Goal: Information Seeking & Learning: Find specific fact

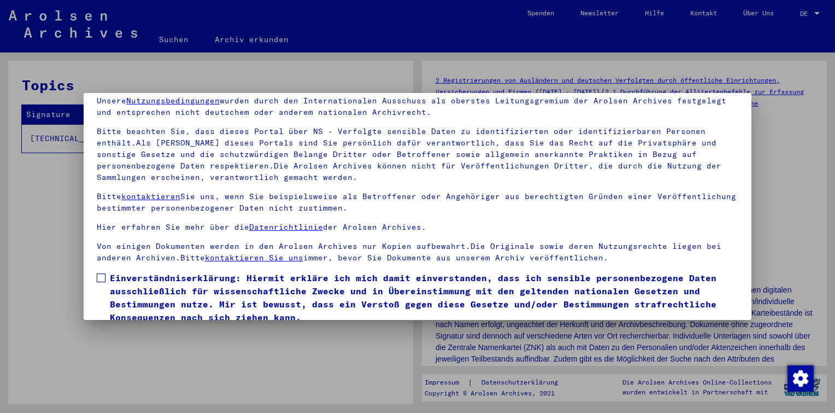
scroll to position [90, 0]
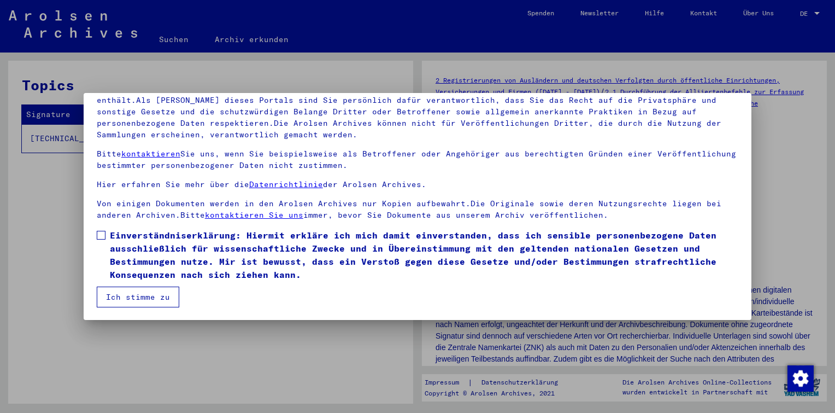
click at [103, 232] on span at bounding box center [101, 235] width 9 height 9
click at [145, 302] on button "Ich stimme zu" at bounding box center [138, 296] width 83 height 21
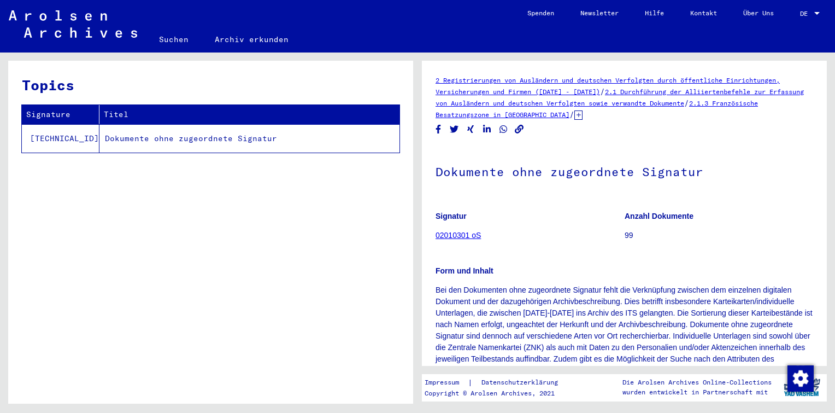
click at [199, 145] on td "Dokumente ohne zugeordnete Signatur" at bounding box center [249, 138] width 300 height 28
click at [171, 39] on link "Suchen" at bounding box center [174, 39] width 56 height 26
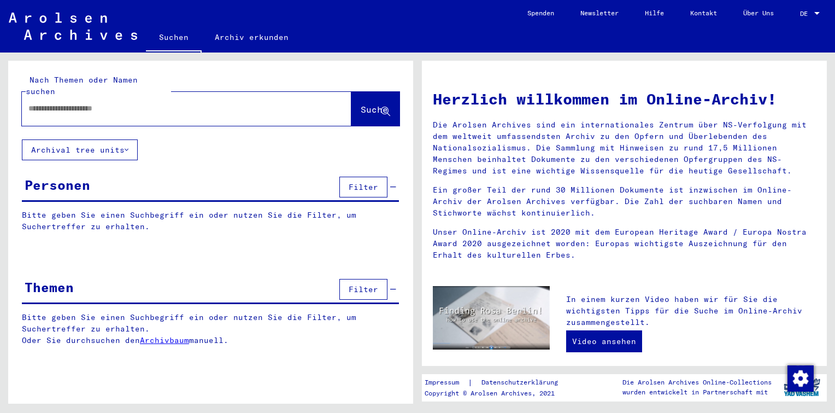
click at [127, 78] on mat-label "Nach Themen oder Namen suchen" at bounding box center [82, 85] width 112 height 21
click at [90, 96] on div at bounding box center [170, 108] width 297 height 25
click at [90, 103] on input "text" at bounding box center [173, 108] width 290 height 11
paste input "********"
type input "********"
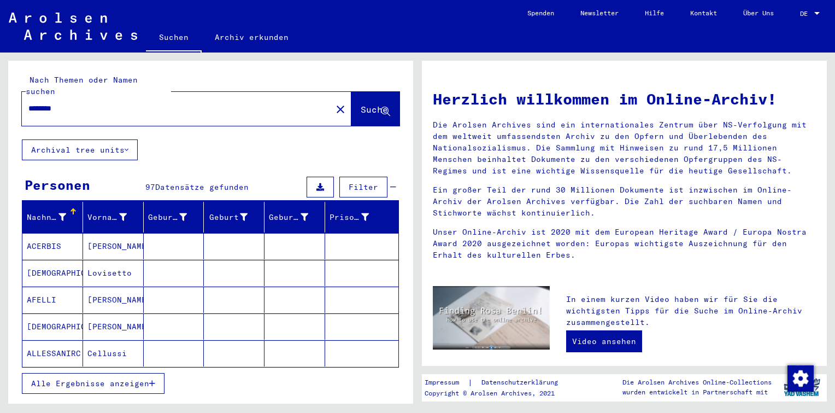
click at [120, 378] on span "Alle Ergebnisse anzeigen" at bounding box center [90, 383] width 118 height 10
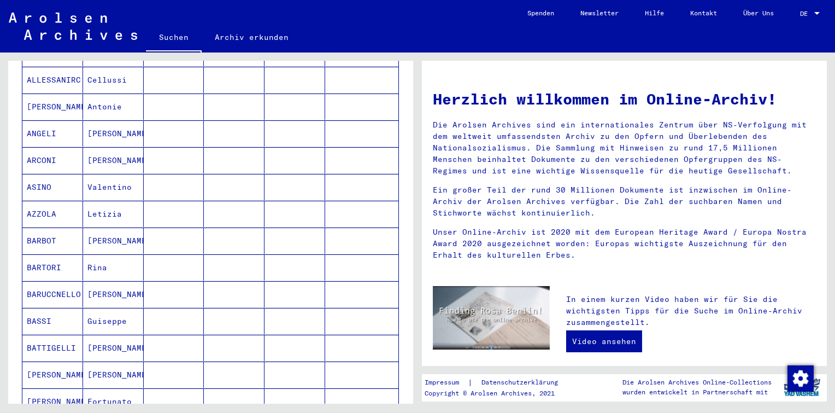
click at [228, 227] on mat-cell at bounding box center [234, 240] width 61 height 26
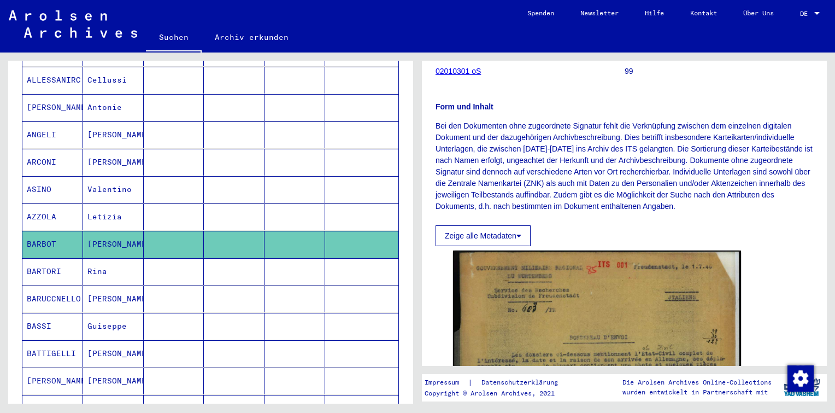
scroll to position [109, 0]
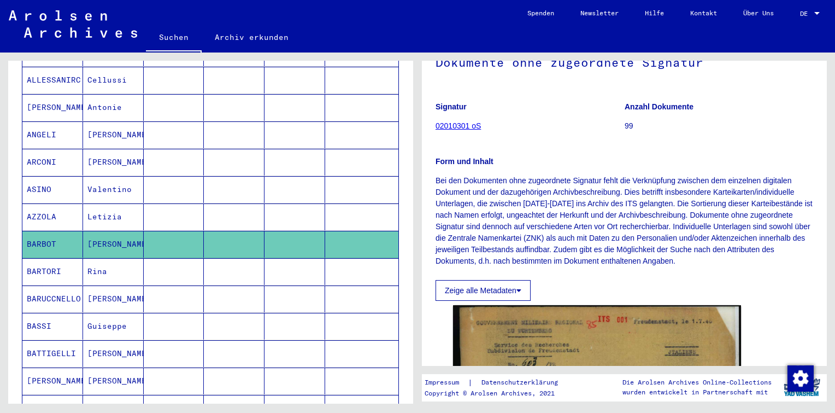
click at [458, 128] on link "02010301 oS" at bounding box center [458, 125] width 45 height 9
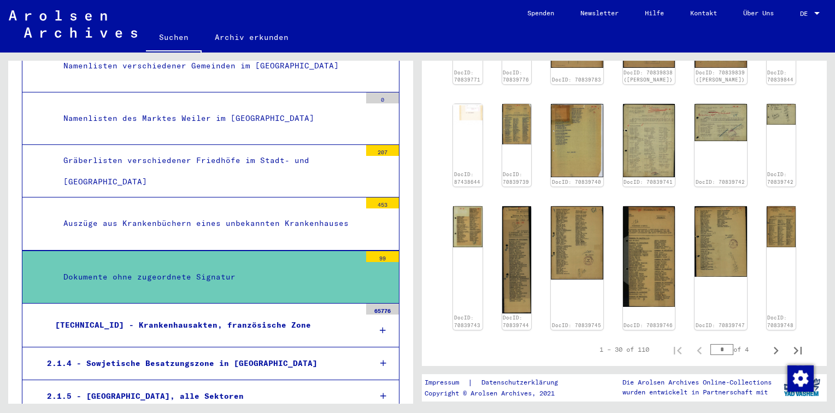
scroll to position [765, 0]
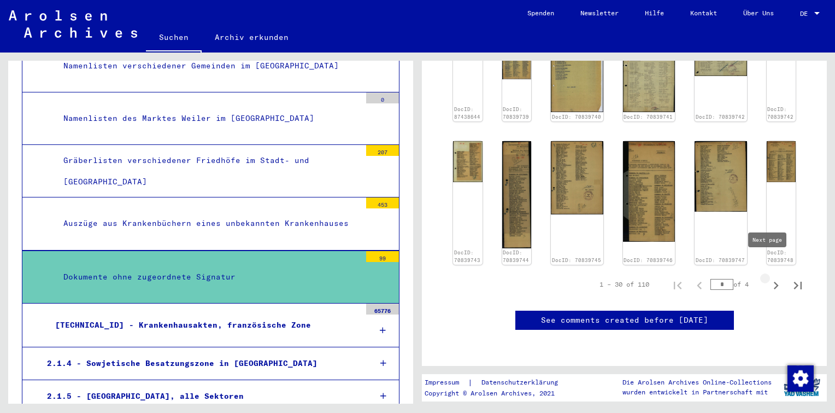
click at [774, 281] on icon "Next page" at bounding box center [776, 285] width 5 height 8
type input "*"
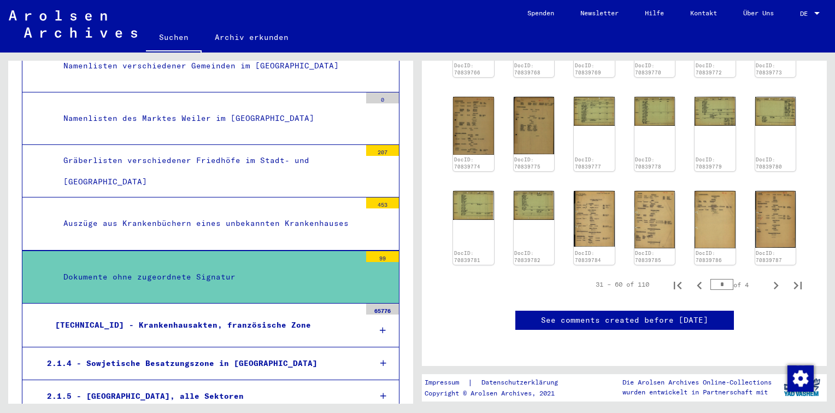
scroll to position [743, 0]
click at [768, 278] on icon "Next page" at bounding box center [775, 285] width 15 height 15
type input "*"
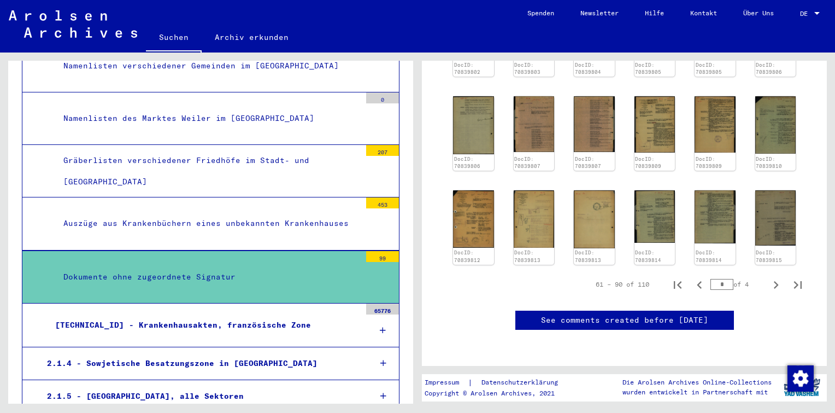
scroll to position [688, 0]
click at [774, 281] on icon "Next page" at bounding box center [776, 285] width 5 height 8
type input "*"
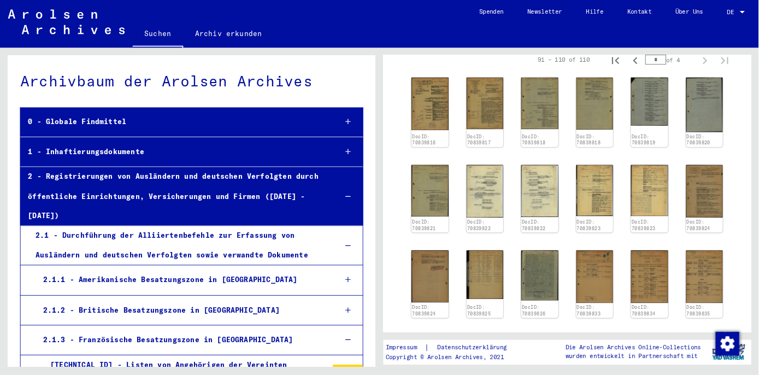
scroll to position [360, 0]
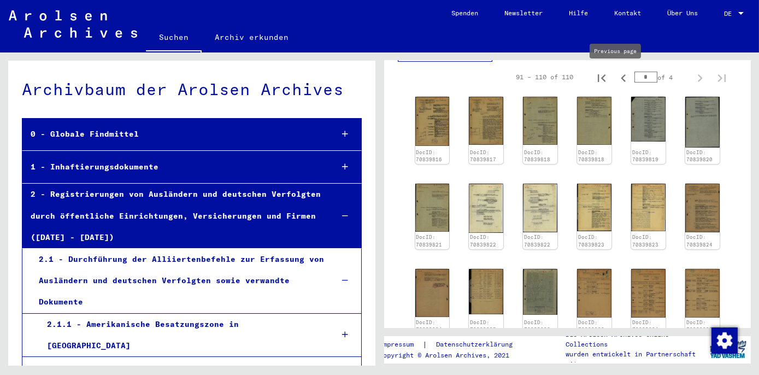
click at [617, 79] on icon "Previous page" at bounding box center [623, 78] width 15 height 15
type input "*"
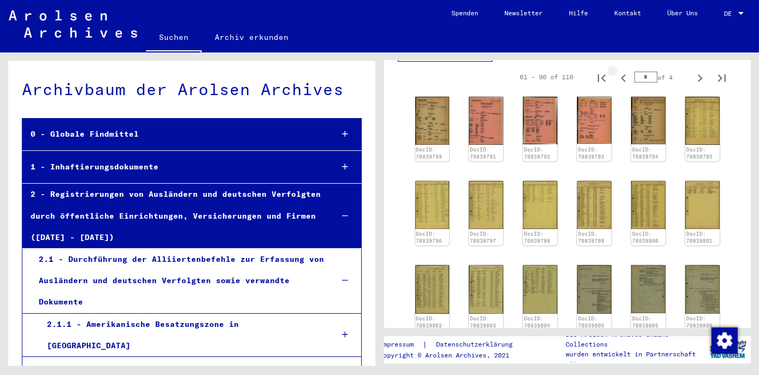
click at [617, 79] on icon "Previous page" at bounding box center [623, 78] width 15 height 15
type input "*"
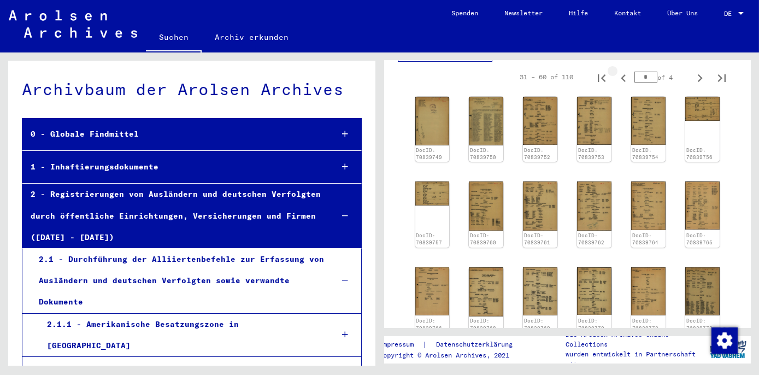
click at [617, 79] on icon "Previous page" at bounding box center [623, 78] width 15 height 15
type input "*"
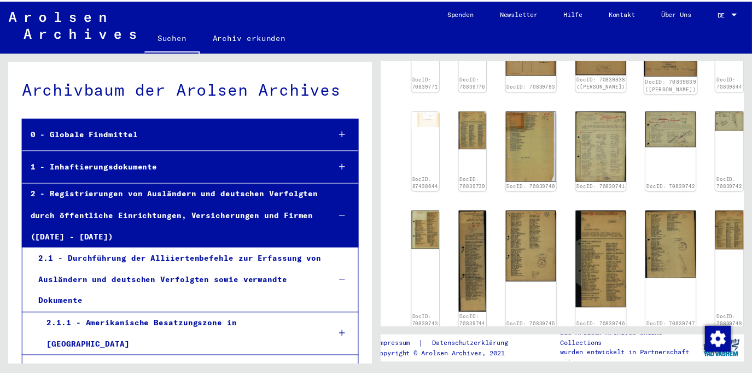
scroll to position [657, 0]
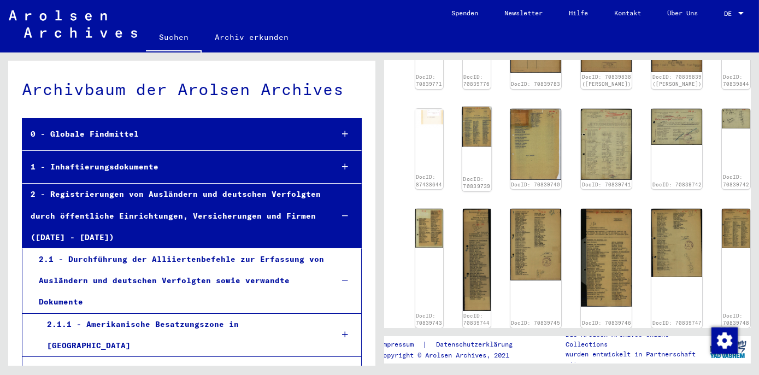
click at [484, 124] on img at bounding box center [477, 127] width 30 height 40
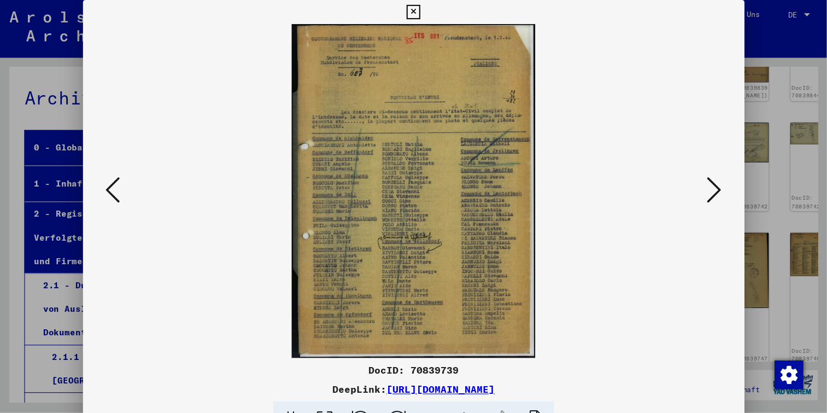
scroll to position [655, 0]
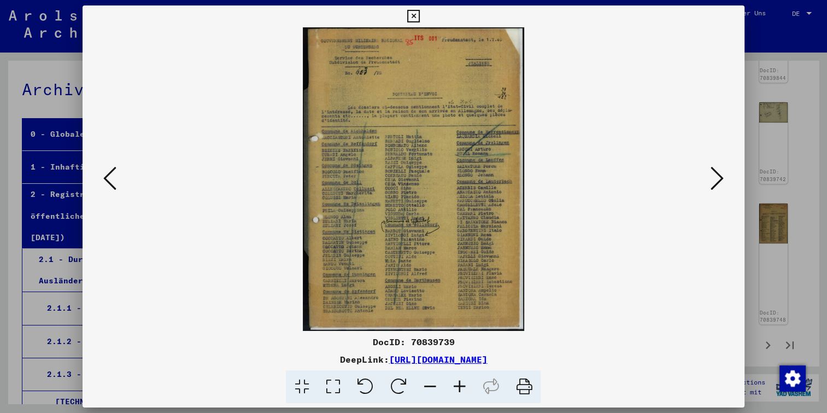
click at [714, 177] on icon at bounding box center [717, 178] width 13 height 26
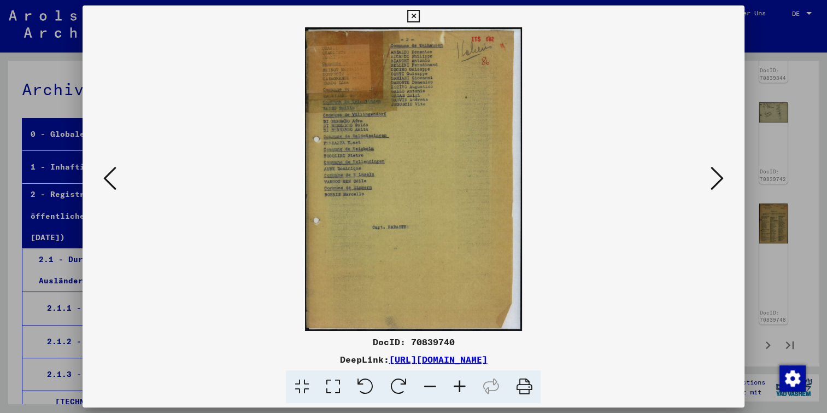
click at [459, 390] on icon at bounding box center [459, 386] width 30 height 33
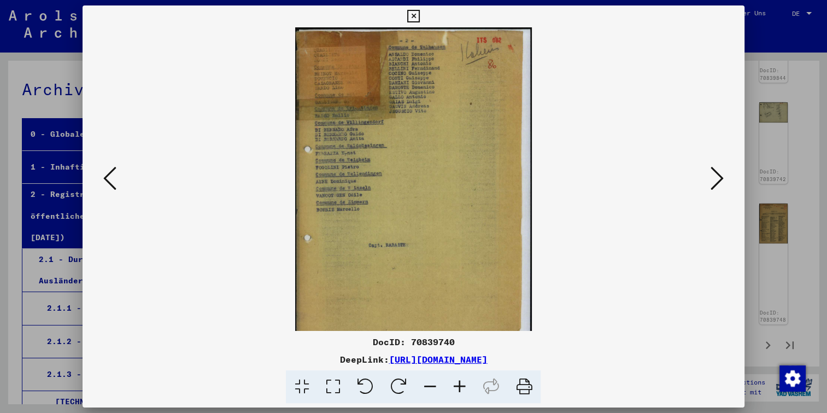
click at [459, 390] on icon at bounding box center [459, 386] width 30 height 33
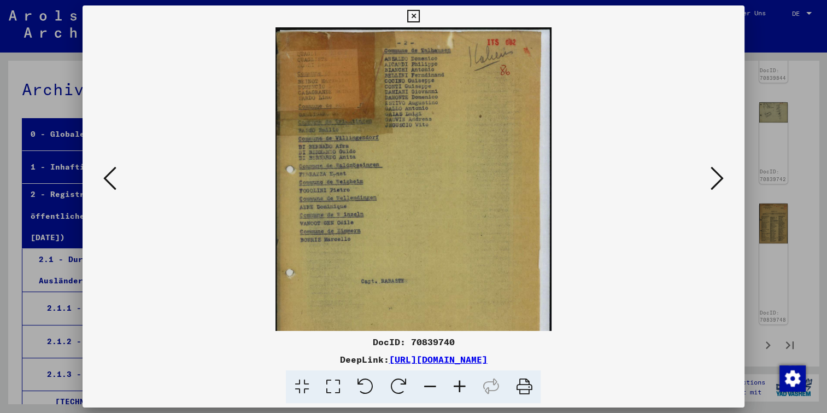
click at [459, 390] on icon at bounding box center [459, 386] width 30 height 33
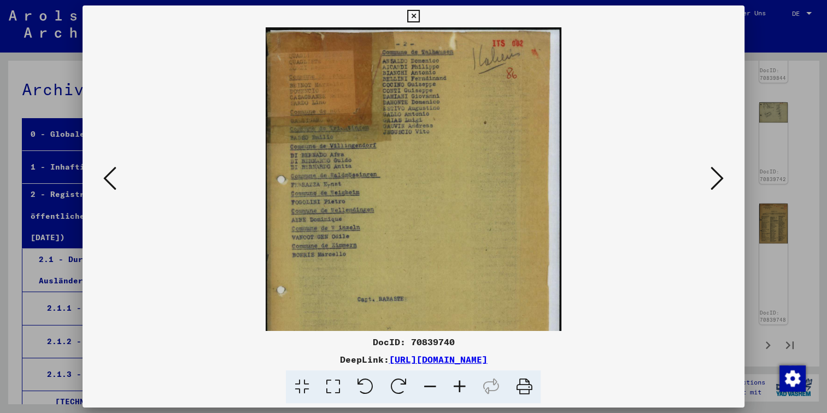
click at [459, 390] on icon at bounding box center [459, 386] width 30 height 33
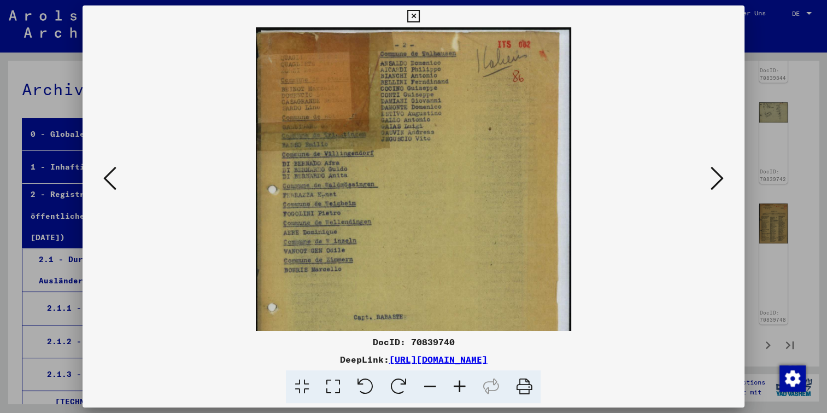
click at [459, 390] on icon at bounding box center [459, 386] width 30 height 33
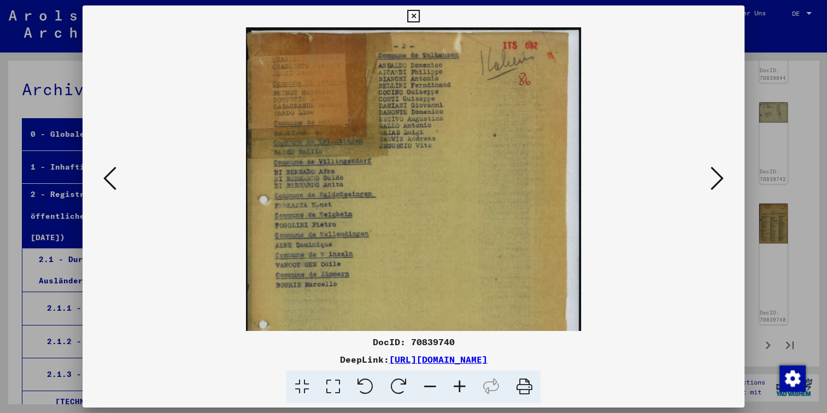
click at [459, 390] on icon at bounding box center [459, 386] width 30 height 33
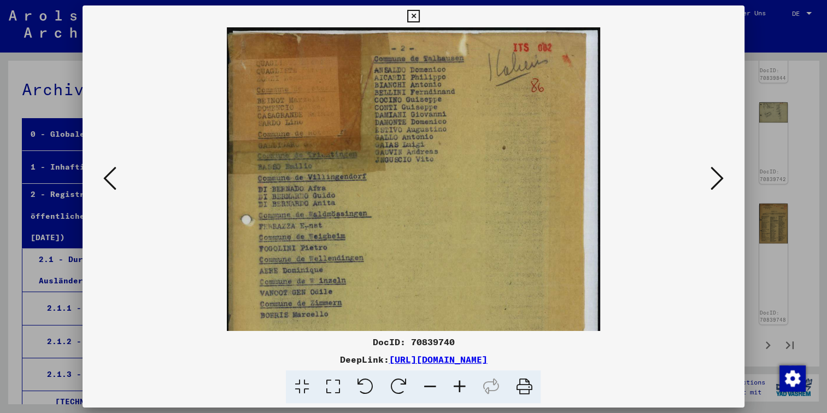
click at [459, 390] on icon at bounding box center [459, 386] width 30 height 33
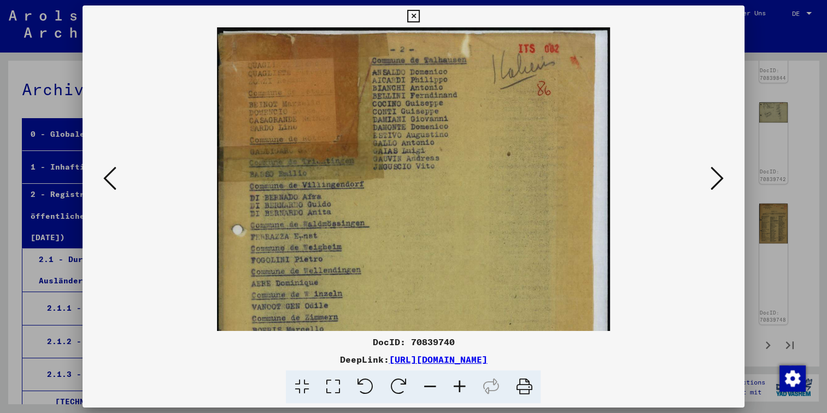
click at [459, 390] on icon at bounding box center [459, 386] width 30 height 33
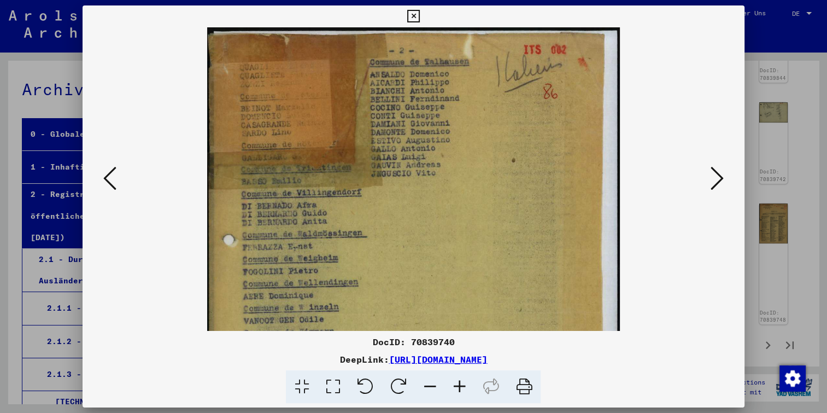
click at [459, 390] on icon at bounding box center [459, 386] width 30 height 33
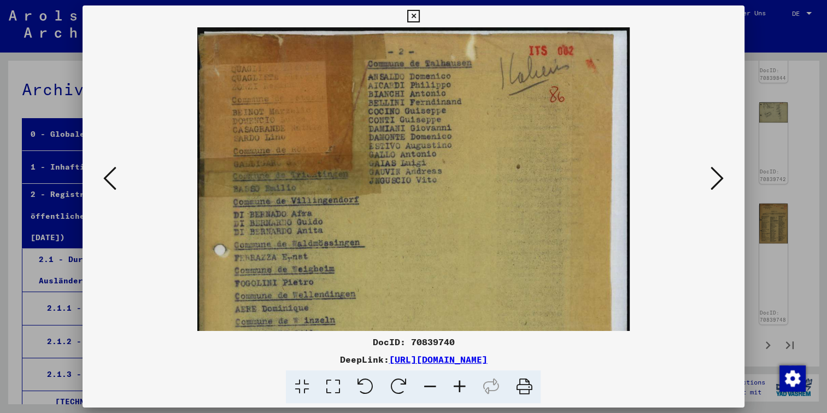
click at [459, 390] on icon at bounding box center [459, 386] width 30 height 33
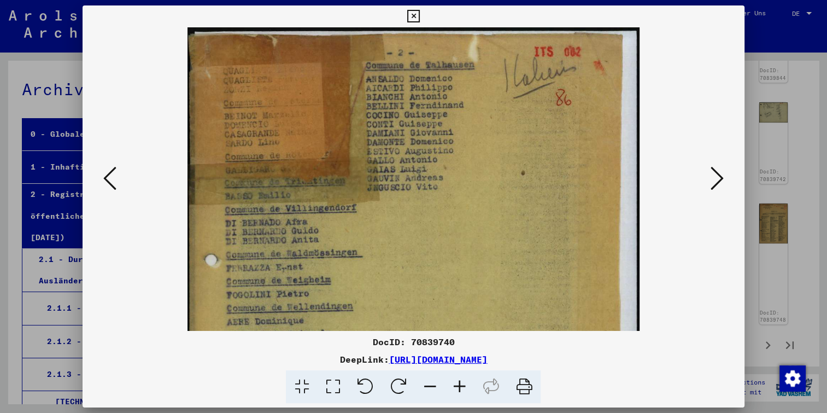
click at [459, 390] on icon at bounding box center [459, 386] width 30 height 33
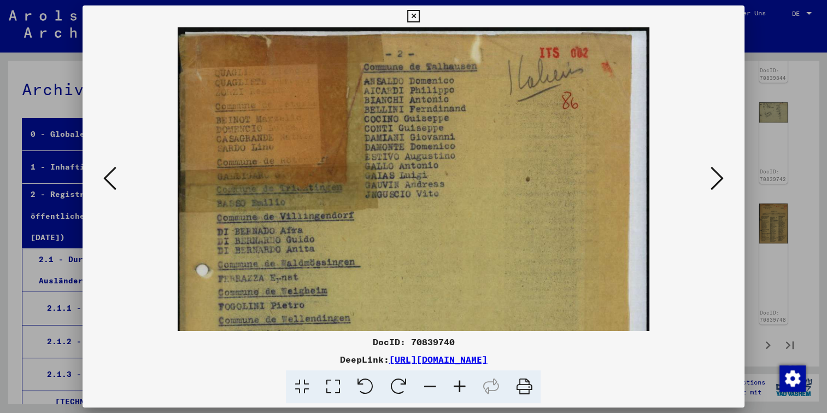
click at [459, 390] on icon at bounding box center [459, 386] width 30 height 33
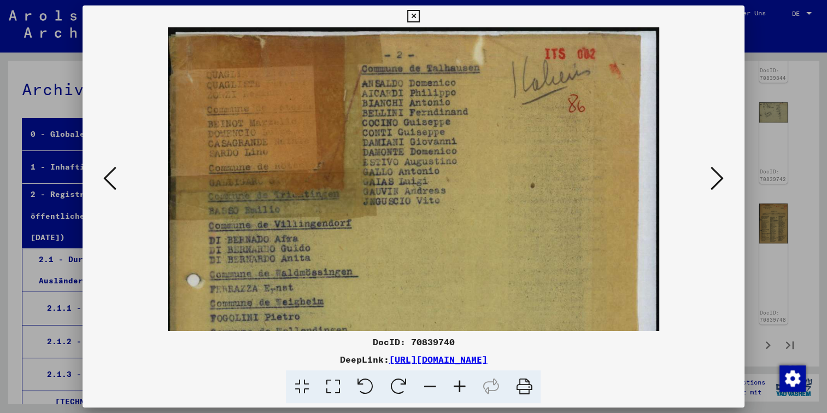
click at [459, 390] on icon at bounding box center [459, 386] width 30 height 33
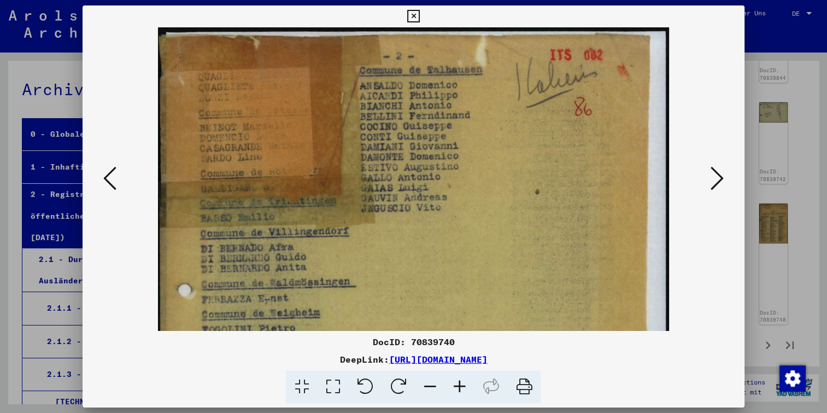
click at [459, 390] on icon at bounding box center [459, 386] width 30 height 33
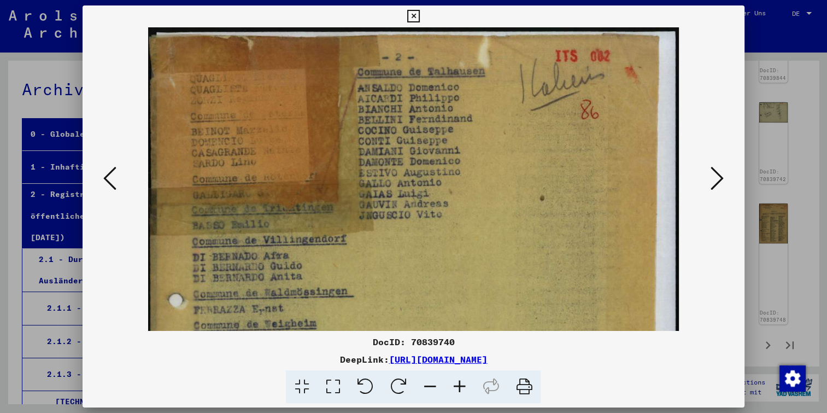
click at [459, 390] on icon at bounding box center [459, 386] width 30 height 33
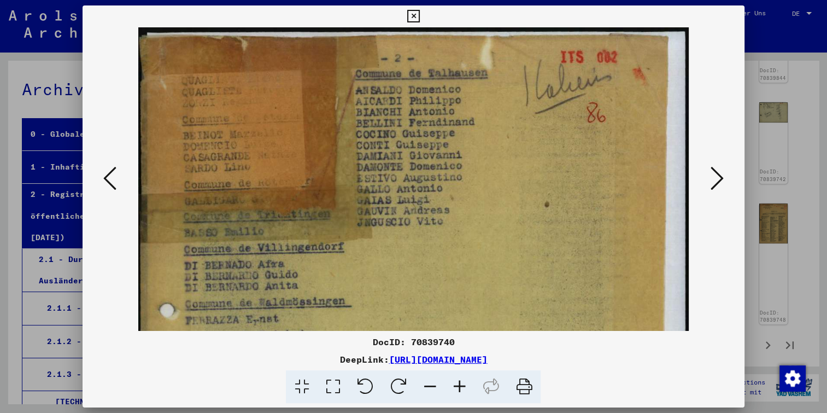
click at [459, 390] on icon at bounding box center [459, 386] width 30 height 33
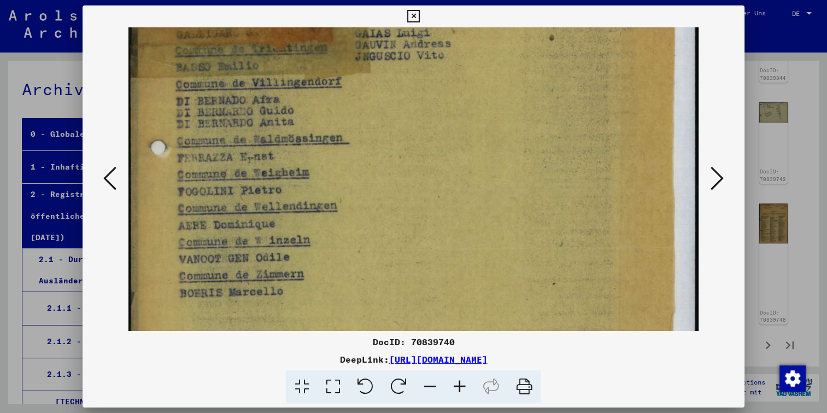
scroll to position [166, 0]
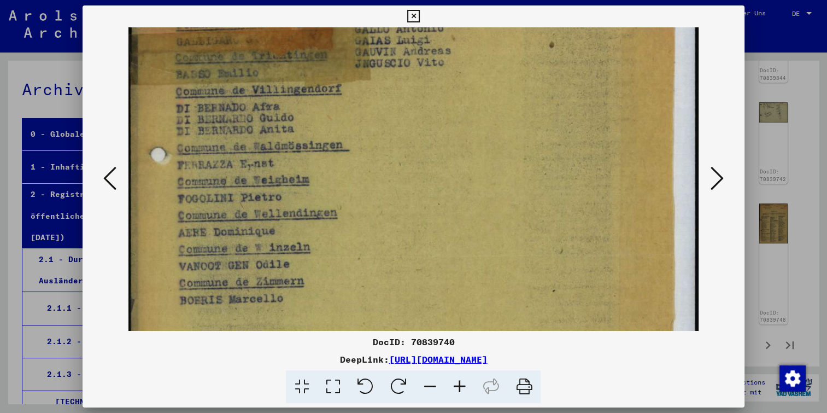
drag, startPoint x: 367, startPoint y: 171, endPoint x: 461, endPoint y: 9, distance: 187.1
click at [461, 9] on div "DocID: 70839740 DeepLink: [URL][DOMAIN_NAME]" at bounding box center [413, 204] width 661 height 398
click at [106, 175] on icon at bounding box center [109, 178] width 13 height 26
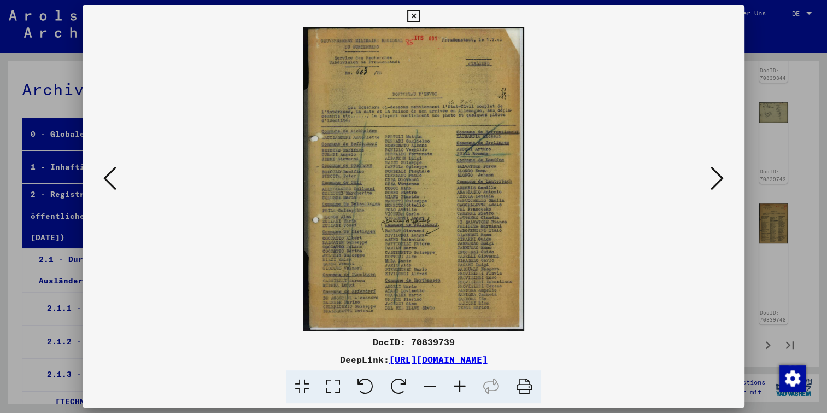
click at [454, 386] on icon at bounding box center [459, 386] width 30 height 33
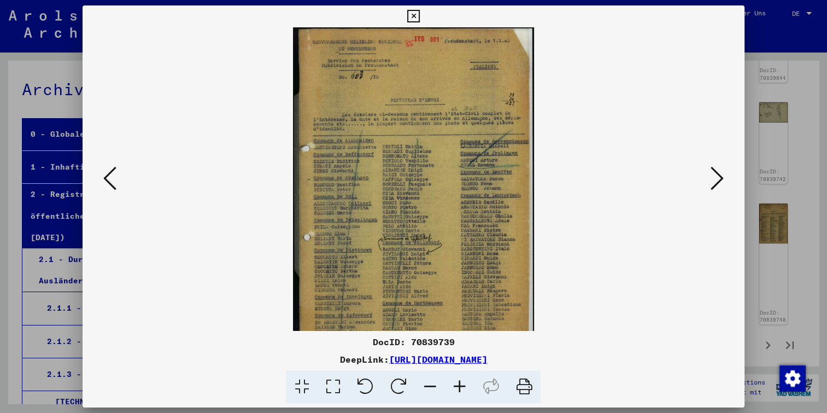
click at [454, 386] on icon at bounding box center [459, 386] width 30 height 33
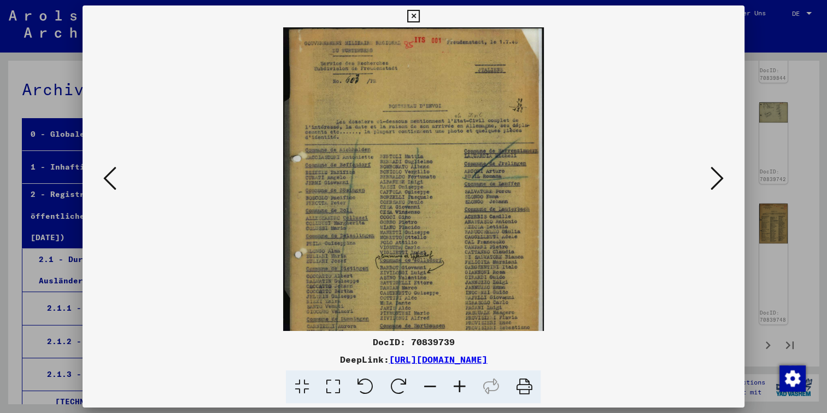
click at [454, 386] on icon at bounding box center [459, 386] width 30 height 33
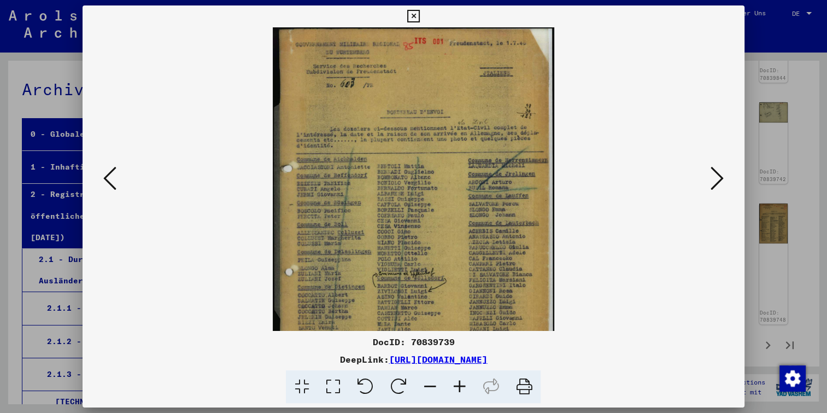
click at [454, 386] on icon at bounding box center [459, 386] width 30 height 33
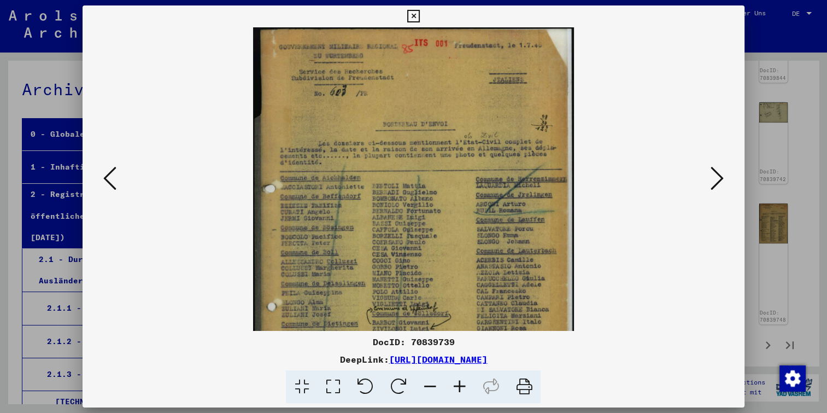
click at [454, 386] on icon at bounding box center [459, 386] width 30 height 33
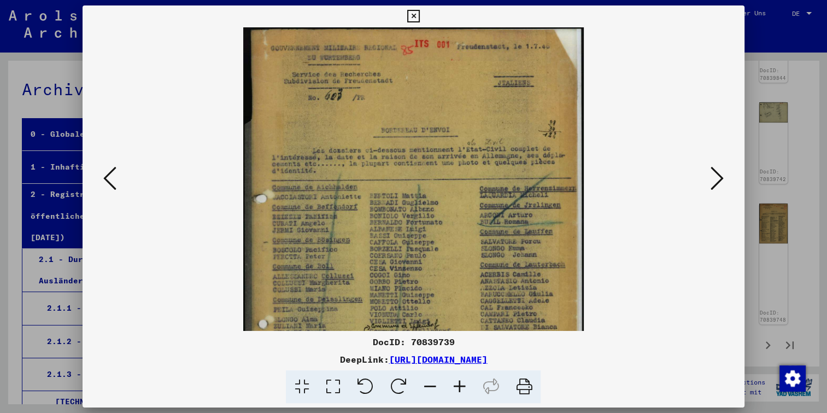
click at [454, 386] on icon at bounding box center [459, 386] width 30 height 33
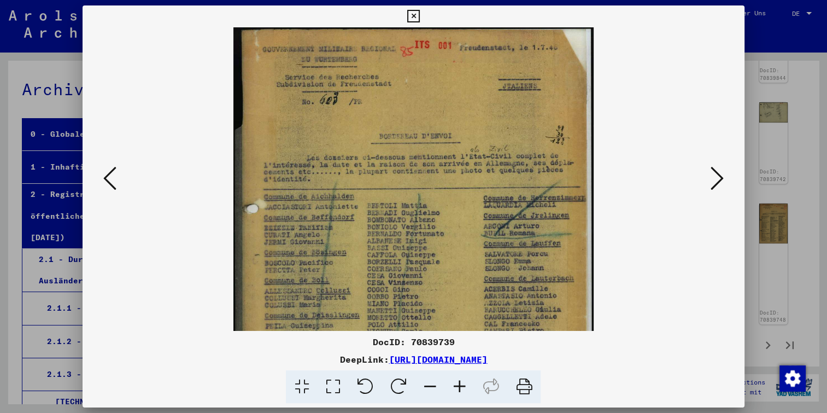
click at [454, 386] on icon at bounding box center [459, 386] width 30 height 33
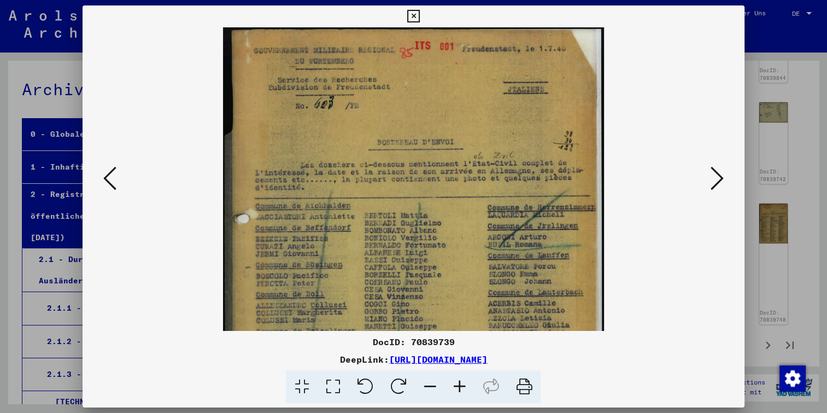
click at [454, 386] on icon at bounding box center [459, 386] width 30 height 33
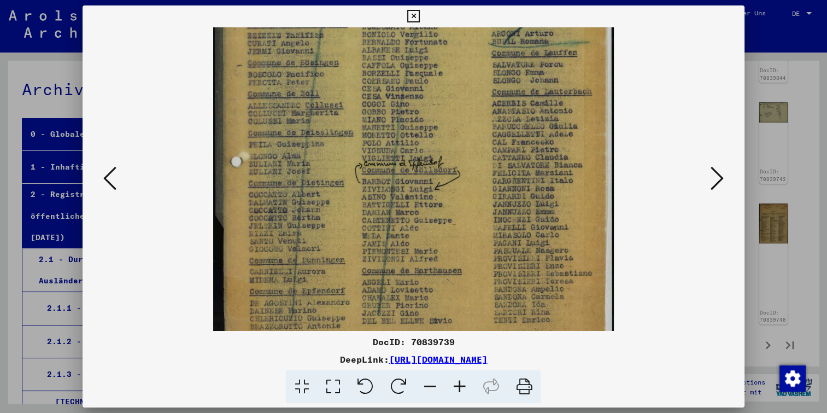
drag, startPoint x: 462, startPoint y: 234, endPoint x: 416, endPoint y: 21, distance: 218.0
click at [416, 21] on div "DocID: 70839739 DeepLink: [URL][DOMAIN_NAME]" at bounding box center [413, 204] width 661 height 398
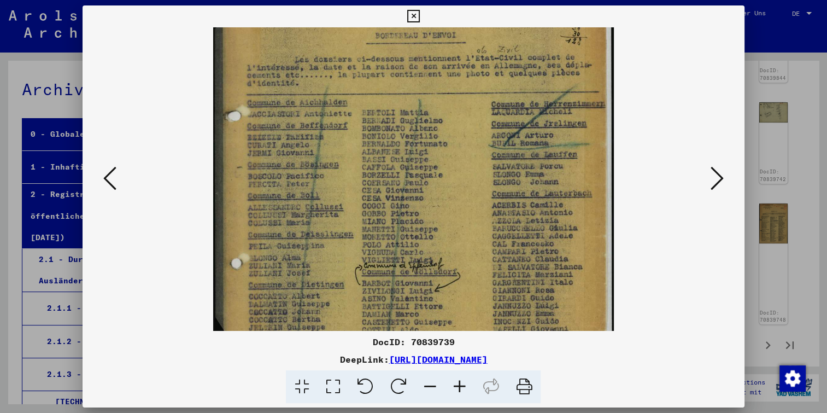
scroll to position [105, 0]
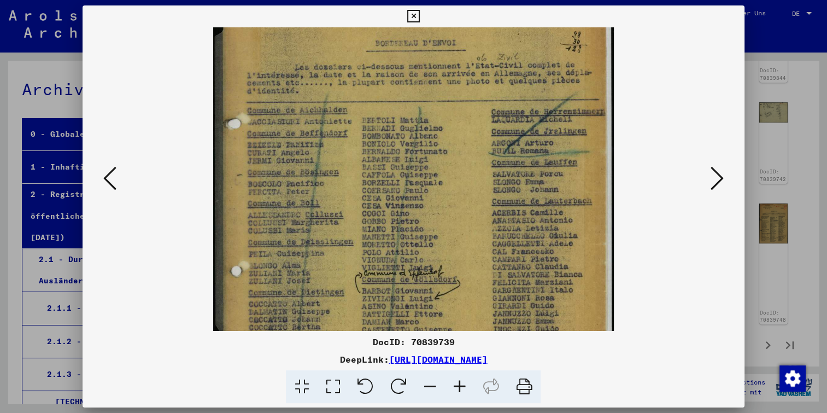
drag, startPoint x: 473, startPoint y: 155, endPoint x: 472, endPoint y: 190, distance: 35.0
click at [469, 197] on img at bounding box center [413, 196] width 401 height 549
click at [696, 188] on viewer-one-image at bounding box center [413, 73] width 587 height 303
click at [717, 180] on icon at bounding box center [717, 178] width 13 height 26
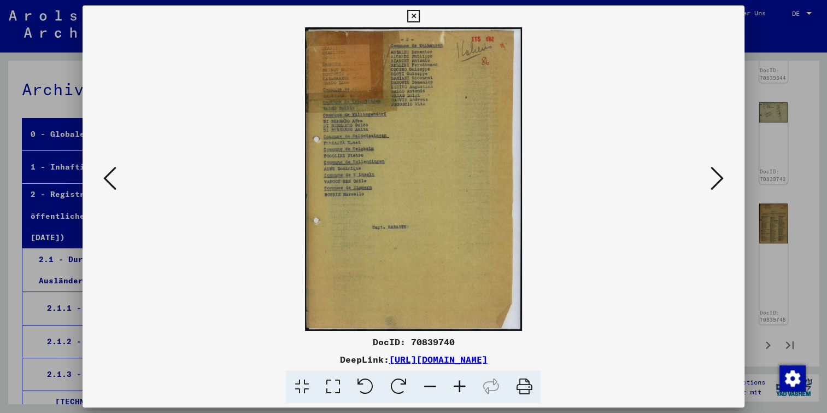
scroll to position [0, 0]
click at [717, 178] on icon at bounding box center [717, 178] width 13 height 26
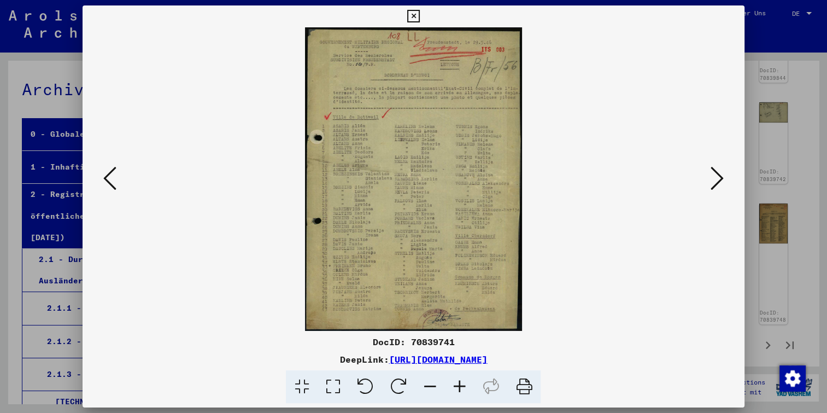
click at [459, 390] on icon at bounding box center [459, 386] width 30 height 33
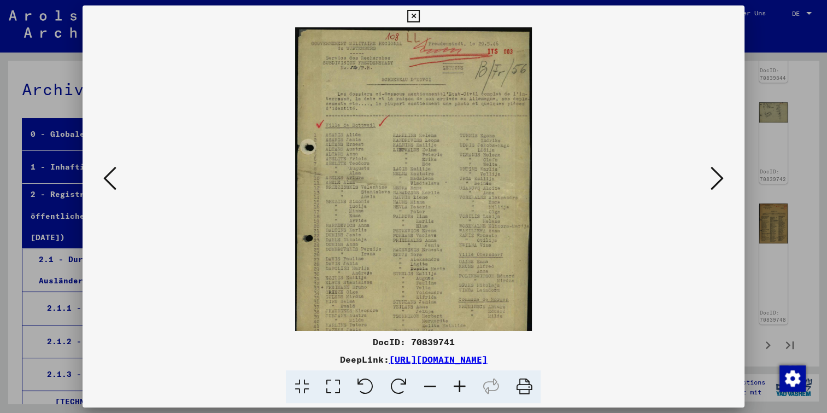
click at [459, 390] on icon at bounding box center [459, 386] width 30 height 33
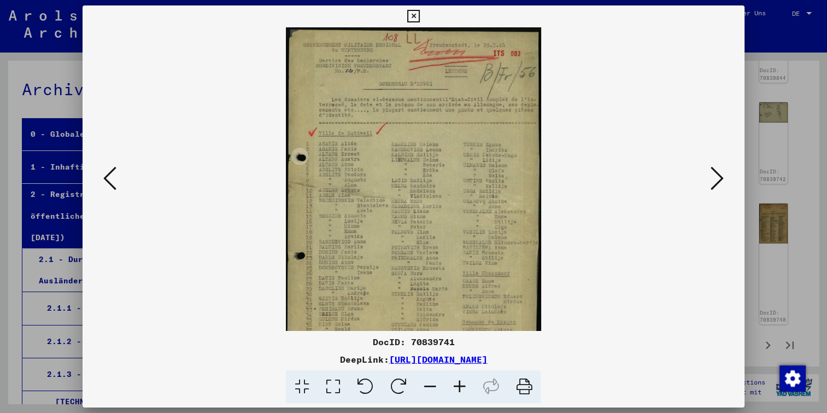
click at [459, 390] on icon at bounding box center [459, 386] width 30 height 33
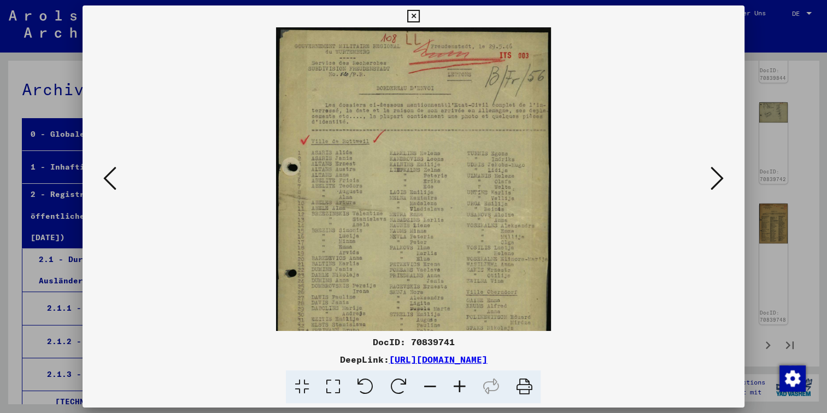
click at [459, 390] on icon at bounding box center [459, 386] width 30 height 33
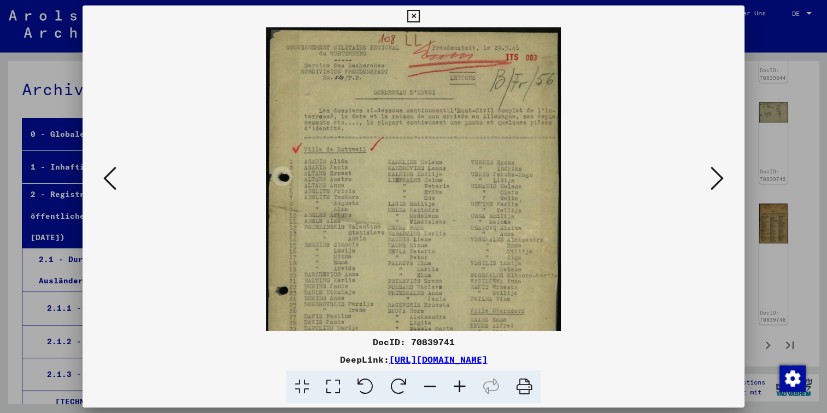
click at [459, 390] on icon at bounding box center [459, 386] width 30 height 33
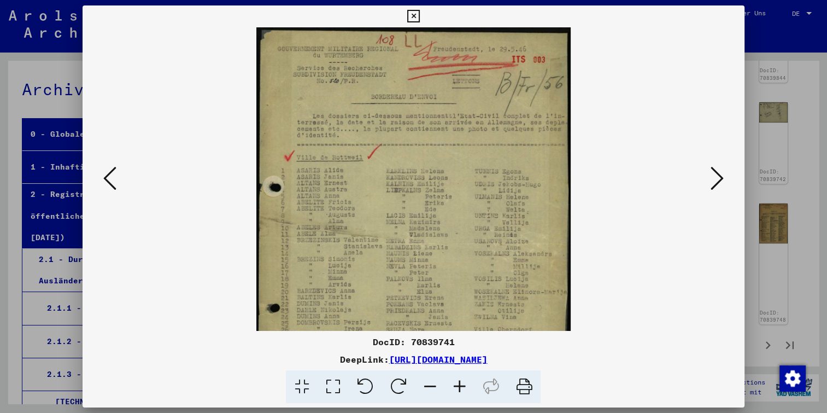
click at [459, 390] on icon at bounding box center [459, 386] width 30 height 33
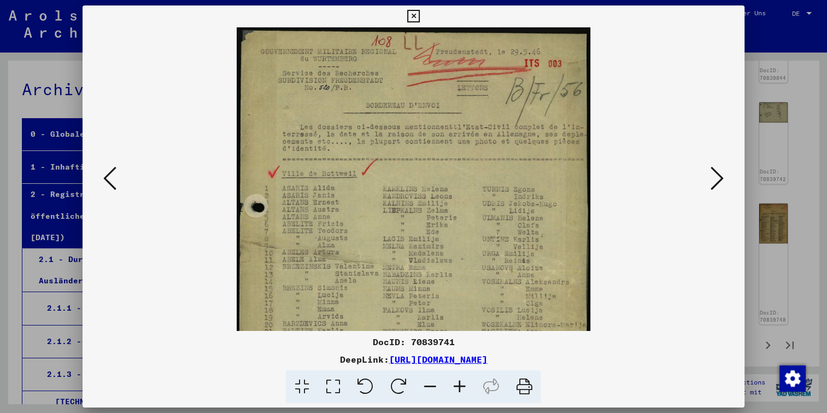
click at [459, 390] on icon at bounding box center [459, 386] width 30 height 33
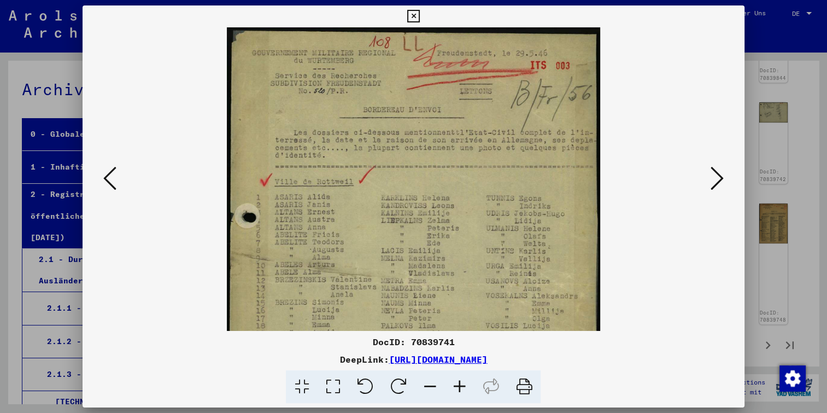
click at [459, 390] on icon at bounding box center [459, 386] width 30 height 33
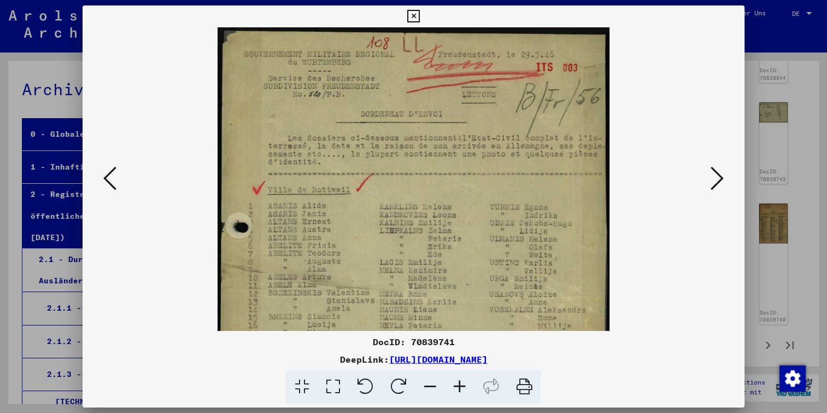
click at [459, 390] on icon at bounding box center [459, 386] width 30 height 33
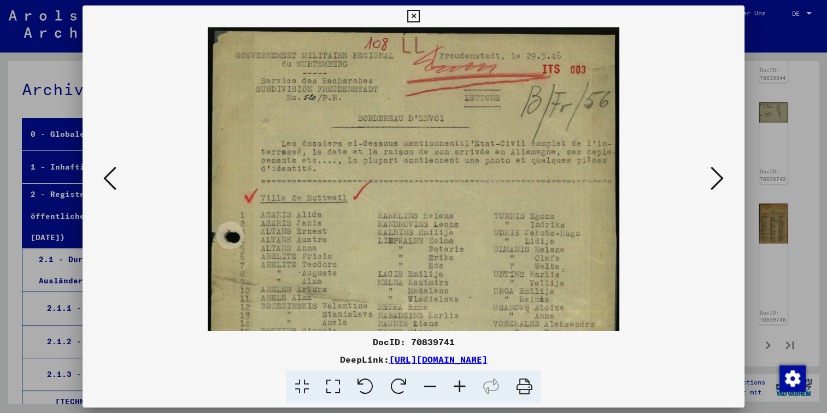
click at [459, 390] on icon at bounding box center [459, 386] width 30 height 33
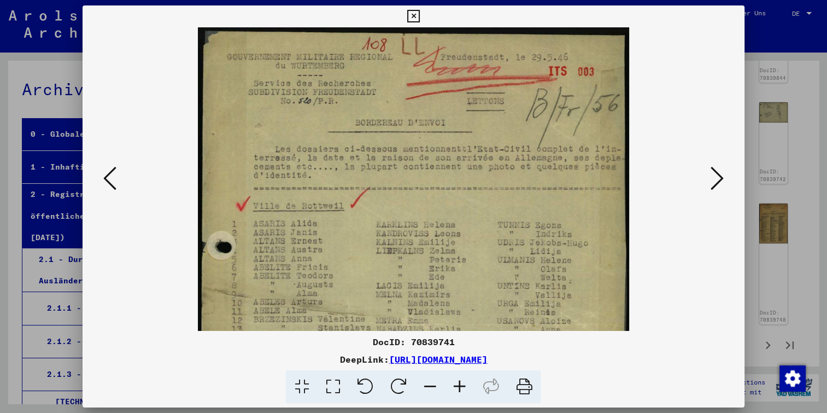
click at [459, 390] on icon at bounding box center [459, 386] width 30 height 33
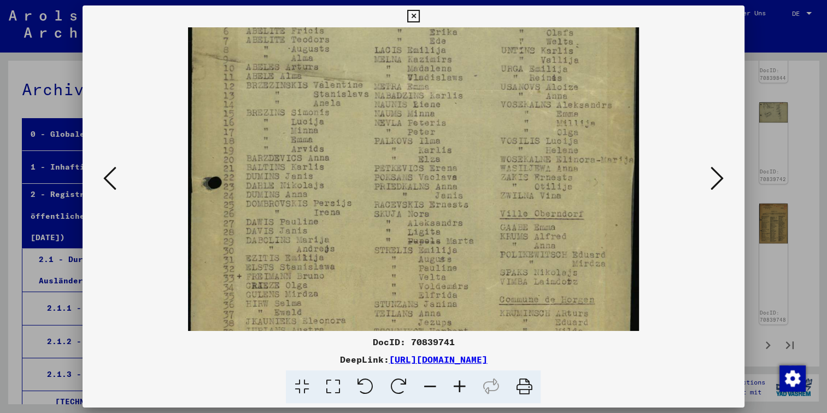
drag, startPoint x: 434, startPoint y: 209, endPoint x: 432, endPoint y: 36, distance: 173.3
click at [431, 27] on img at bounding box center [413, 95] width 451 height 631
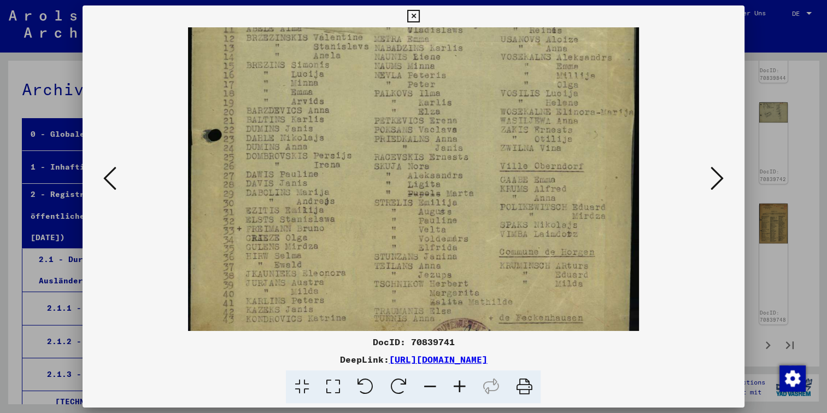
scroll to position [328, 0]
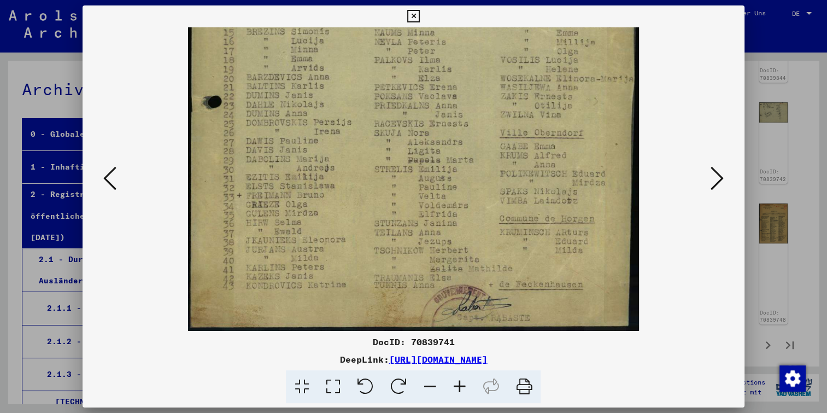
drag, startPoint x: 446, startPoint y: 176, endPoint x: 433, endPoint y: 18, distance: 158.5
click at [433, 18] on div "DocID: 70839741 DeepLink: [URL][DOMAIN_NAME]" at bounding box center [413, 204] width 661 height 398
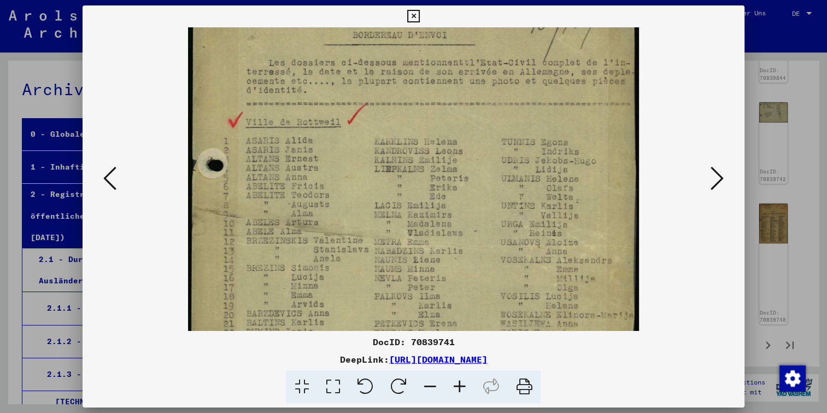
drag, startPoint x: 521, startPoint y: 120, endPoint x: 527, endPoint y: 309, distance: 188.7
click at [527, 312] on img at bounding box center [413, 251] width 451 height 631
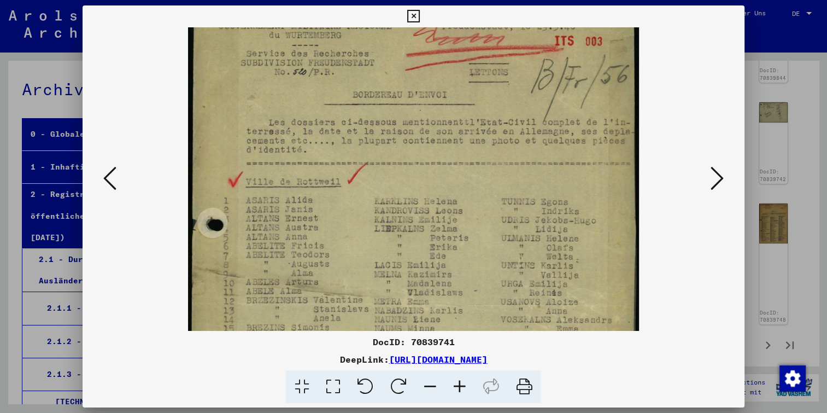
scroll to position [0, 0]
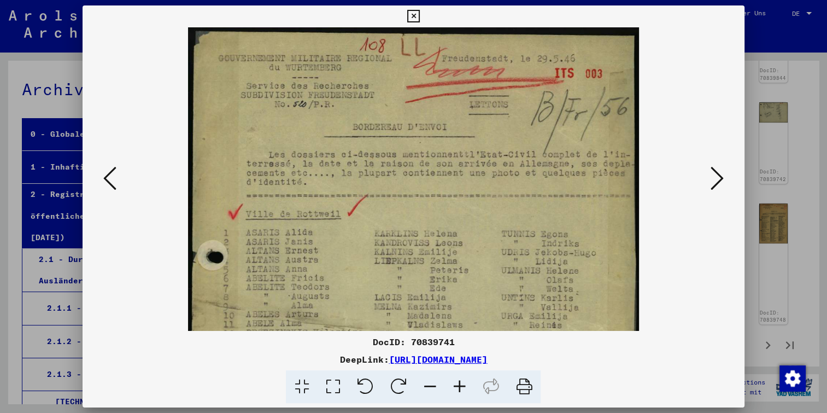
drag, startPoint x: 489, startPoint y: 216, endPoint x: 496, endPoint y: 254, distance: 37.8
click at [496, 254] on img at bounding box center [413, 342] width 451 height 631
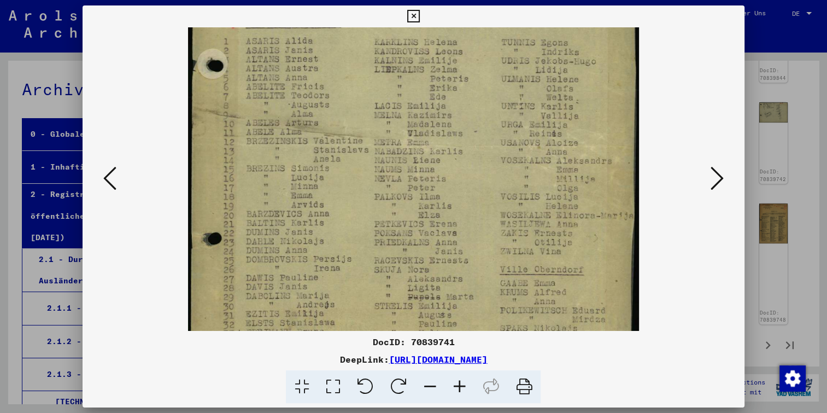
drag, startPoint x: 541, startPoint y: 208, endPoint x: 531, endPoint y: 17, distance: 190.4
click at [531, 17] on div "DocID: 70839741 DeepLink: [URL][DOMAIN_NAME]" at bounding box center [413, 204] width 661 height 398
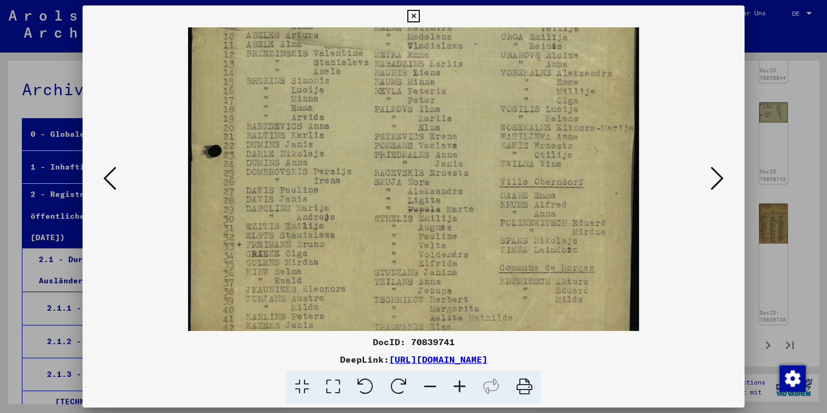
scroll to position [328, 0]
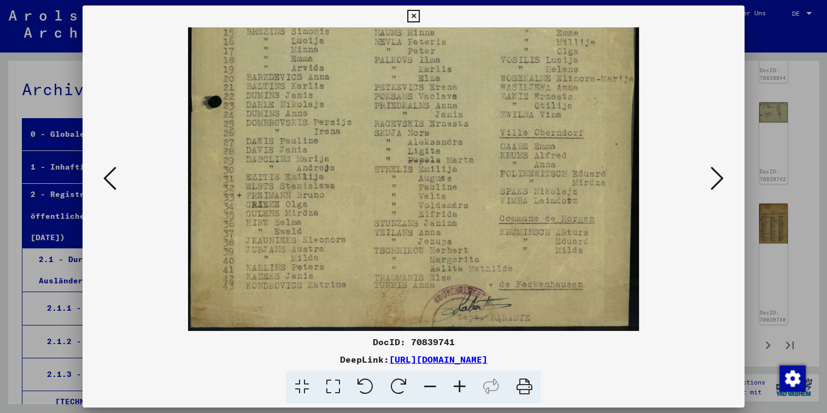
drag, startPoint x: 536, startPoint y: 226, endPoint x: 533, endPoint y: 59, distance: 166.7
click at [533, 59] on img at bounding box center [413, 14] width 451 height 631
drag, startPoint x: 454, startPoint y: 345, endPoint x: 413, endPoint y: 341, distance: 41.2
click at [413, 341] on div "DocID: 70839741" at bounding box center [413, 341] width 661 height 13
copy div "70839741"
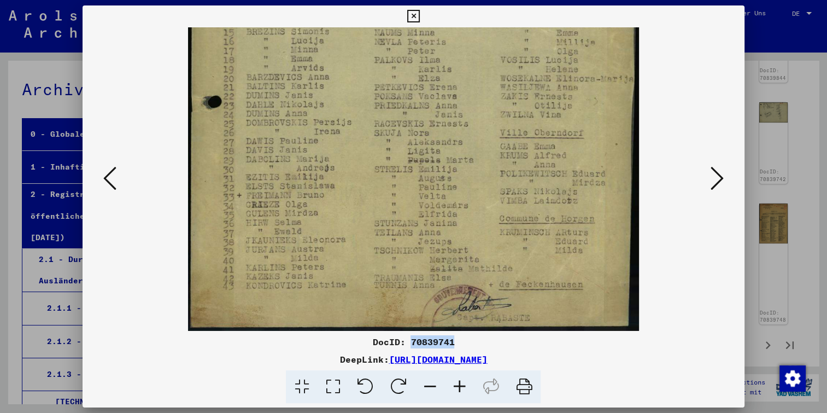
click at [719, 179] on icon at bounding box center [717, 178] width 13 height 26
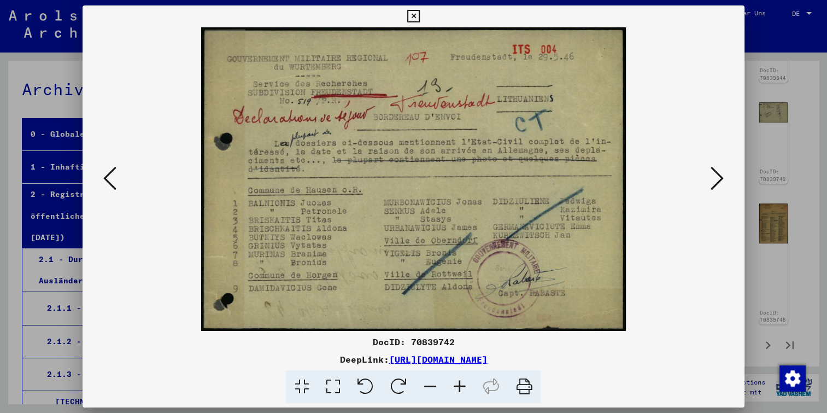
scroll to position [0, 0]
click at [718, 186] on icon at bounding box center [717, 178] width 13 height 26
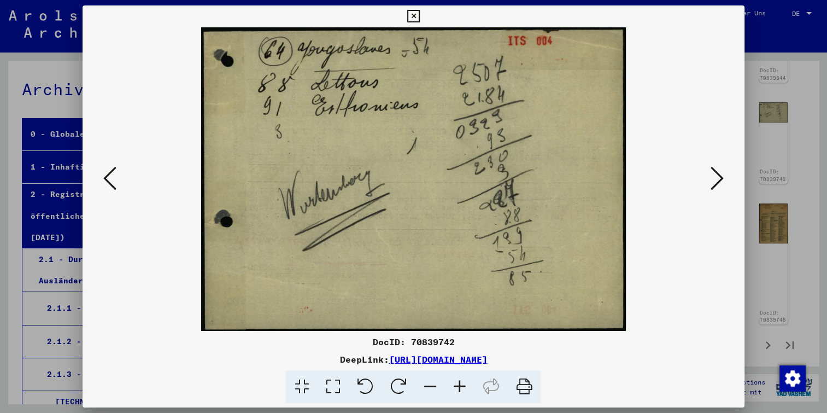
click at [718, 186] on icon at bounding box center [717, 178] width 13 height 26
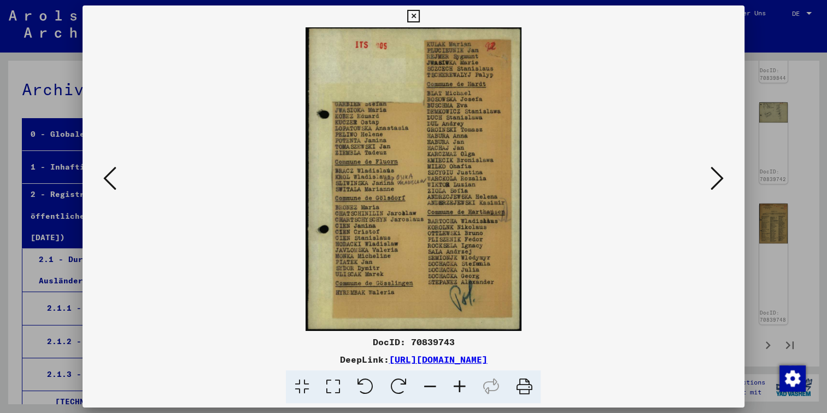
click at [458, 386] on icon at bounding box center [459, 386] width 30 height 33
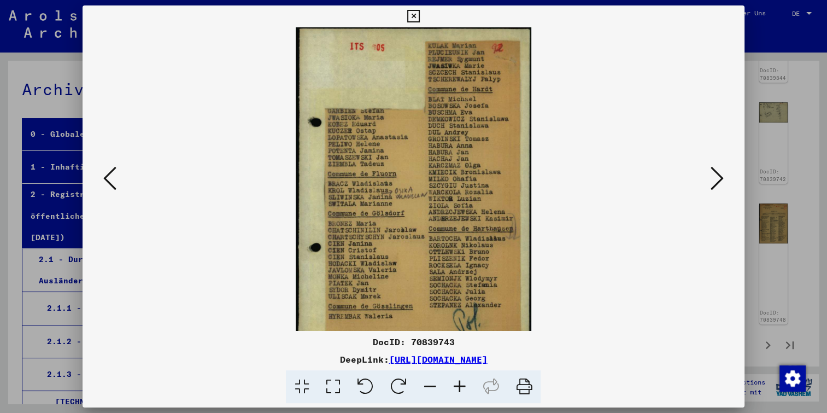
click at [458, 386] on icon at bounding box center [459, 386] width 30 height 33
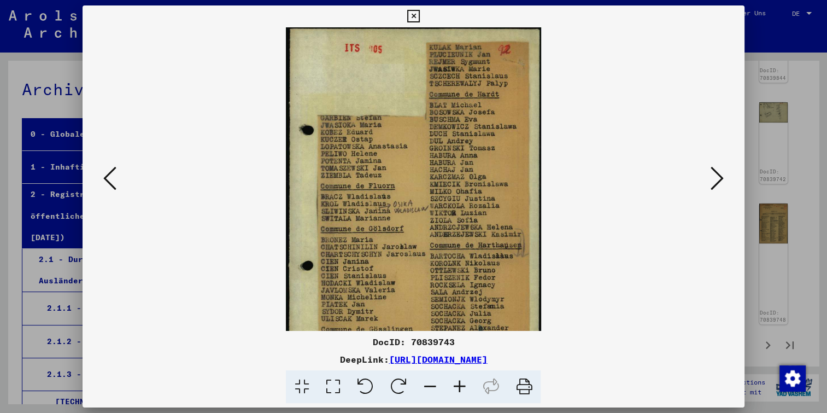
click at [717, 179] on icon at bounding box center [717, 178] width 13 height 26
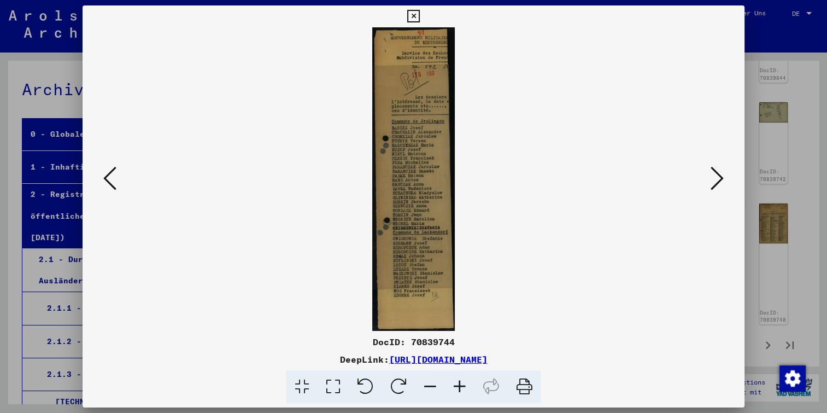
click at [461, 383] on icon at bounding box center [459, 386] width 30 height 33
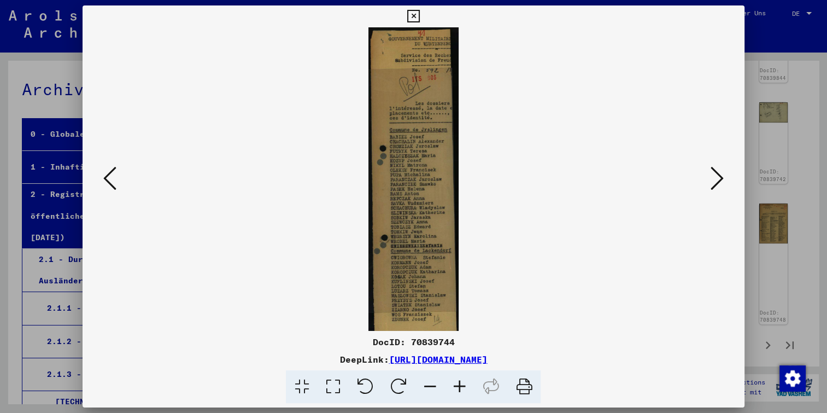
click at [461, 383] on icon at bounding box center [459, 386] width 30 height 33
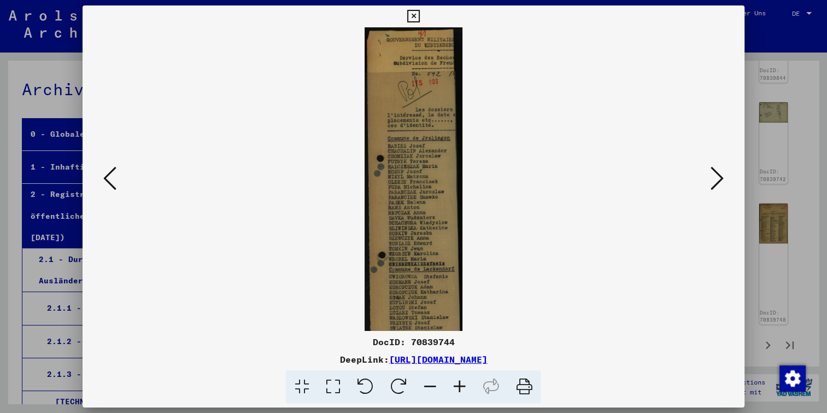
click at [461, 383] on icon at bounding box center [459, 386] width 30 height 33
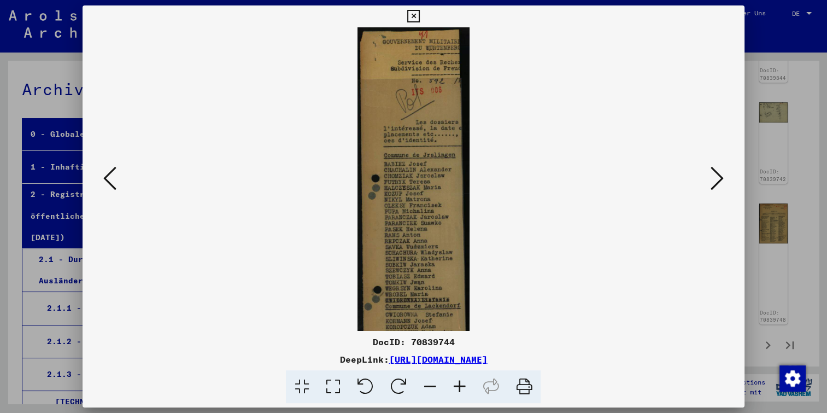
click at [461, 383] on icon at bounding box center [459, 386] width 30 height 33
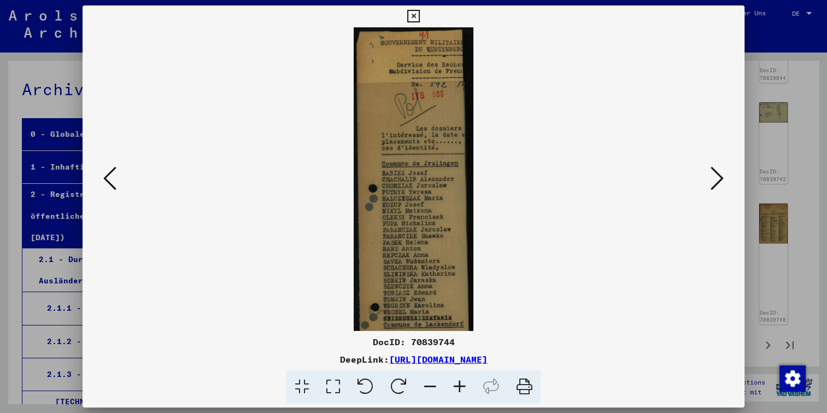
click at [461, 383] on icon at bounding box center [459, 386] width 30 height 33
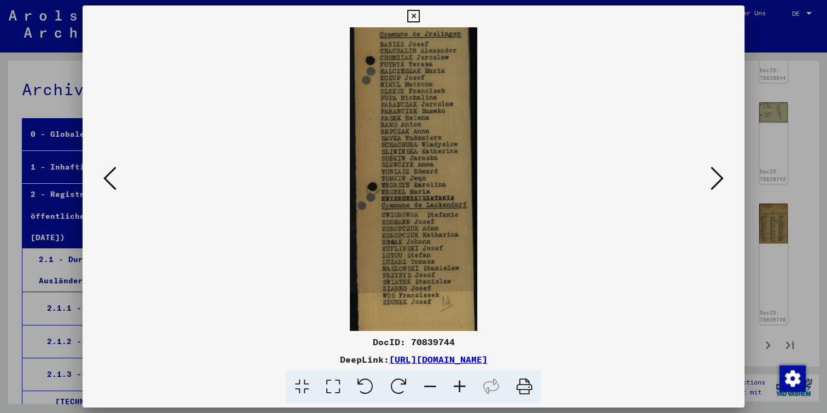
scroll to position [147, 0]
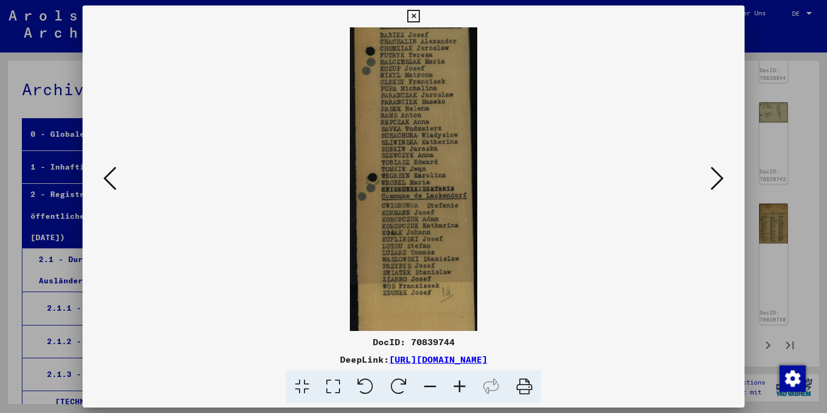
drag, startPoint x: 466, startPoint y: 265, endPoint x: 477, endPoint y: 117, distance: 148.5
click at [477, 117] on img at bounding box center [413, 113] width 127 height 467
click at [714, 173] on icon at bounding box center [717, 178] width 13 height 26
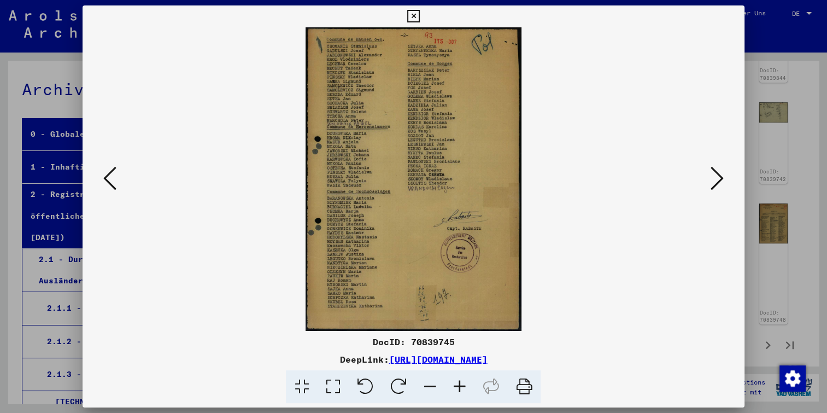
click at [459, 383] on icon at bounding box center [459, 386] width 30 height 33
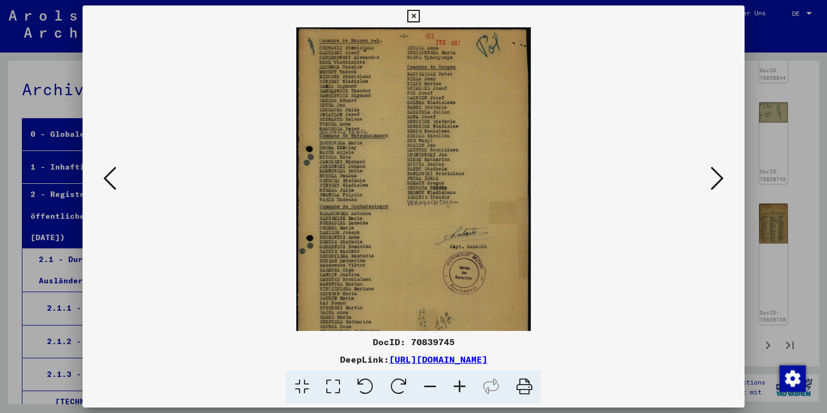
click at [459, 383] on icon at bounding box center [459, 386] width 30 height 33
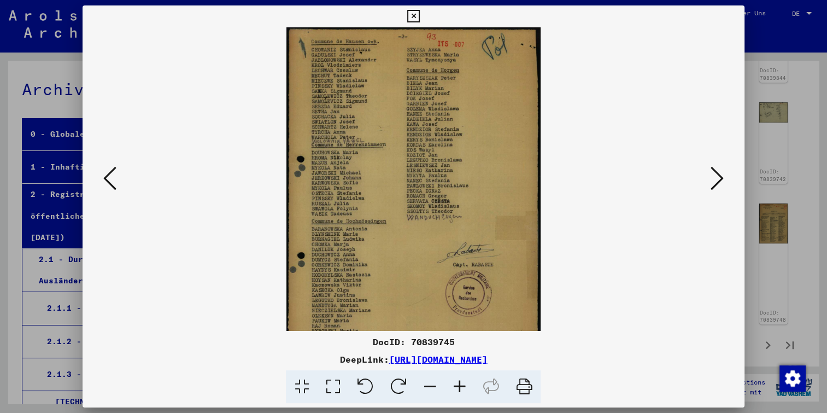
click at [459, 383] on icon at bounding box center [459, 386] width 30 height 33
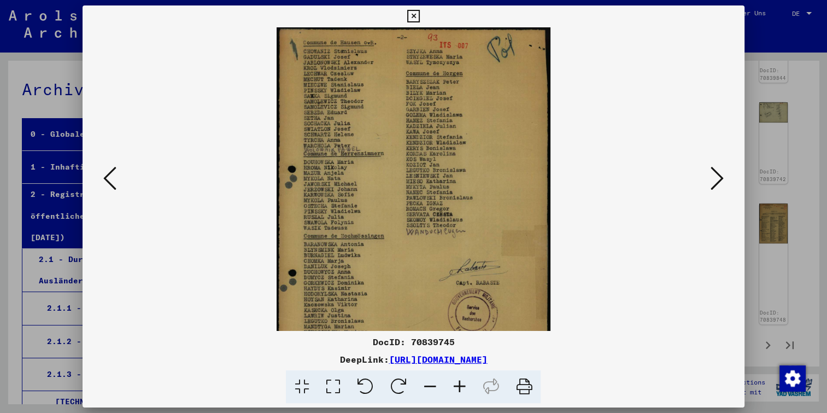
click at [459, 383] on icon at bounding box center [459, 386] width 30 height 33
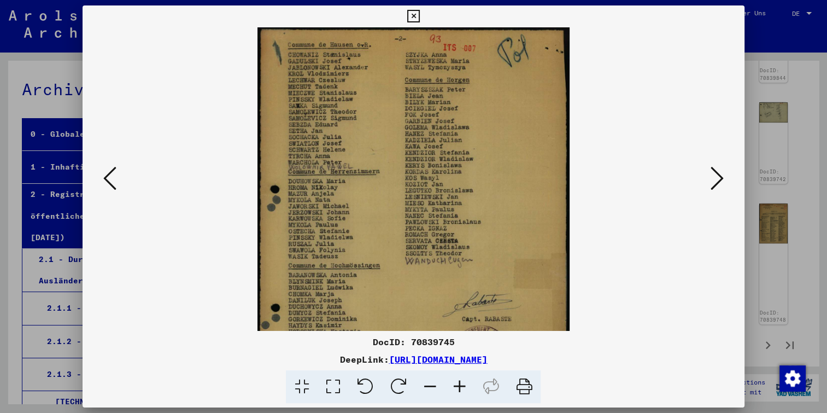
click at [459, 383] on icon at bounding box center [459, 386] width 30 height 33
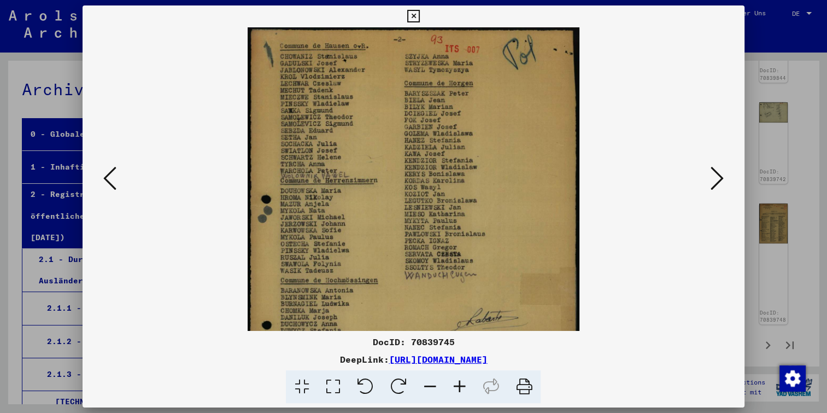
click at [459, 383] on icon at bounding box center [459, 386] width 30 height 33
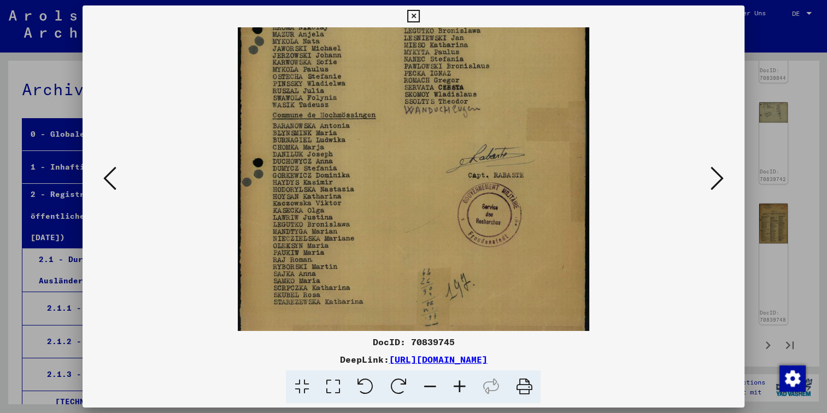
scroll to position [191, 0]
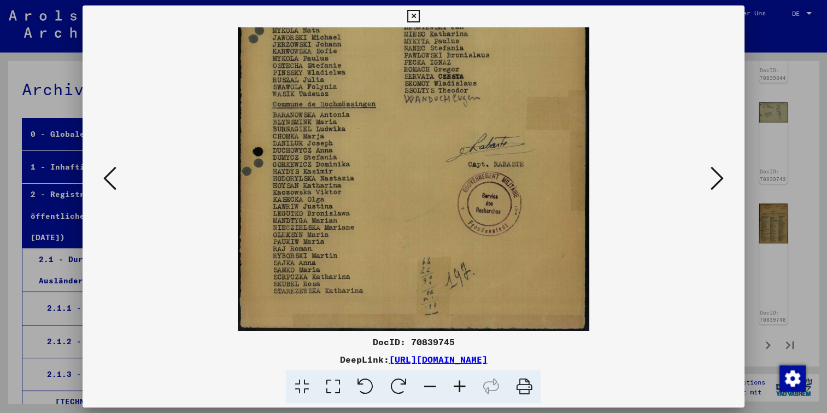
drag, startPoint x: 454, startPoint y: 292, endPoint x: 479, endPoint y: 88, distance: 205.4
click at [479, 89] on img at bounding box center [413, 84] width 351 height 495
click at [723, 175] on icon at bounding box center [717, 178] width 13 height 26
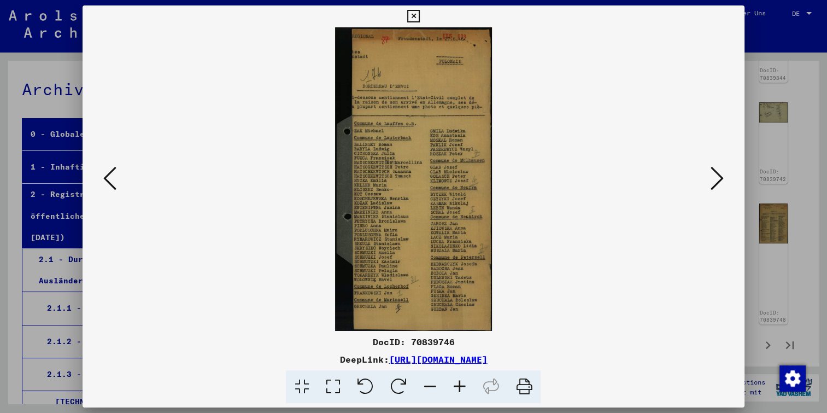
click at [463, 385] on icon at bounding box center [459, 386] width 30 height 33
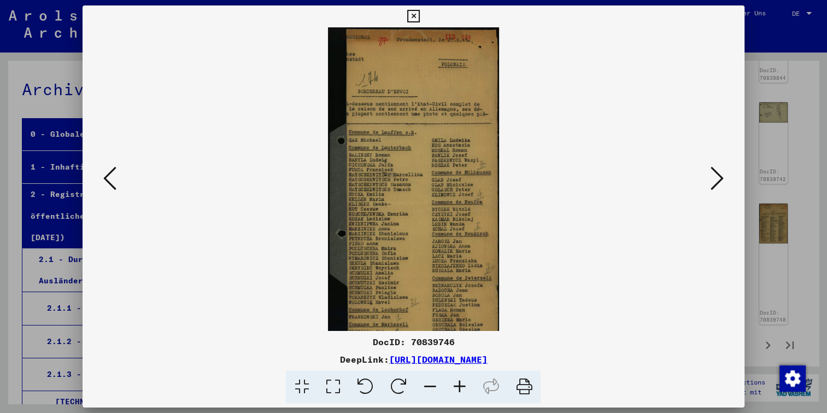
click at [463, 385] on icon at bounding box center [459, 386] width 30 height 33
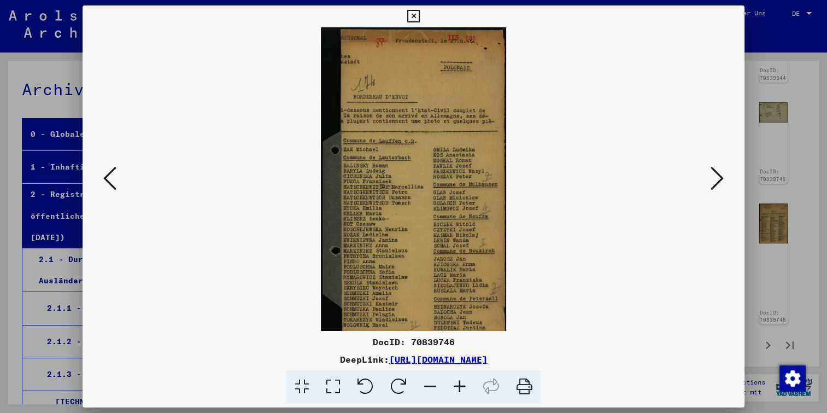
click at [463, 385] on icon at bounding box center [459, 386] width 30 height 33
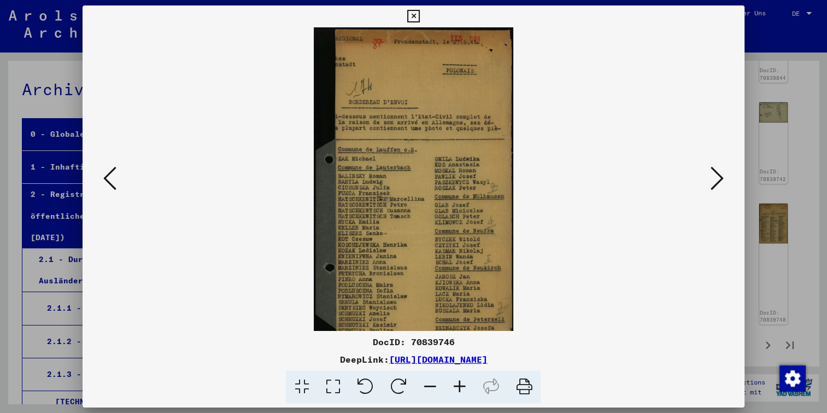
click at [463, 385] on icon at bounding box center [459, 386] width 30 height 33
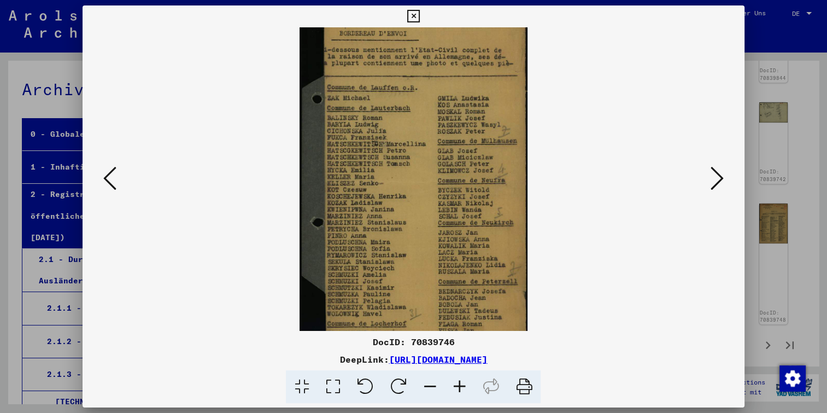
scroll to position [136, 0]
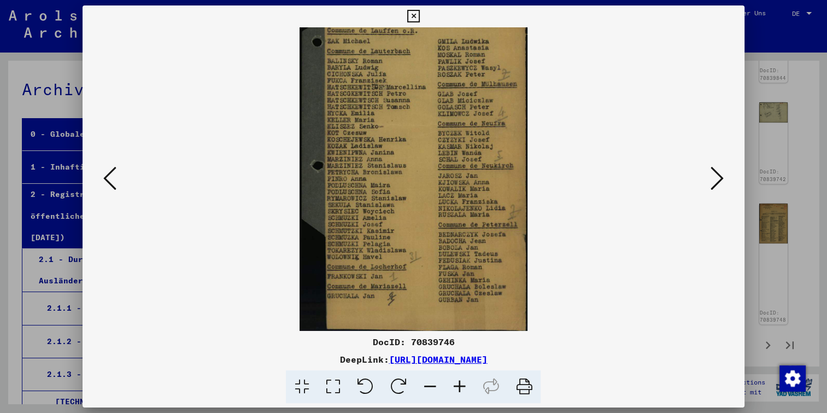
drag, startPoint x: 470, startPoint y: 281, endPoint x: 501, endPoint y: 112, distance: 172.2
click at [501, 112] on img at bounding box center [414, 111] width 228 height 440
click at [715, 173] on icon at bounding box center [717, 178] width 13 height 26
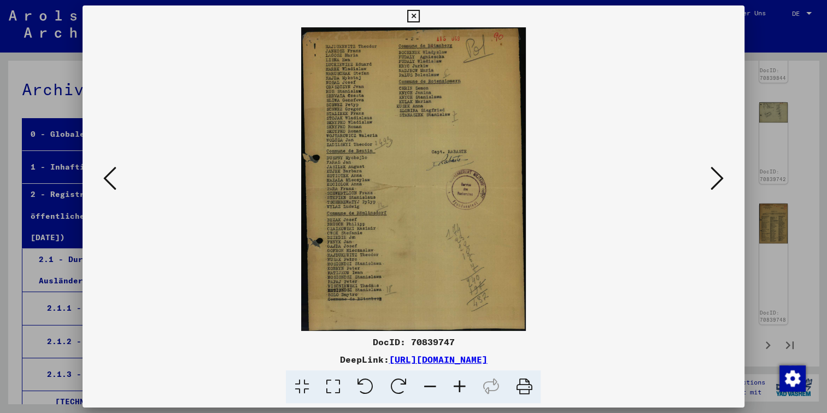
click at [716, 178] on icon at bounding box center [717, 178] width 13 height 26
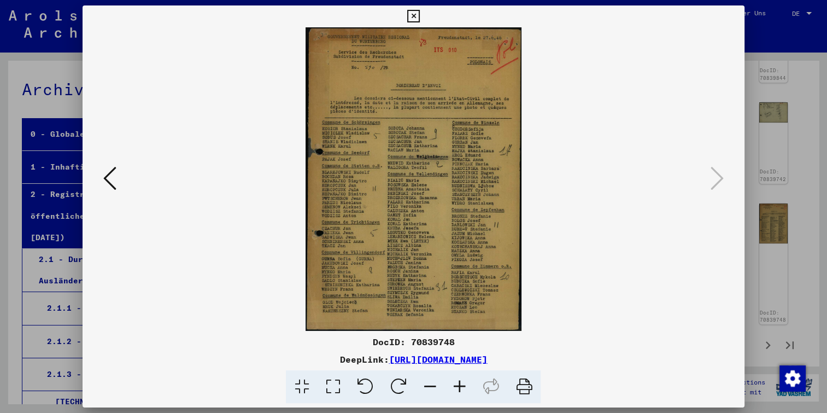
click at [459, 381] on icon at bounding box center [459, 386] width 30 height 33
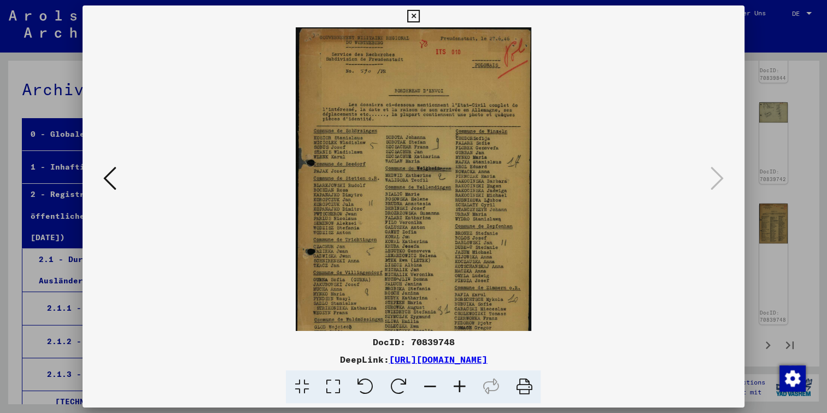
click at [459, 381] on icon at bounding box center [459, 386] width 30 height 33
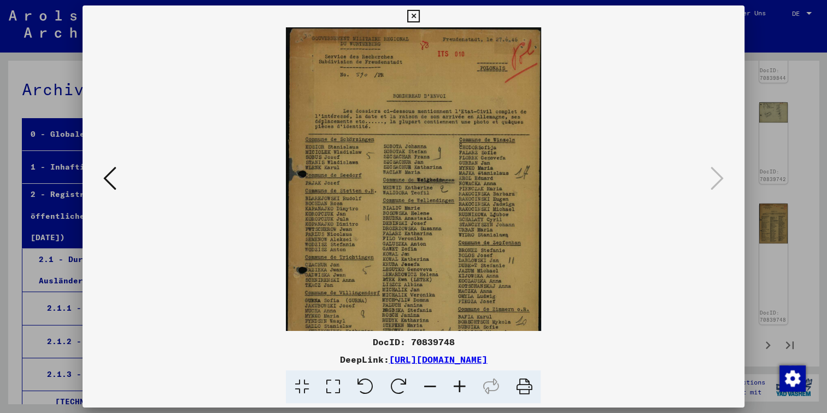
click at [459, 381] on icon at bounding box center [459, 386] width 30 height 33
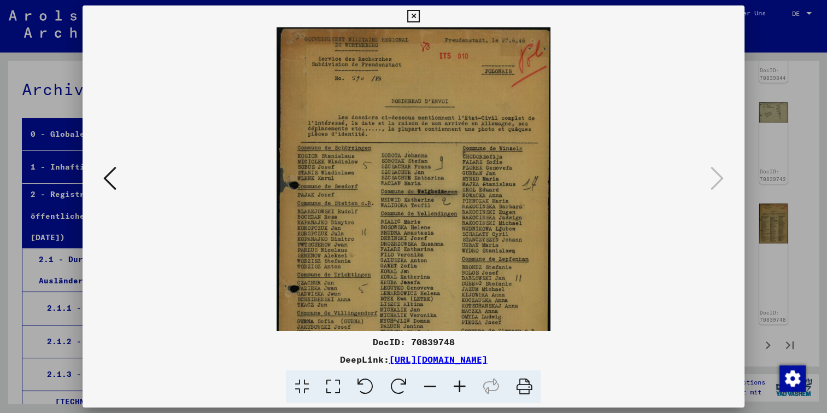
click at [459, 381] on icon at bounding box center [459, 386] width 30 height 33
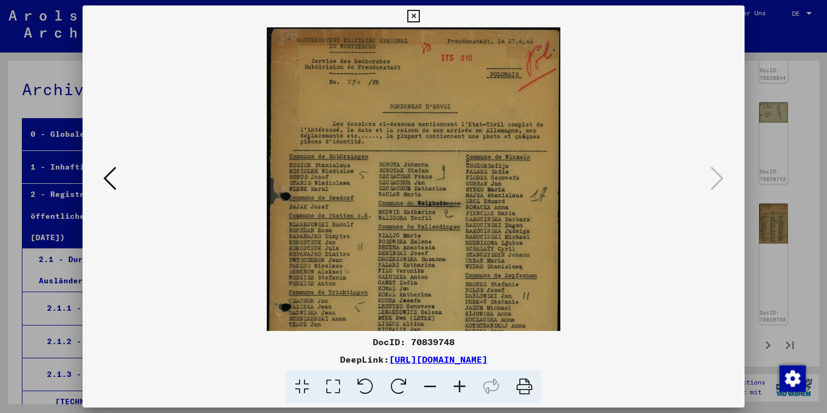
click at [459, 381] on icon at bounding box center [459, 386] width 30 height 33
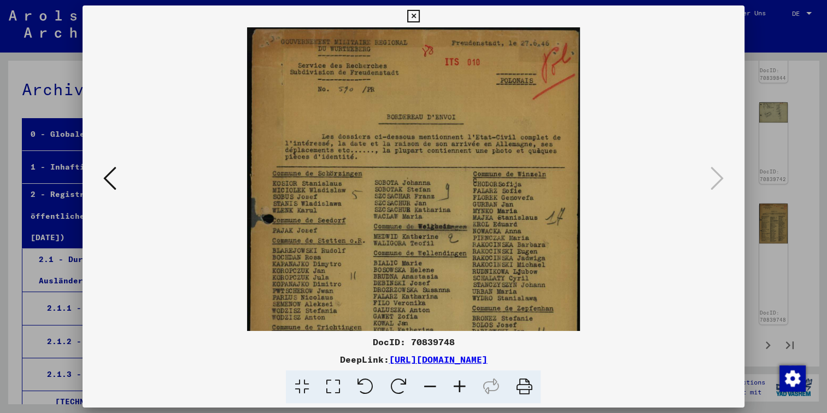
click at [459, 381] on icon at bounding box center [459, 386] width 30 height 33
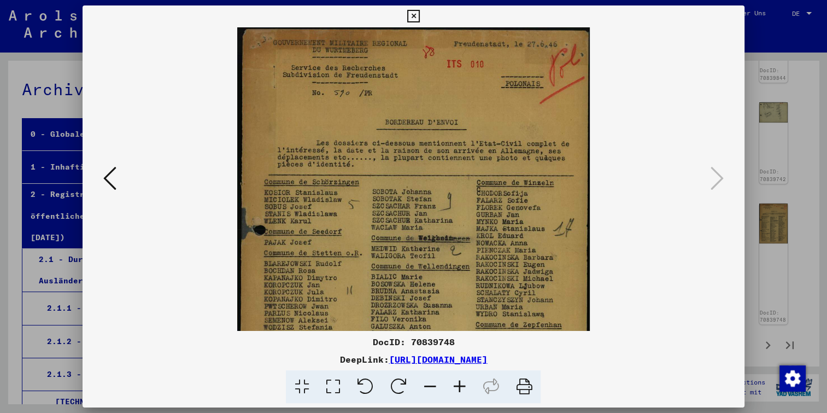
click at [459, 381] on icon at bounding box center [459, 386] width 30 height 33
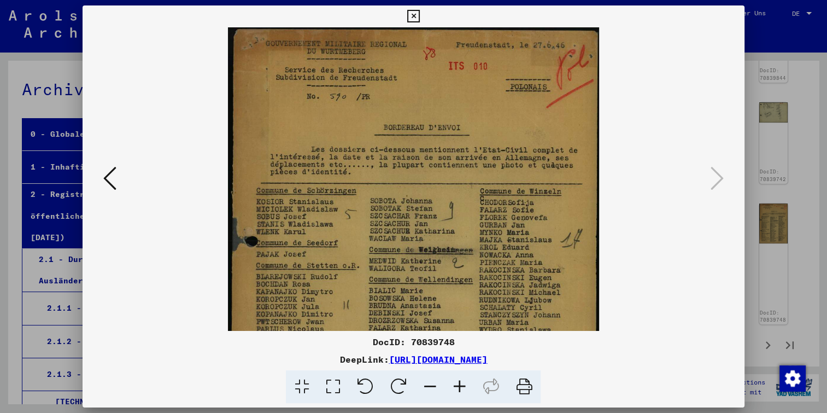
click at [459, 381] on icon at bounding box center [459, 386] width 30 height 33
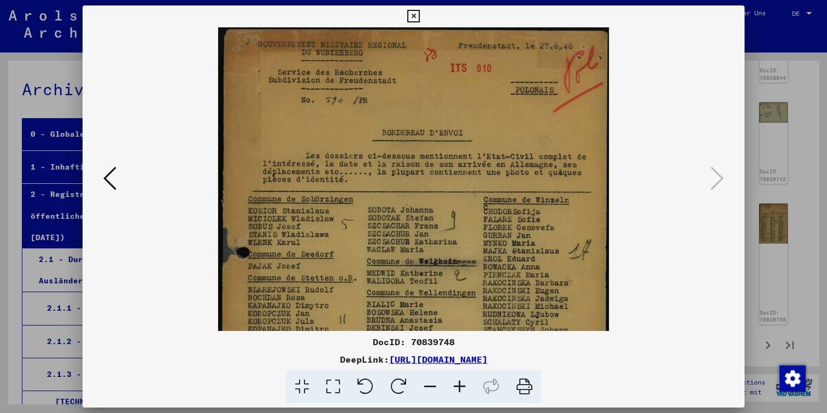
click at [459, 381] on icon at bounding box center [459, 386] width 30 height 33
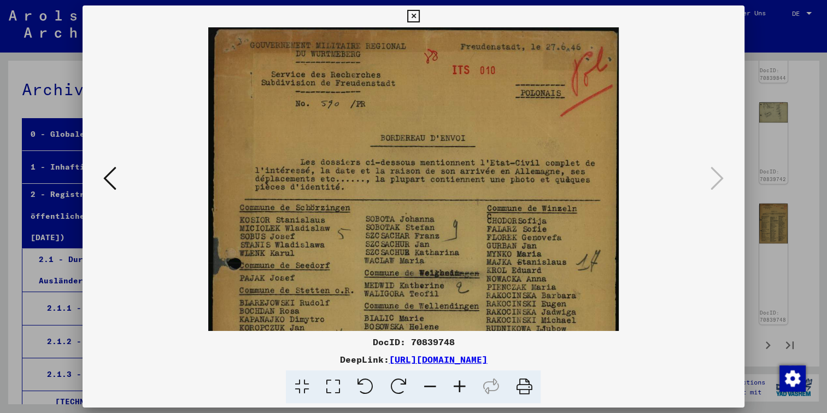
click at [459, 381] on icon at bounding box center [459, 386] width 30 height 33
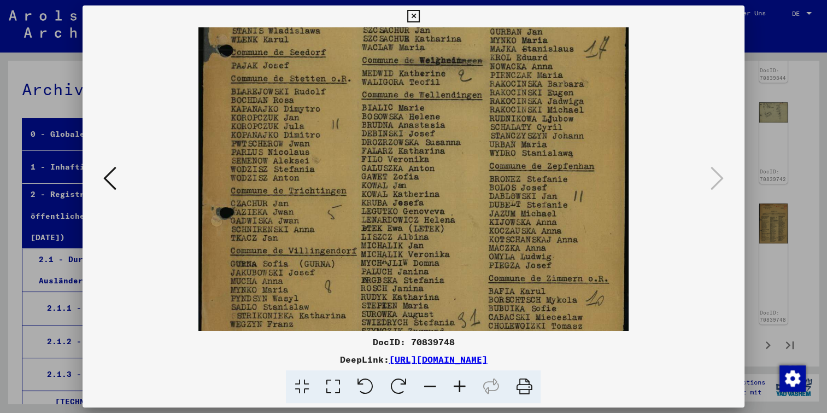
scroll to position [225, 0]
drag, startPoint x: 448, startPoint y: 256, endPoint x: 531, endPoint y: 31, distance: 239.5
click at [531, 31] on img at bounding box center [413, 104] width 430 height 604
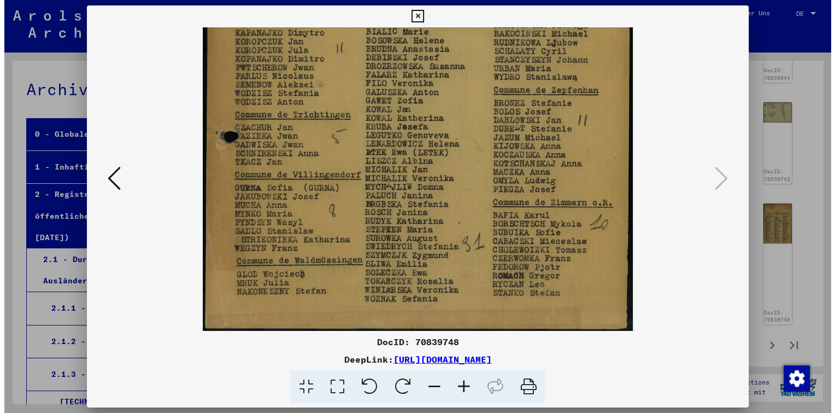
scroll to position [283, 0]
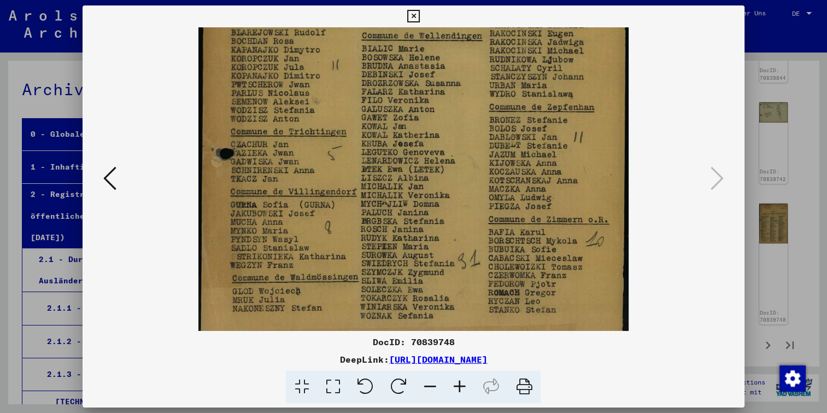
drag, startPoint x: 491, startPoint y: 213, endPoint x: 515, endPoint y: 136, distance: 80.6
click at [515, 136] on img at bounding box center [413, 46] width 430 height 604
drag, startPoint x: 455, startPoint y: 343, endPoint x: 409, endPoint y: 346, distance: 46.0
click at [409, 346] on div "DocID: 70839748" at bounding box center [413, 341] width 661 height 13
copy div "70839748"
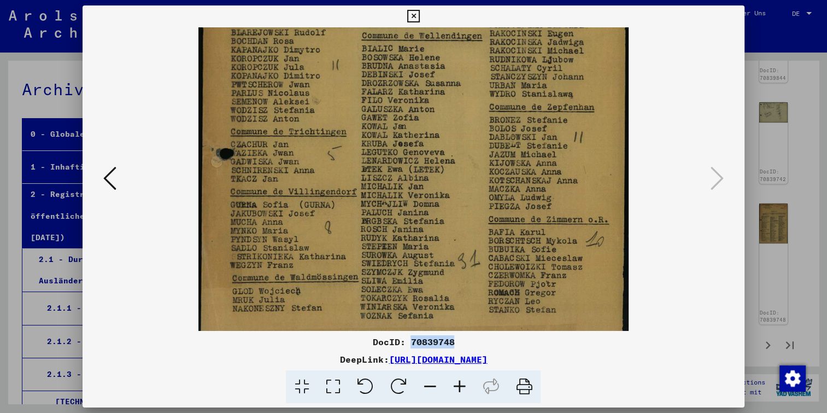
click at [415, 13] on icon at bounding box center [413, 16] width 13 height 13
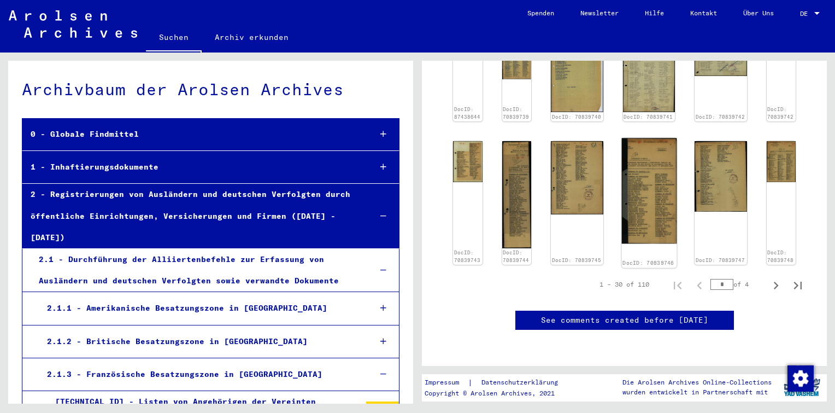
scroll to position [822, 0]
click at [771, 278] on icon "Next page" at bounding box center [775, 285] width 15 height 15
type input "*"
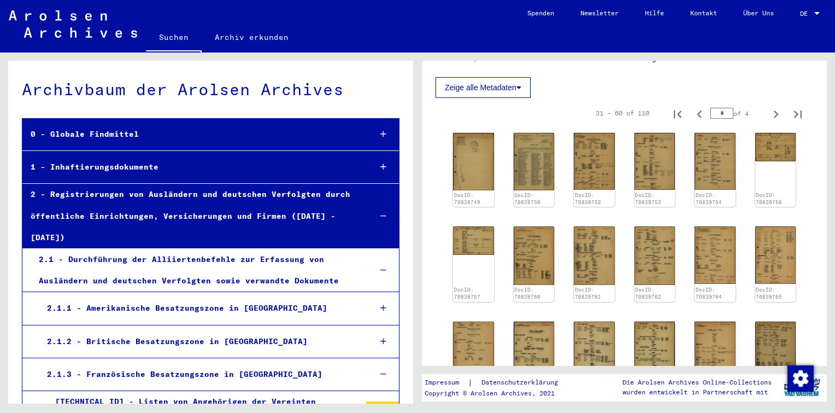
scroll to position [221, 0]
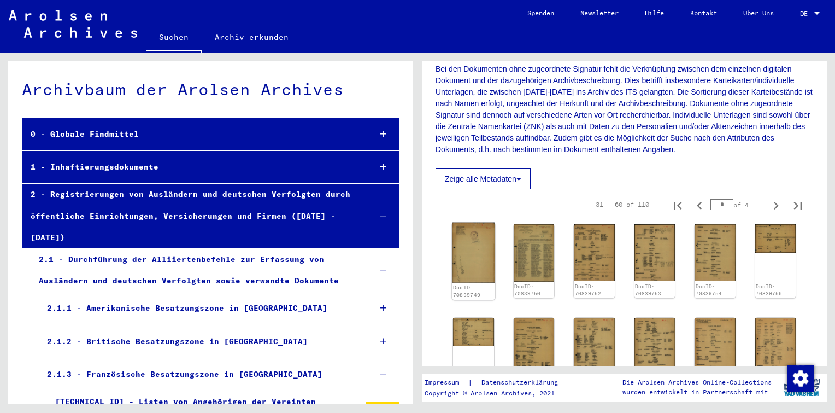
click at [473, 247] on img at bounding box center [473, 252] width 43 height 60
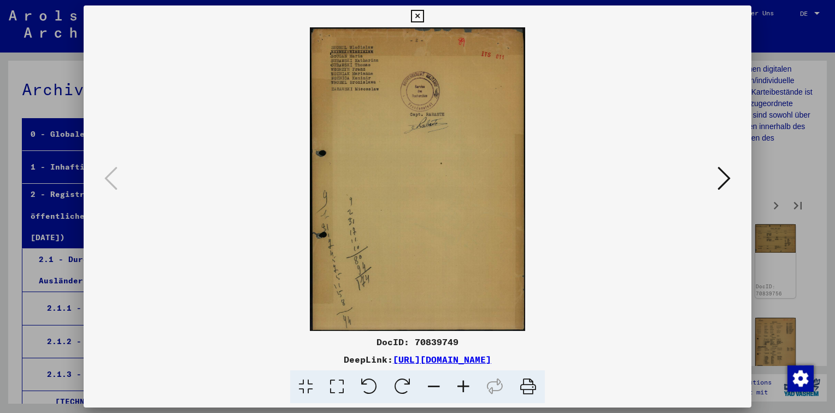
click at [720, 177] on icon at bounding box center [724, 178] width 13 height 26
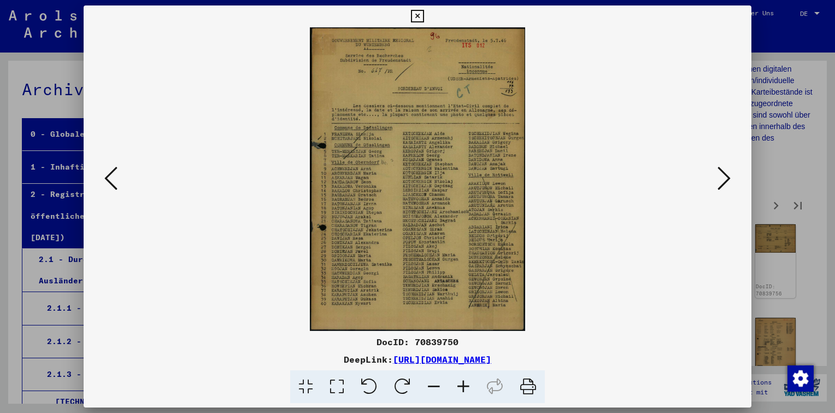
click at [461, 389] on icon at bounding box center [464, 386] width 30 height 33
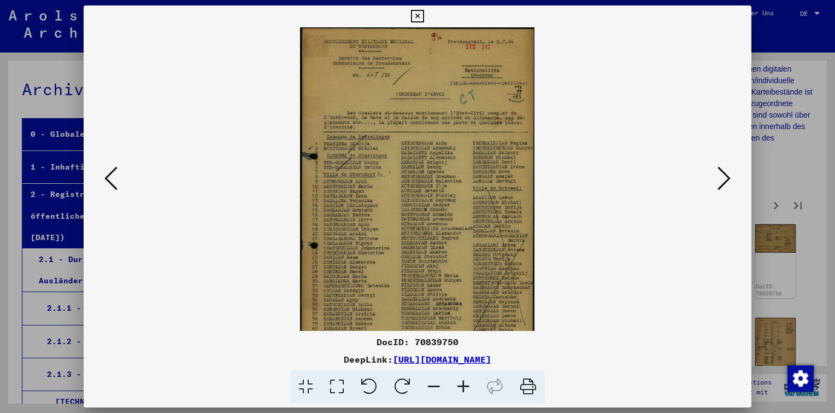
click at [461, 388] on icon at bounding box center [464, 386] width 30 height 33
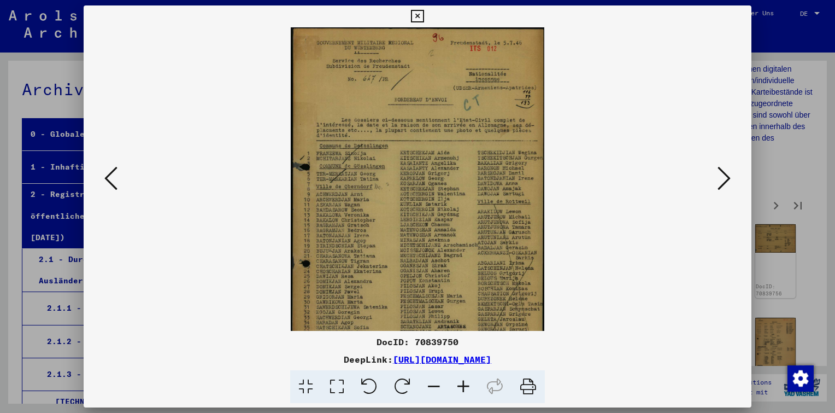
click at [461, 388] on icon at bounding box center [464, 386] width 30 height 33
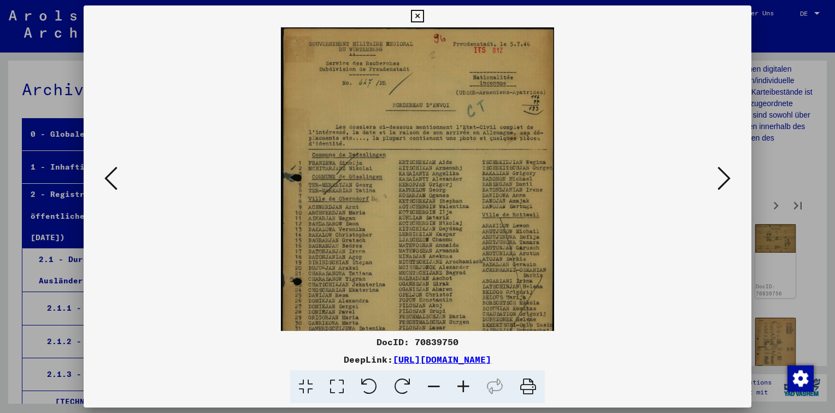
click at [461, 388] on icon at bounding box center [464, 386] width 30 height 33
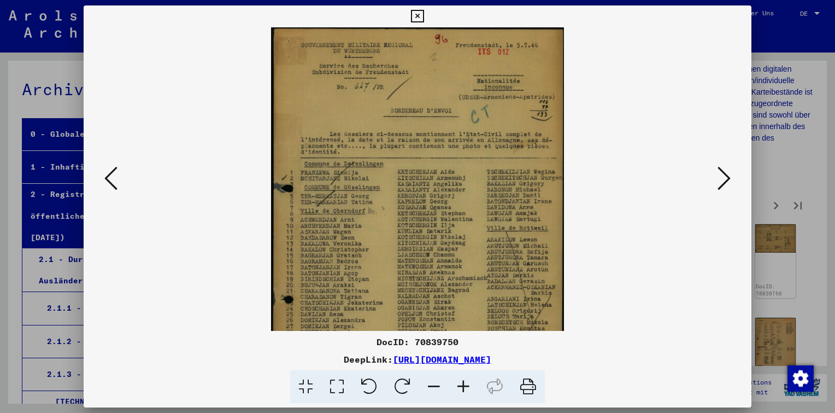
click at [461, 388] on icon at bounding box center [464, 386] width 30 height 33
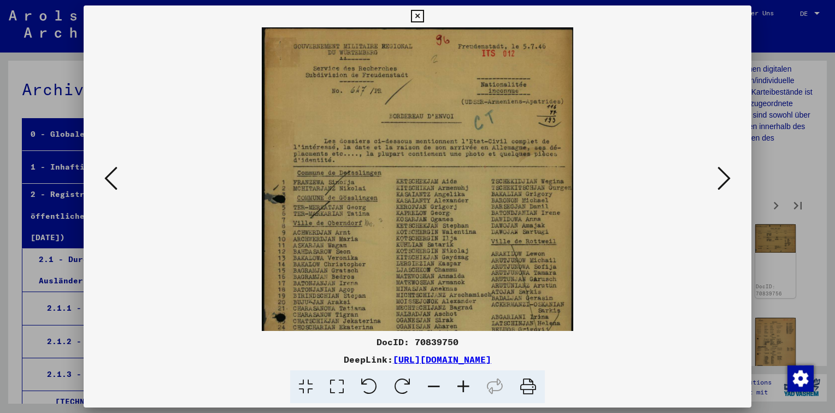
click at [461, 388] on icon at bounding box center [464, 386] width 30 height 33
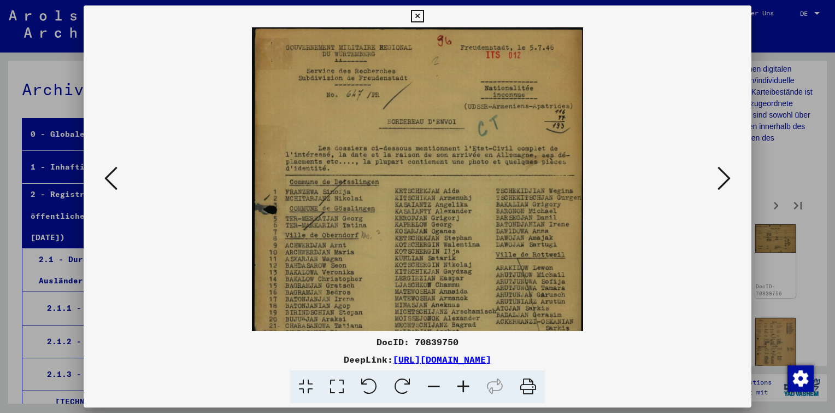
click at [461, 388] on icon at bounding box center [464, 386] width 30 height 33
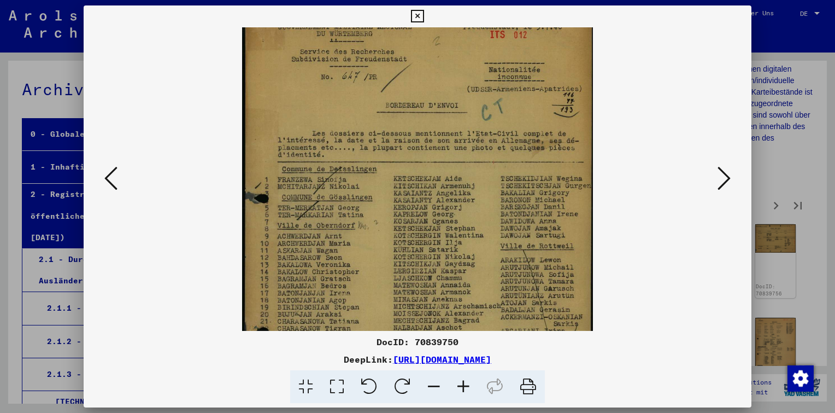
scroll to position [191, 0]
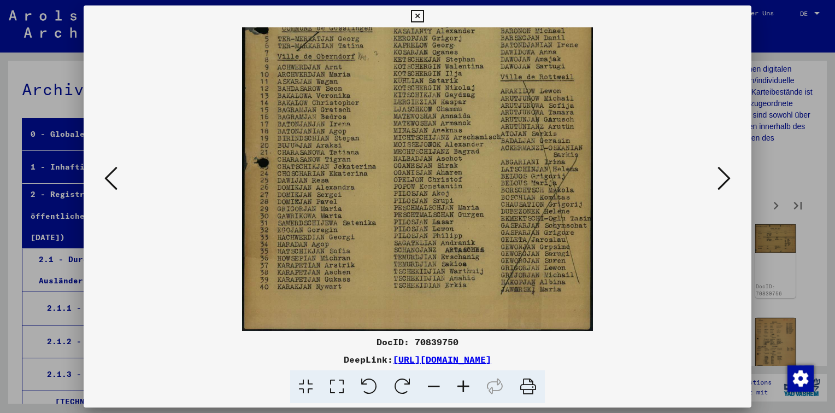
drag, startPoint x: 467, startPoint y: 273, endPoint x: 501, endPoint y: 46, distance: 228.8
click at [501, 46] on img at bounding box center [417, 84] width 351 height 495
drag, startPoint x: 460, startPoint y: 340, endPoint x: 414, endPoint y: 340, distance: 46.5
click at [414, 340] on div "DocID: 70839750" at bounding box center [418, 341] width 668 height 13
copy div "70839750"
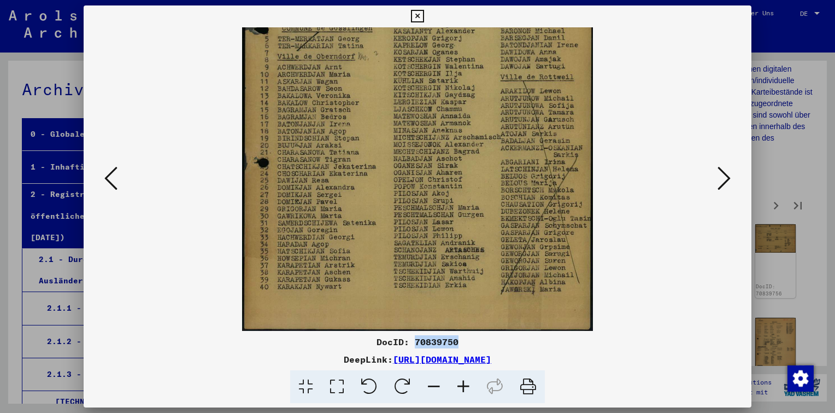
copy div "70839750"
click at [724, 178] on icon at bounding box center [724, 178] width 13 height 26
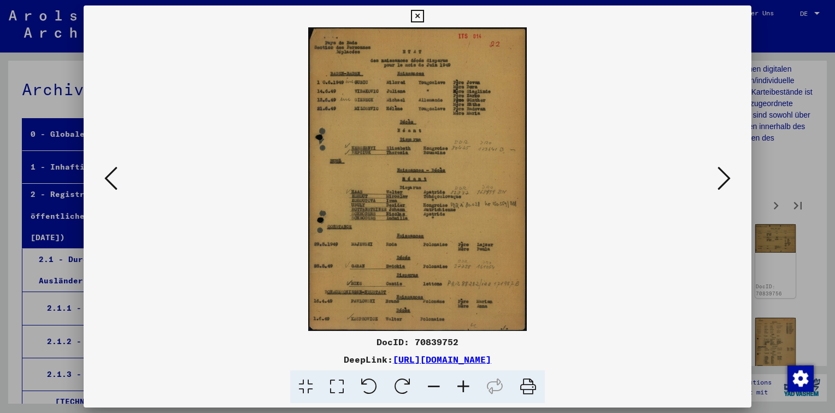
scroll to position [0, 0]
click at [465, 386] on icon at bounding box center [464, 386] width 30 height 33
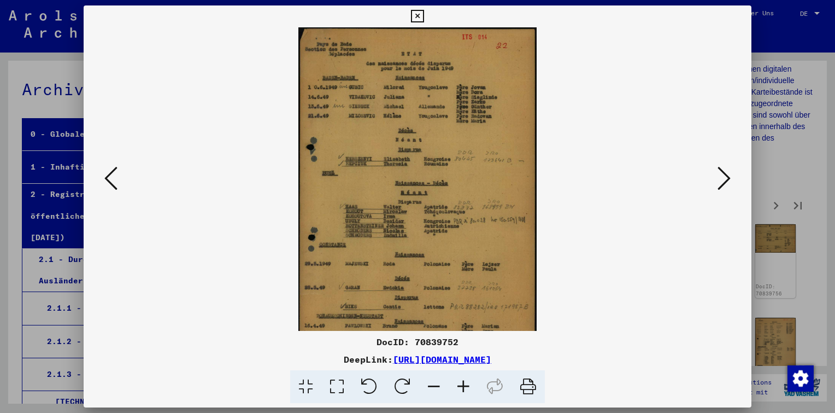
click at [465, 386] on icon at bounding box center [464, 386] width 30 height 33
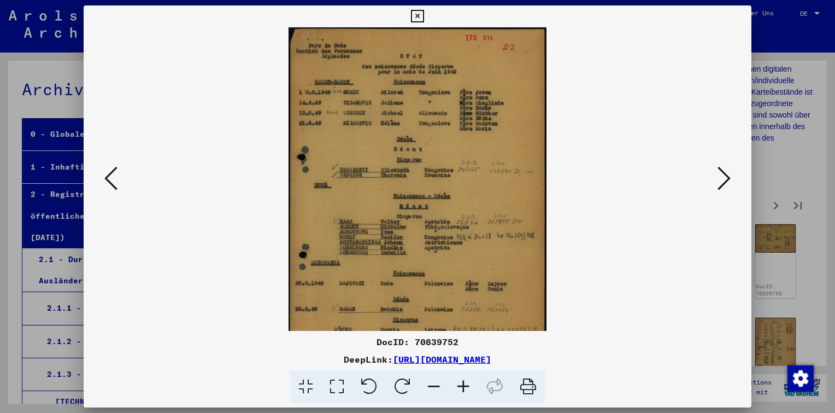
click at [465, 386] on icon at bounding box center [464, 386] width 30 height 33
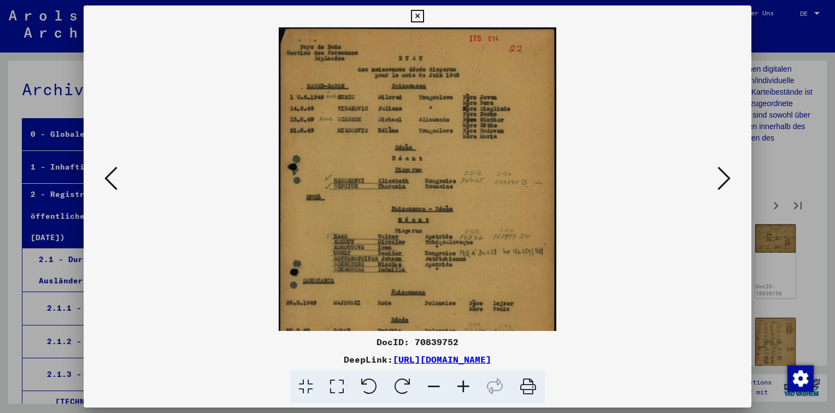
click at [465, 386] on icon at bounding box center [464, 386] width 30 height 33
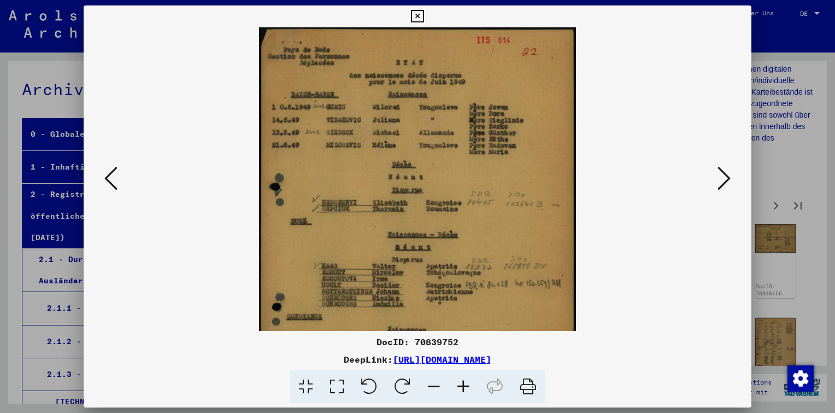
click at [465, 386] on icon at bounding box center [464, 386] width 30 height 33
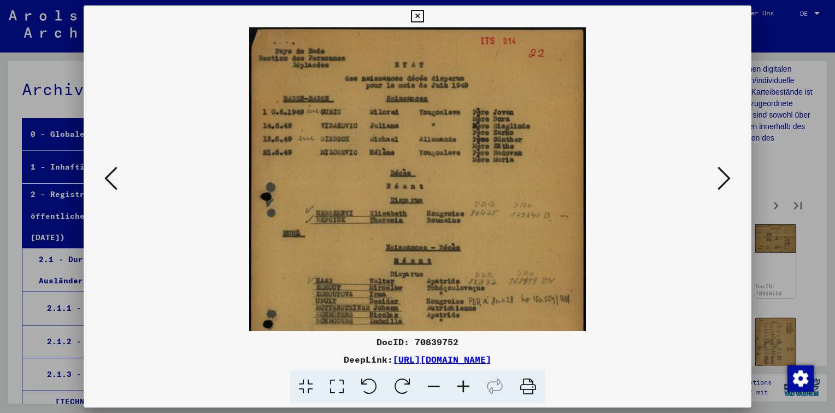
click at [465, 386] on icon at bounding box center [464, 386] width 30 height 33
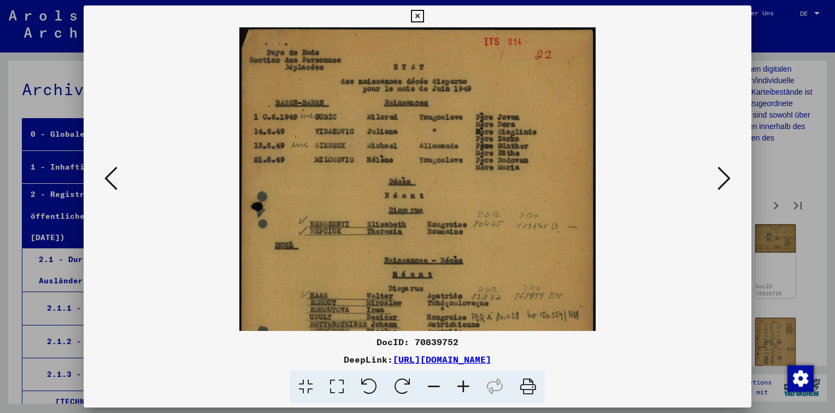
click at [465, 386] on icon at bounding box center [464, 386] width 30 height 33
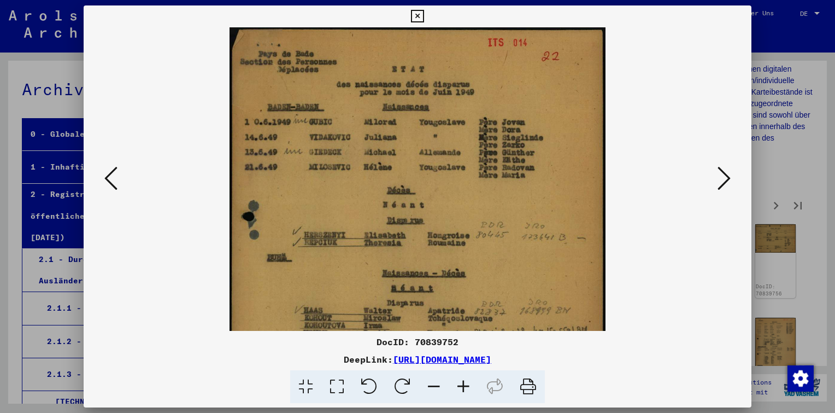
click at [465, 386] on icon at bounding box center [464, 386] width 30 height 33
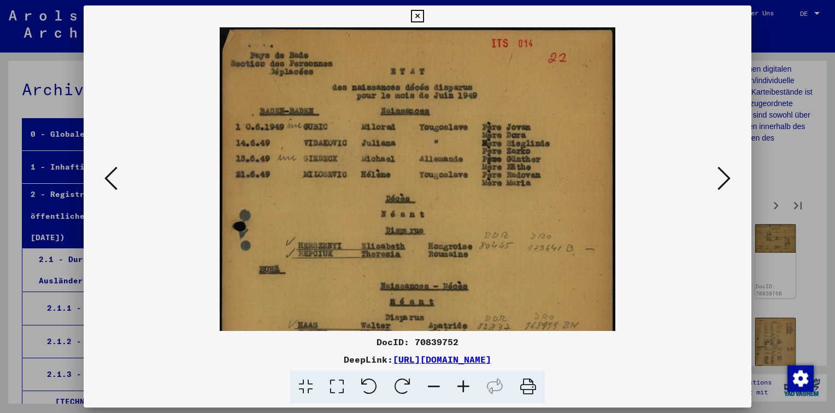
click at [465, 386] on icon at bounding box center [464, 386] width 30 height 33
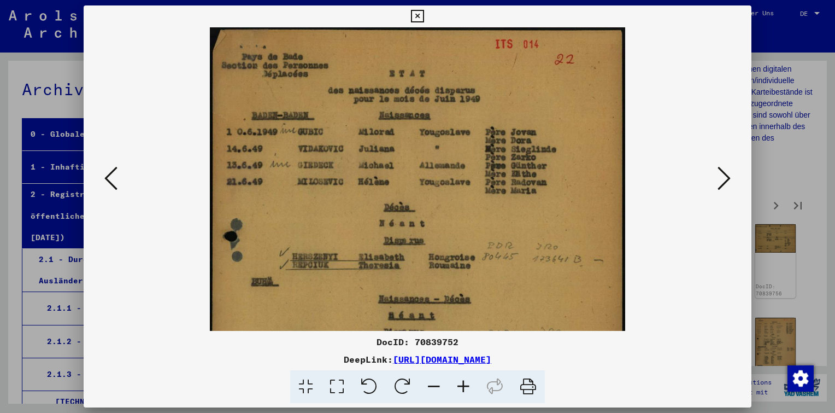
click at [465, 386] on icon at bounding box center [464, 386] width 30 height 33
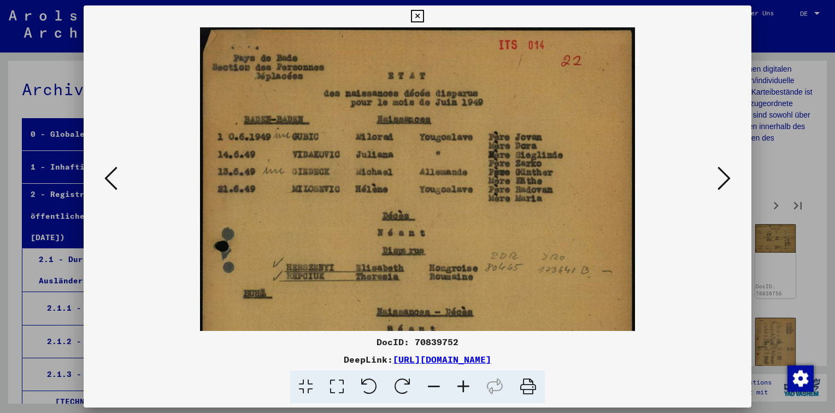
click at [465, 386] on icon at bounding box center [464, 386] width 30 height 33
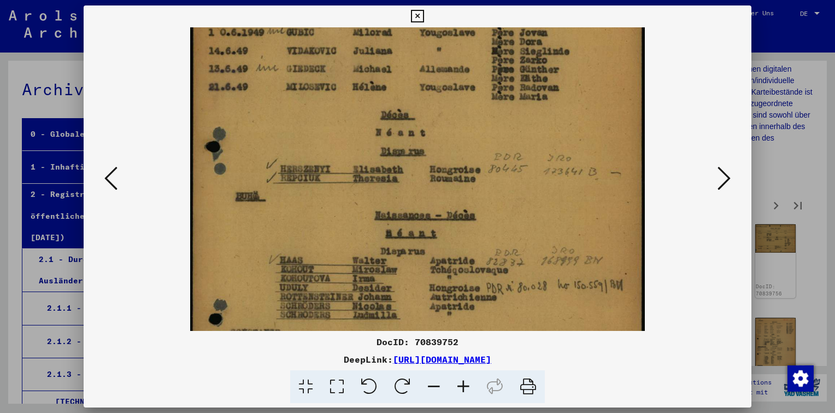
scroll to position [172, 0]
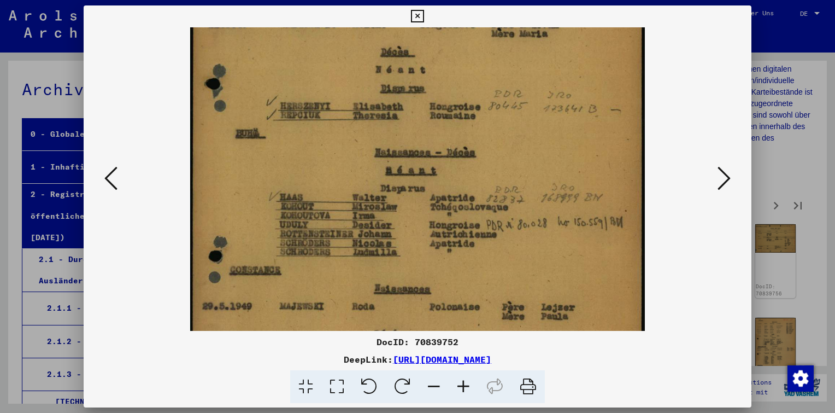
drag, startPoint x: 442, startPoint y: 254, endPoint x: 453, endPoint y: 83, distance: 170.9
click at [453, 83] on img at bounding box center [417, 170] width 455 height 631
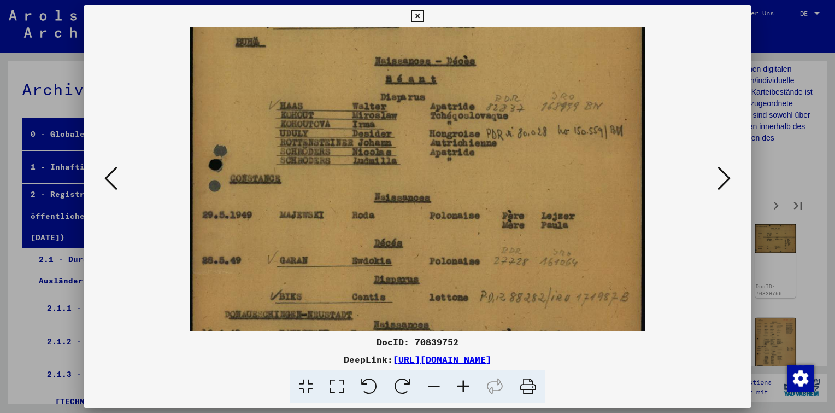
scroll to position [328, 0]
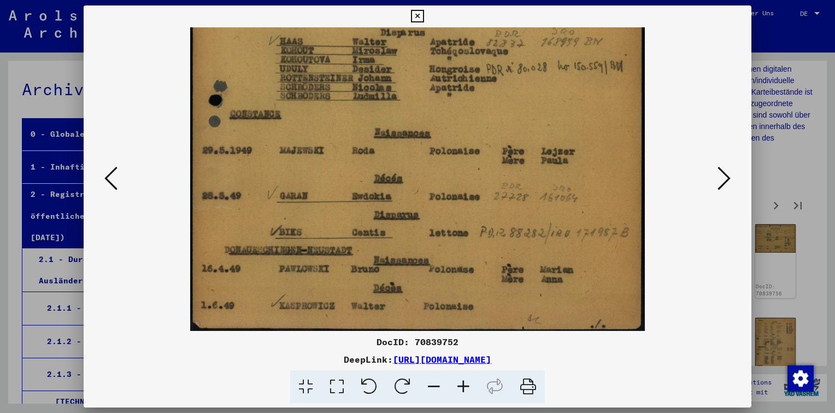
drag, startPoint x: 508, startPoint y: 150, endPoint x: 544, endPoint y: -9, distance: 163.1
click at [544, 0] on html "Suchen Archiv erkunden Spenden Newsletter Hilfe Kontakt Über Uns Suchen Archiv …" at bounding box center [417, 206] width 835 height 413
drag, startPoint x: 645, startPoint y: 190, endPoint x: 609, endPoint y: 61, distance: 134.6
click at [609, 61] on div at bounding box center [418, 178] width 594 height 303
click at [721, 182] on icon at bounding box center [724, 178] width 13 height 26
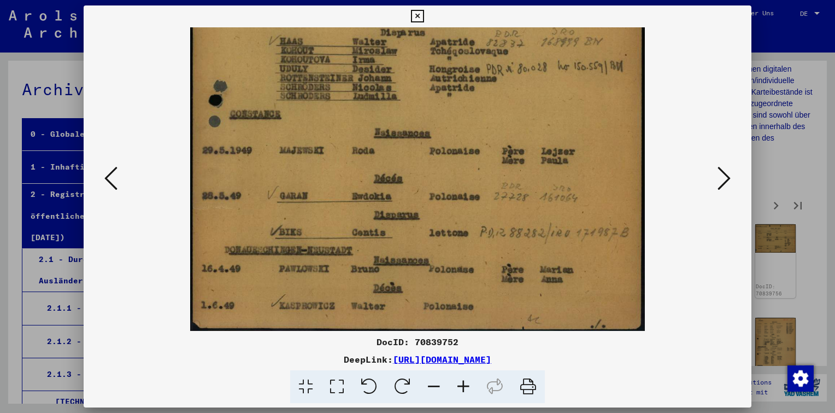
scroll to position [0, 0]
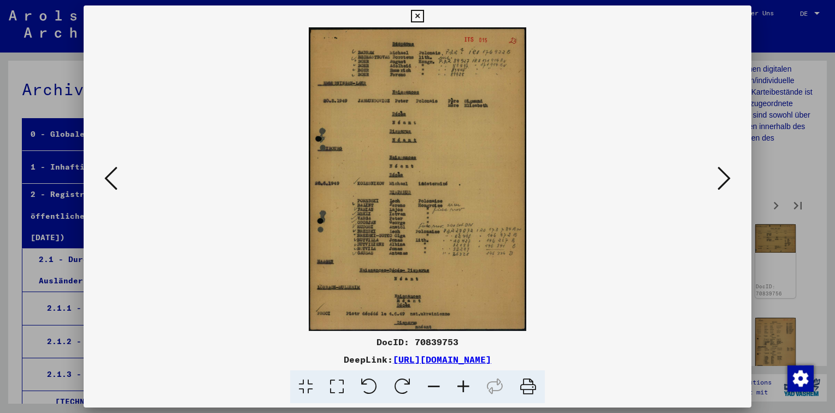
click at [463, 384] on icon at bounding box center [464, 386] width 30 height 33
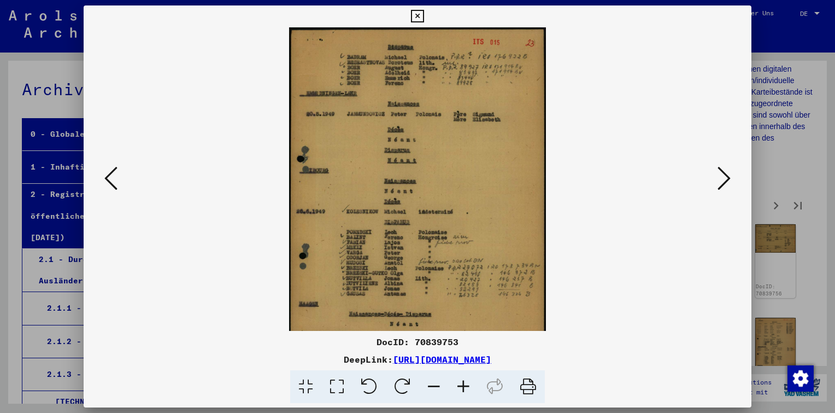
click at [463, 384] on icon at bounding box center [464, 386] width 30 height 33
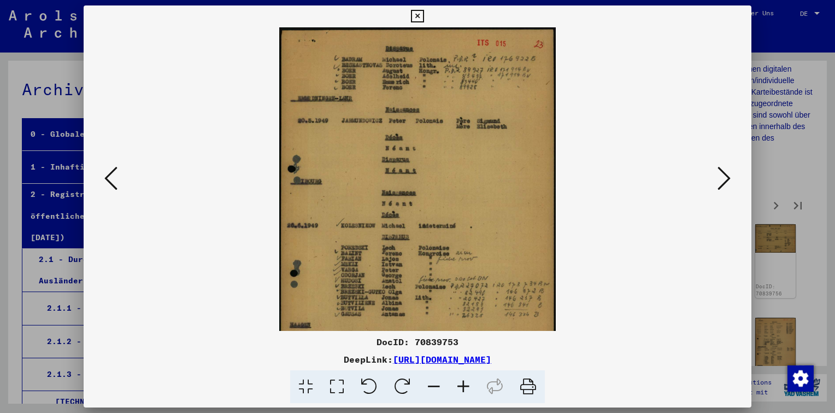
click at [463, 384] on icon at bounding box center [464, 386] width 30 height 33
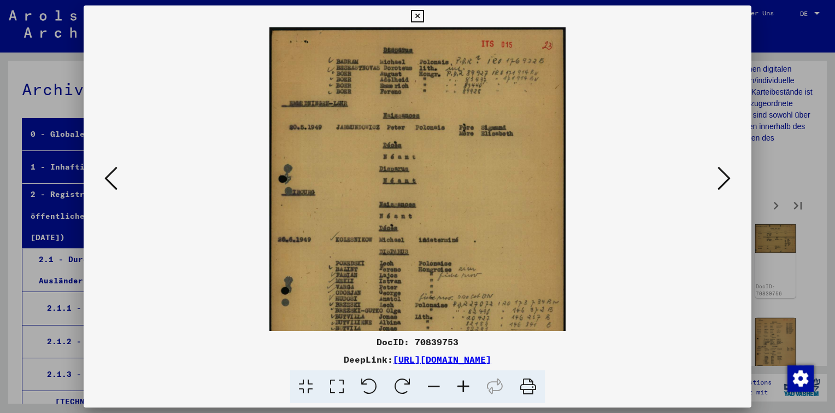
click at [463, 384] on icon at bounding box center [464, 386] width 30 height 33
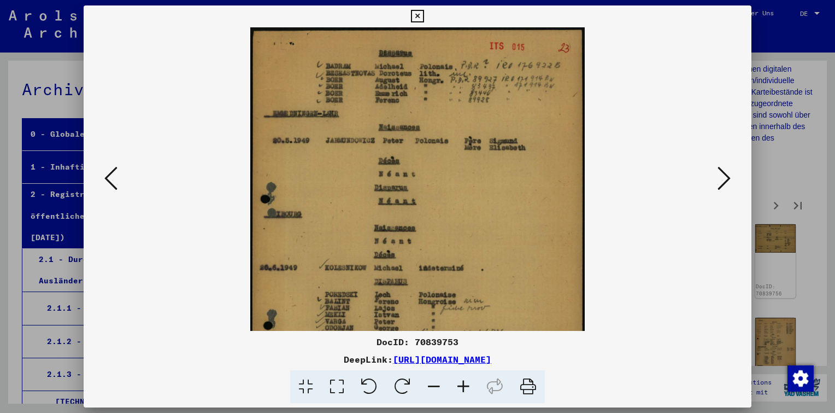
click at [463, 384] on icon at bounding box center [464, 386] width 30 height 33
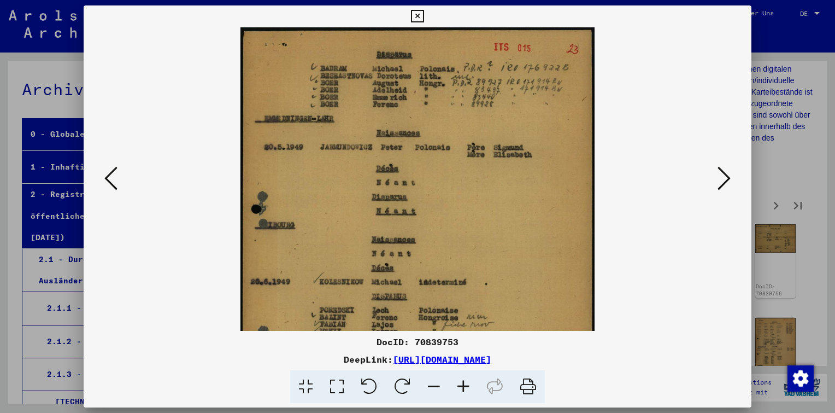
click at [463, 384] on icon at bounding box center [464, 386] width 30 height 33
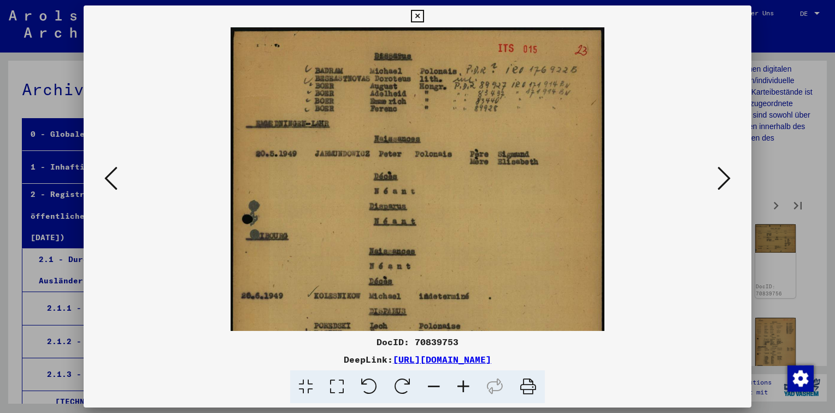
click at [463, 384] on icon at bounding box center [464, 386] width 30 height 33
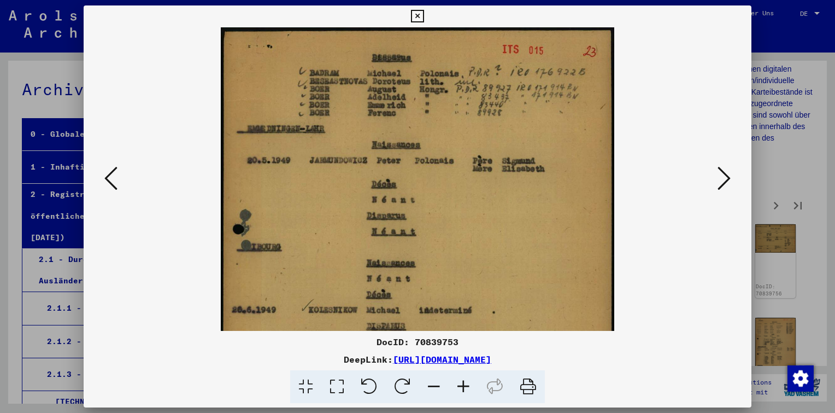
click at [463, 384] on icon at bounding box center [464, 386] width 30 height 33
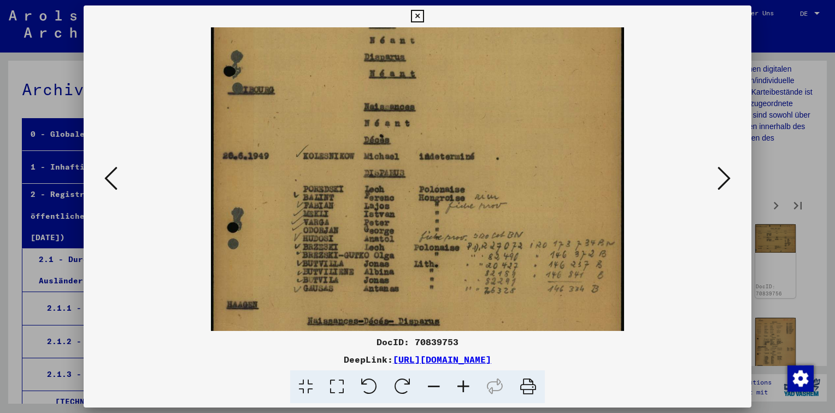
drag, startPoint x: 514, startPoint y: 281, endPoint x: 654, endPoint y: 109, distance: 222.2
click at [598, 107] on img at bounding box center [417, 148] width 413 height 577
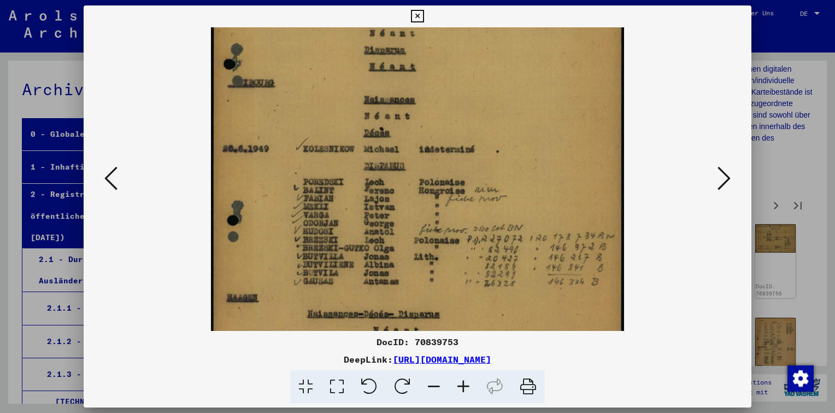
click at [723, 179] on icon at bounding box center [724, 178] width 13 height 26
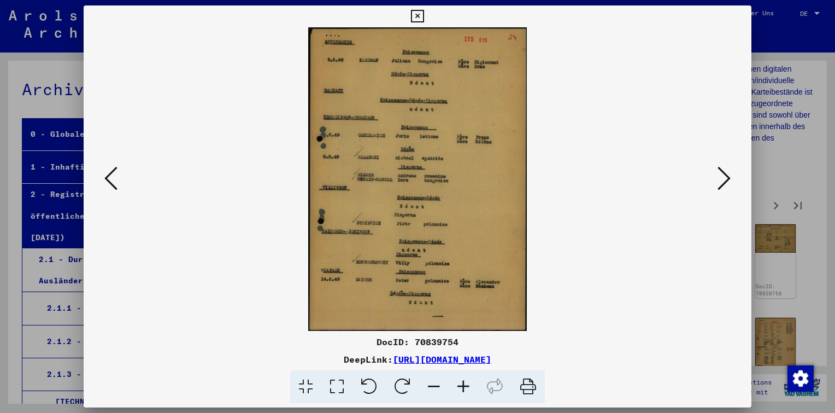
scroll to position [0, 0]
click at [723, 179] on icon at bounding box center [724, 178] width 13 height 26
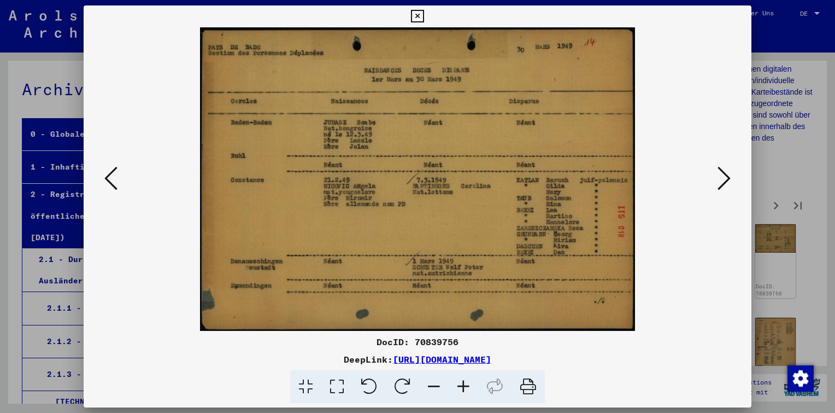
drag, startPoint x: 723, startPoint y: 179, endPoint x: 560, endPoint y: 215, distance: 167.2
click at [563, 211] on div at bounding box center [418, 178] width 668 height 303
click at [461, 390] on icon at bounding box center [464, 386] width 30 height 33
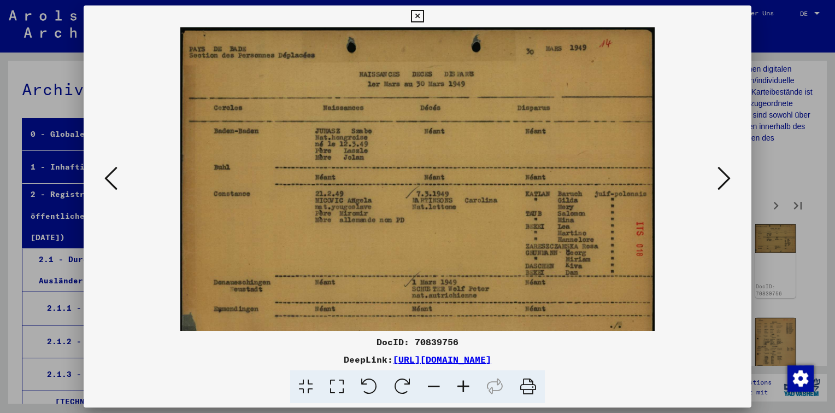
click at [461, 390] on icon at bounding box center [464, 386] width 30 height 33
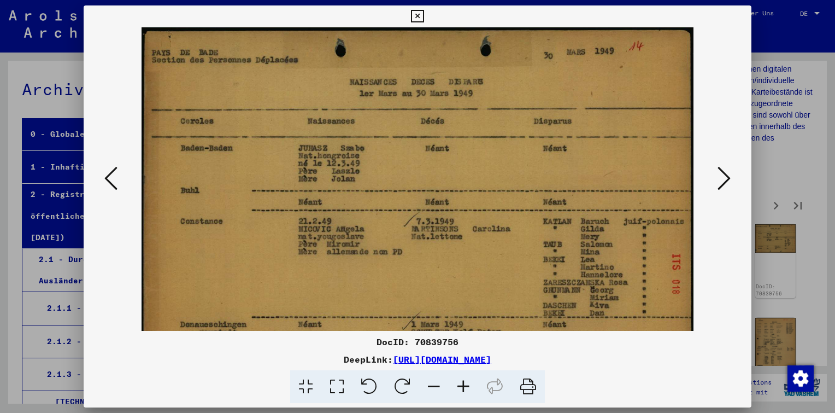
click at [461, 390] on icon at bounding box center [464, 386] width 30 height 33
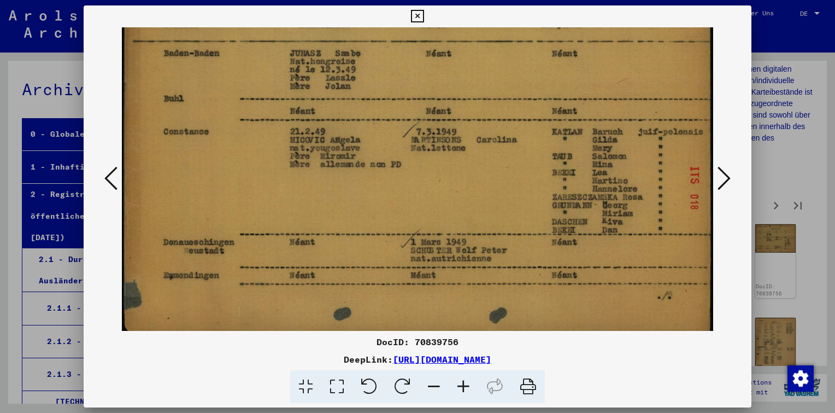
scroll to position [105, 0]
drag, startPoint x: 415, startPoint y: 216, endPoint x: 451, endPoint y: 133, distance: 90.9
click at [451, 133] on img at bounding box center [417, 128] width 591 height 413
drag, startPoint x: 462, startPoint y: 340, endPoint x: 414, endPoint y: 343, distance: 48.7
click at [414, 343] on div "DocID: 70839756" at bounding box center [418, 341] width 668 height 13
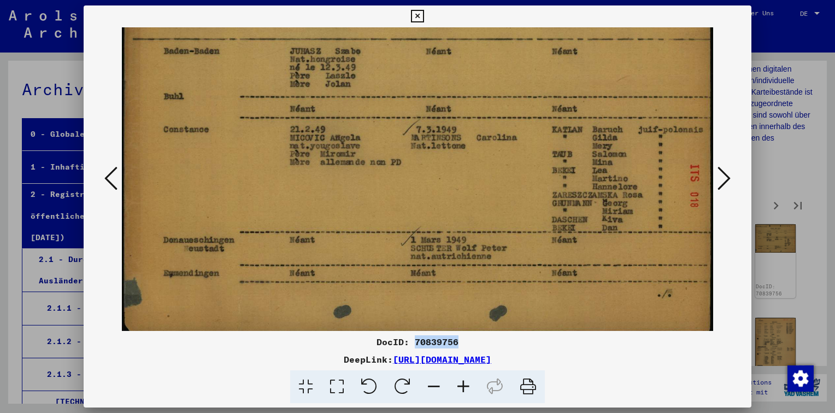
copy div "70839756"
click at [721, 179] on icon at bounding box center [724, 178] width 13 height 26
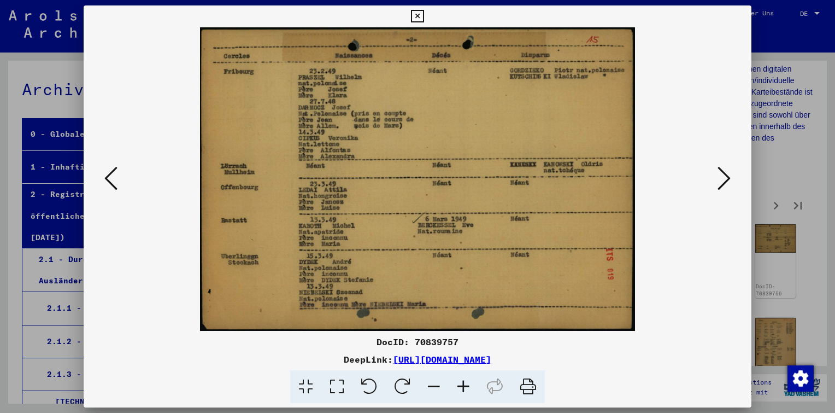
click at [721, 179] on icon at bounding box center [724, 178] width 13 height 26
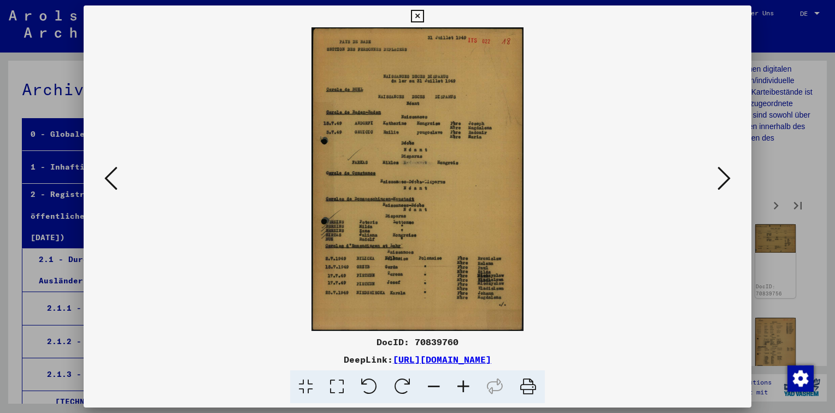
click at [466, 384] on icon at bounding box center [464, 386] width 30 height 33
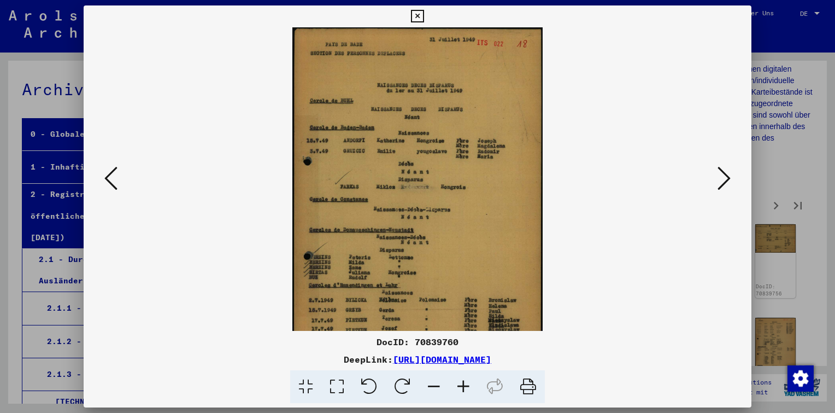
click at [466, 385] on icon at bounding box center [464, 386] width 30 height 33
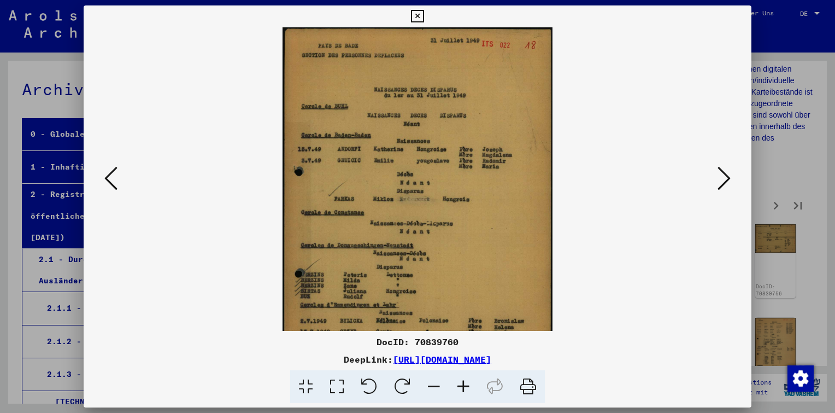
click at [466, 385] on icon at bounding box center [464, 386] width 30 height 33
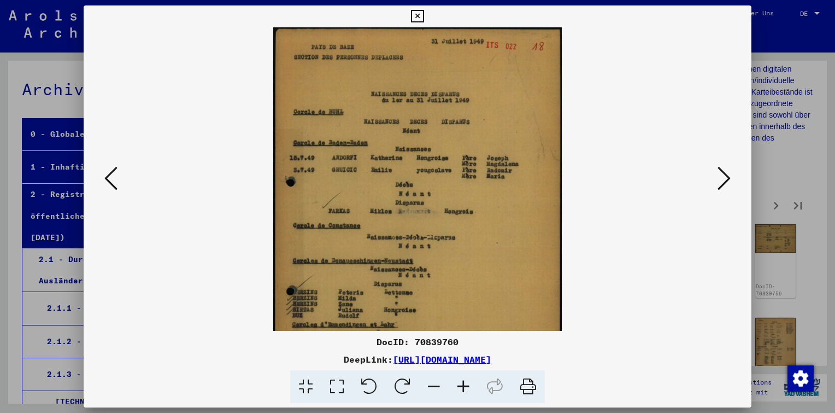
click at [466, 385] on icon at bounding box center [464, 386] width 30 height 33
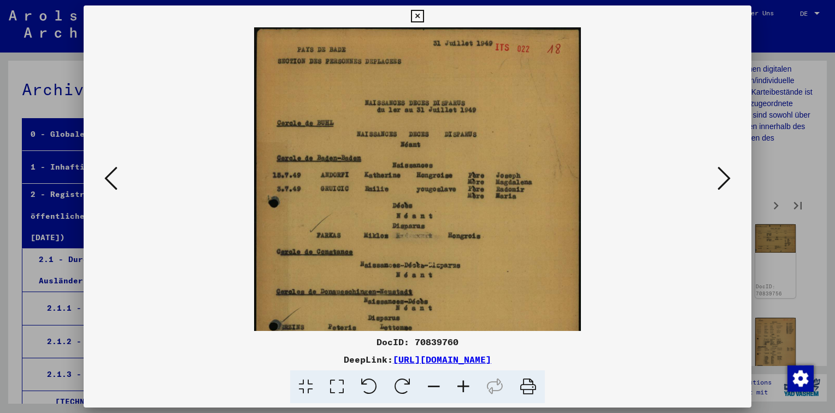
click at [466, 385] on icon at bounding box center [464, 386] width 30 height 33
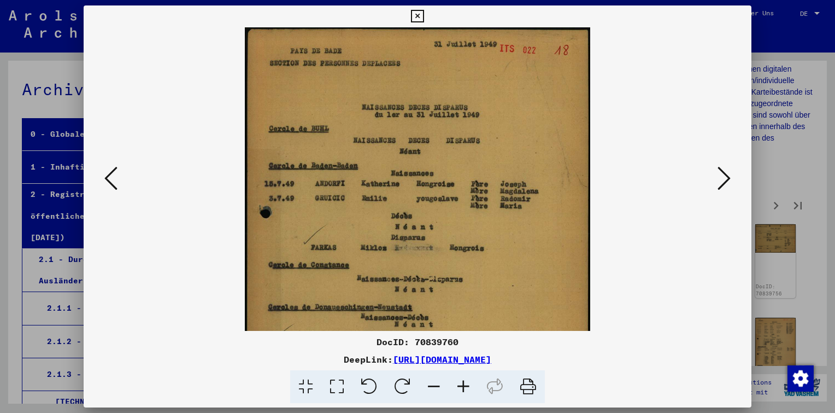
click at [466, 385] on icon at bounding box center [464, 386] width 30 height 33
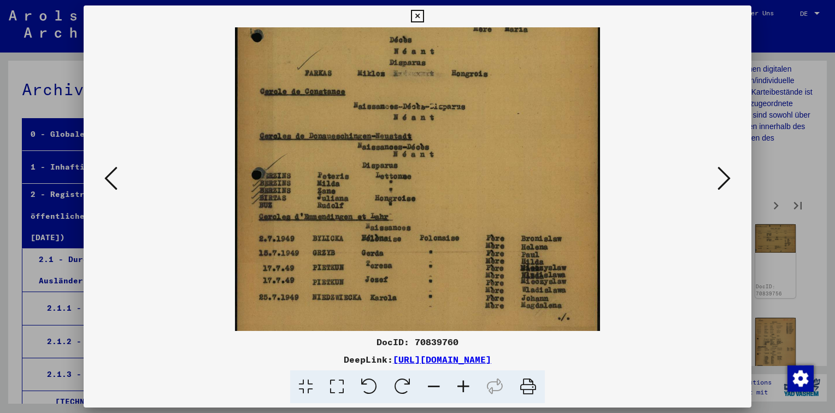
scroll to position [188, 0]
drag, startPoint x: 463, startPoint y: 307, endPoint x: 486, endPoint y: 119, distance: 189.5
click at [486, 119] on img at bounding box center [417, 100] width 365 height 522
click at [720, 181] on icon at bounding box center [724, 178] width 13 height 26
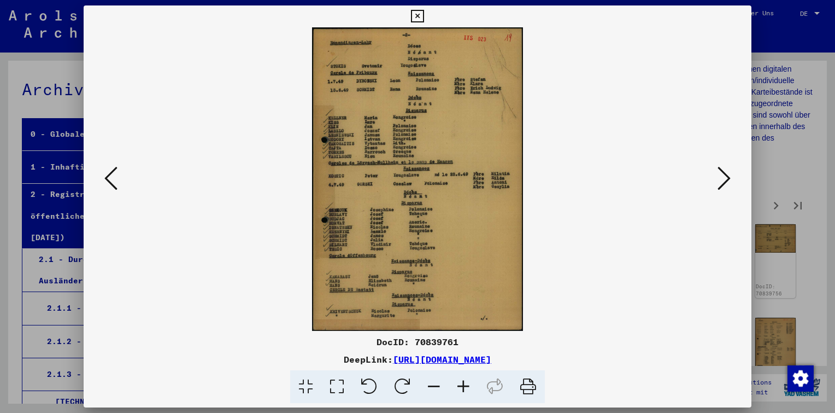
click at [463, 387] on icon at bounding box center [464, 386] width 30 height 33
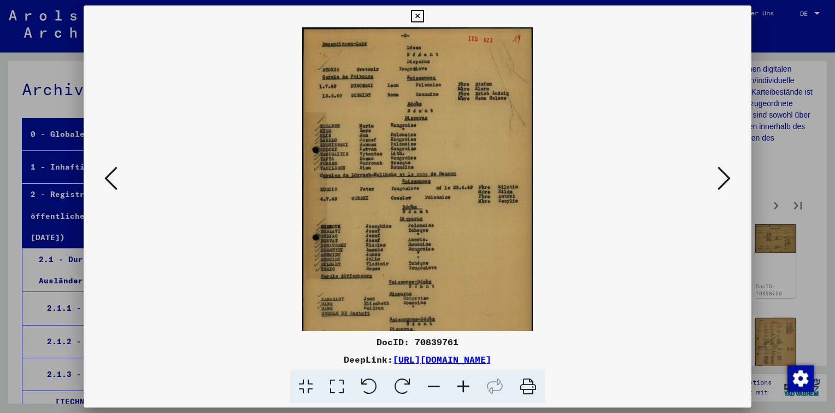
click at [463, 387] on icon at bounding box center [464, 386] width 30 height 33
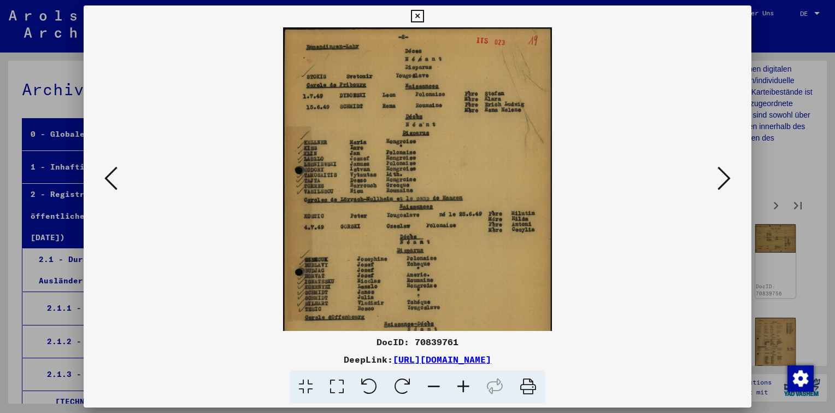
click at [463, 387] on icon at bounding box center [464, 386] width 30 height 33
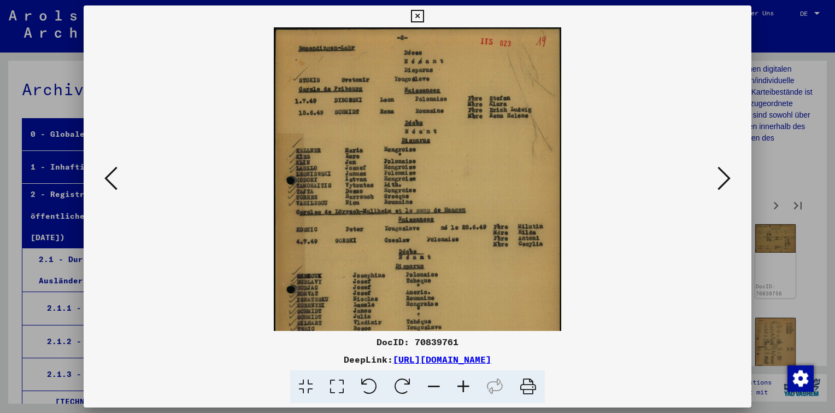
click at [463, 387] on icon at bounding box center [464, 386] width 30 height 33
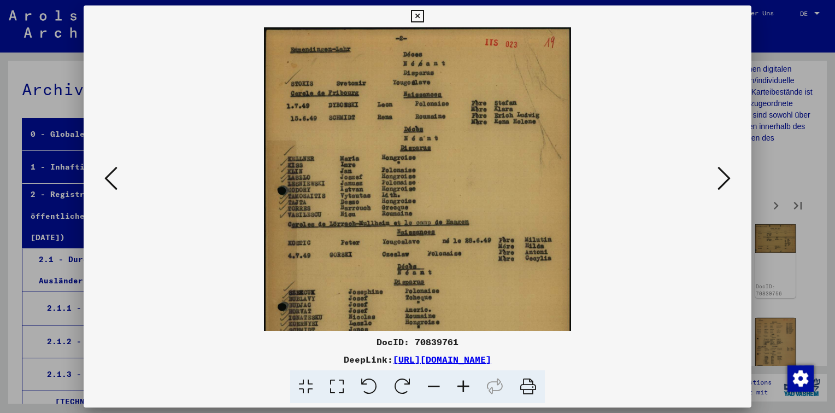
click at [462, 387] on icon at bounding box center [464, 386] width 30 height 33
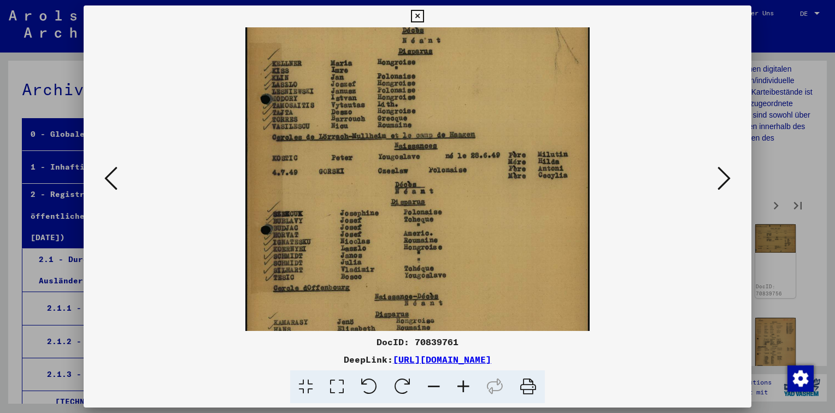
drag, startPoint x: 457, startPoint y: 295, endPoint x: 480, endPoint y: 184, distance: 113.9
click at [480, 184] on img at bounding box center [417, 163] width 345 height 495
click at [724, 179] on icon at bounding box center [724, 178] width 13 height 26
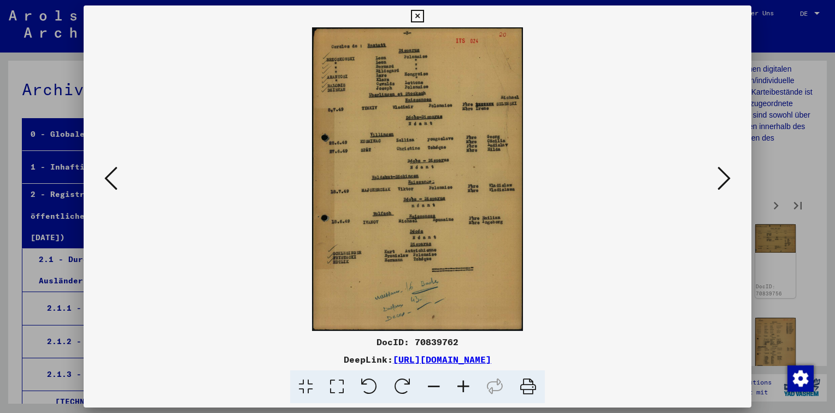
scroll to position [0, 0]
click at [723, 179] on icon at bounding box center [724, 178] width 13 height 26
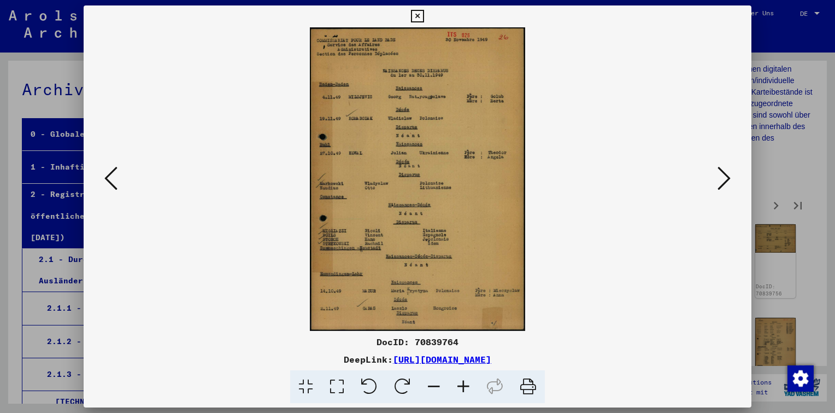
click at [723, 179] on icon at bounding box center [724, 178] width 13 height 26
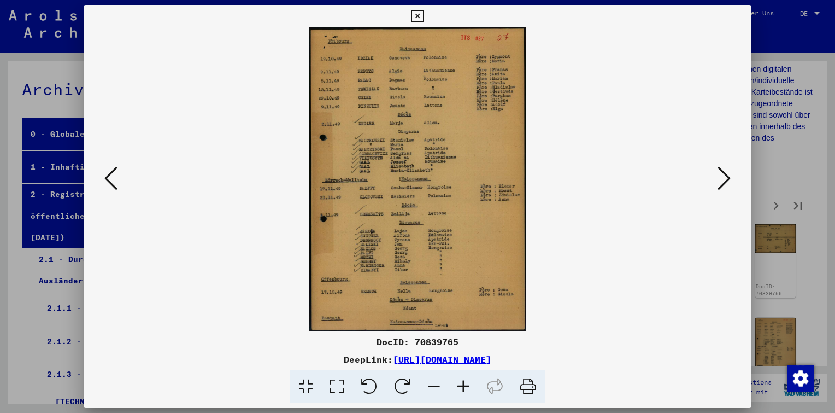
click at [107, 183] on icon at bounding box center [110, 178] width 13 height 26
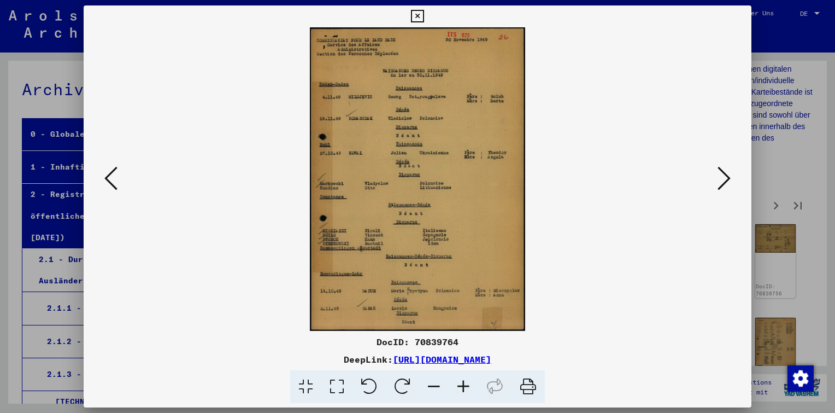
click at [460, 385] on icon at bounding box center [464, 386] width 30 height 33
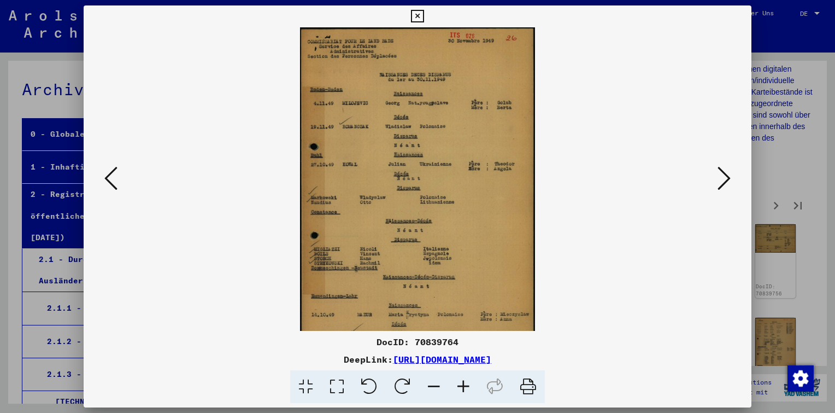
click at [460, 385] on icon at bounding box center [464, 386] width 30 height 33
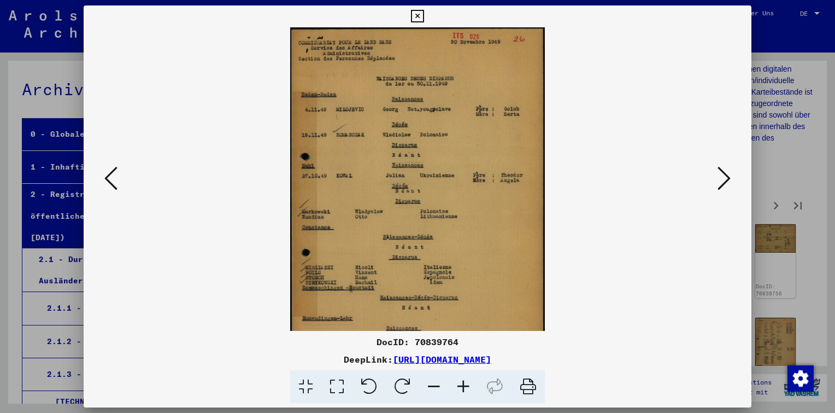
click at [460, 385] on icon at bounding box center [464, 386] width 30 height 33
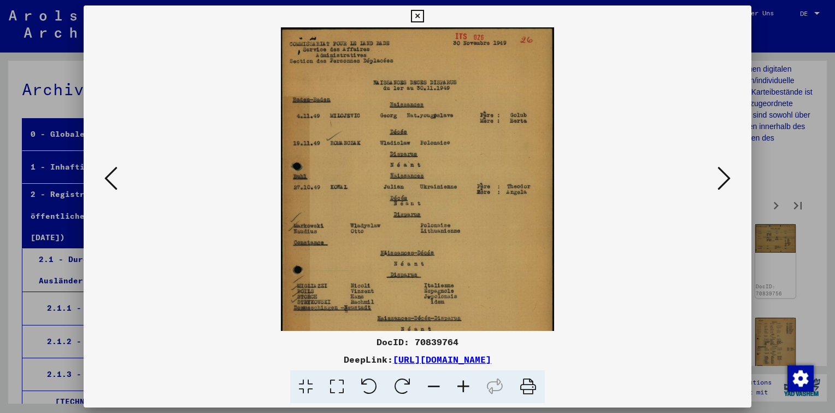
click at [460, 385] on icon at bounding box center [464, 386] width 30 height 33
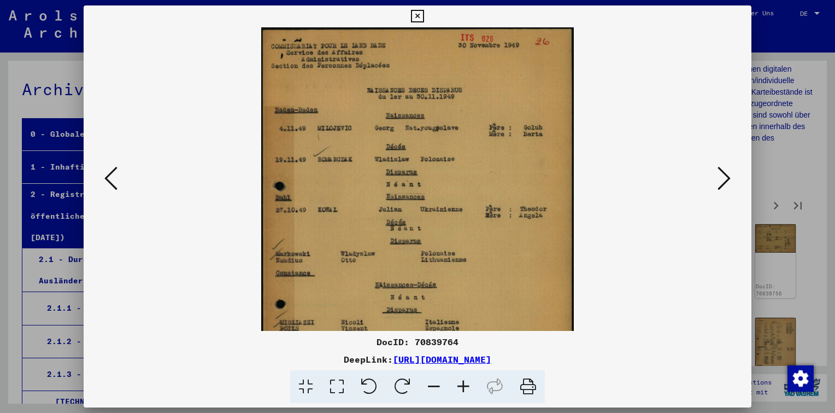
click at [460, 385] on icon at bounding box center [464, 386] width 30 height 33
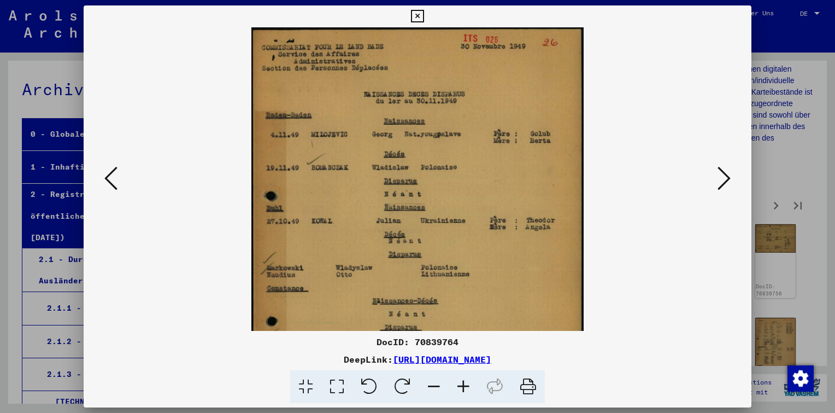
click at [460, 385] on icon at bounding box center [464, 386] width 30 height 33
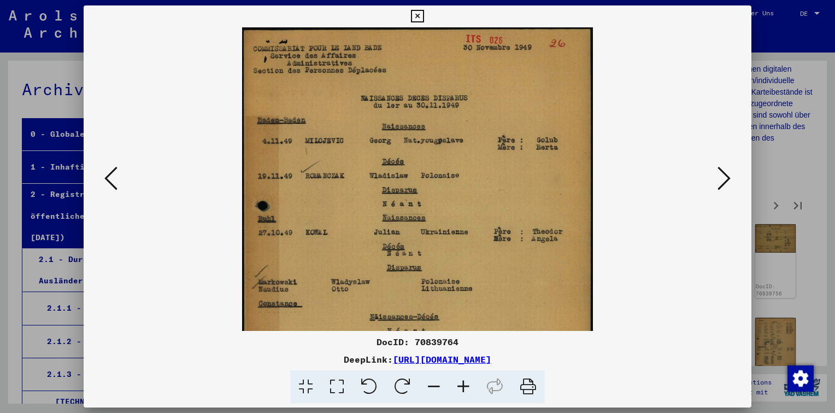
click at [460, 385] on icon at bounding box center [464, 386] width 30 height 33
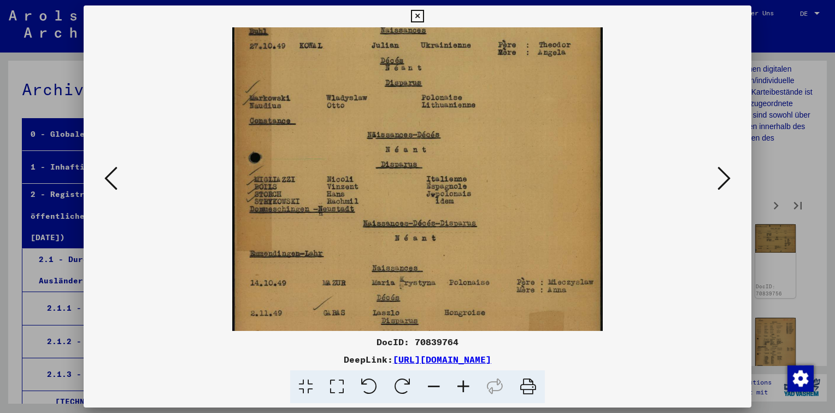
scroll to position [219, 0]
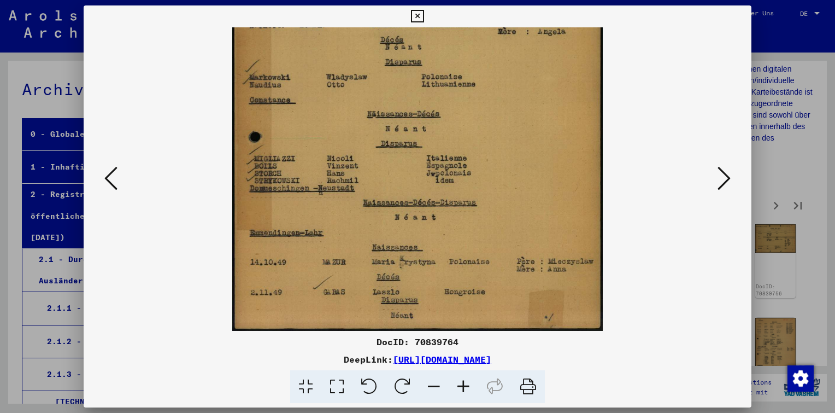
drag, startPoint x: 464, startPoint y: 280, endPoint x: 482, endPoint y: 49, distance: 231.9
click at [482, 53] on img at bounding box center [417, 70] width 371 height 522
click at [728, 172] on icon at bounding box center [724, 178] width 13 height 26
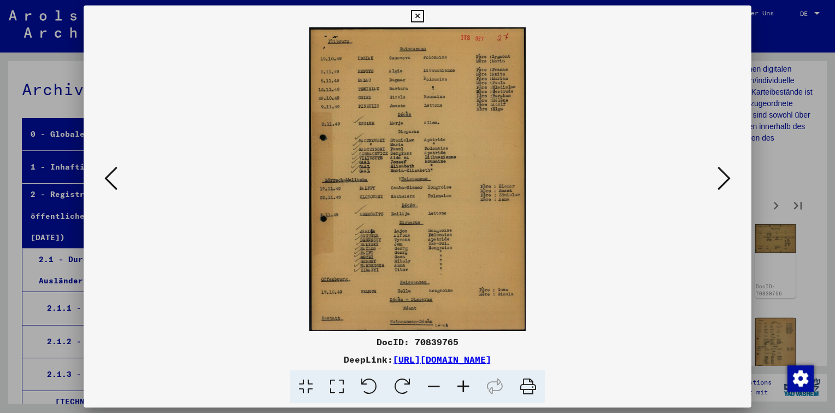
click at [727, 173] on icon at bounding box center [724, 178] width 13 height 26
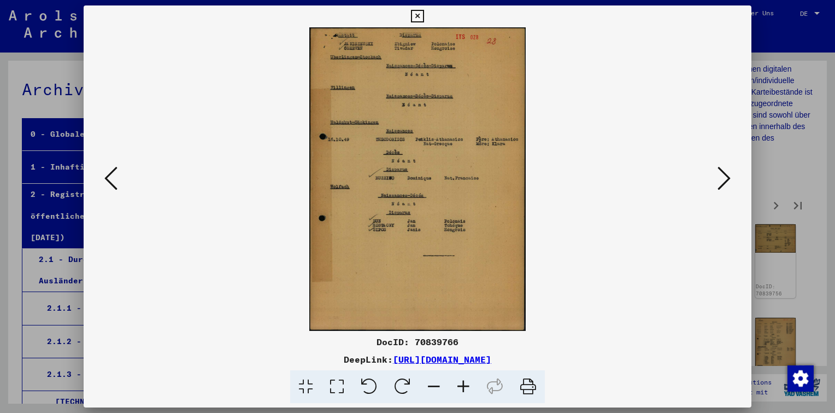
click at [727, 173] on icon at bounding box center [724, 178] width 13 height 26
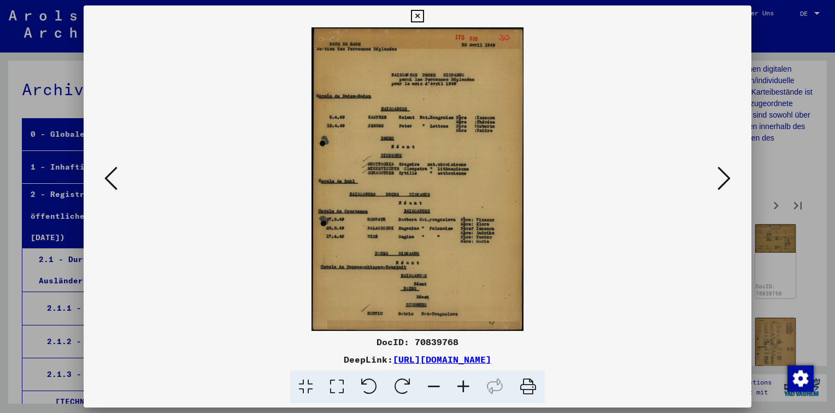
click at [727, 173] on icon at bounding box center [724, 178] width 13 height 26
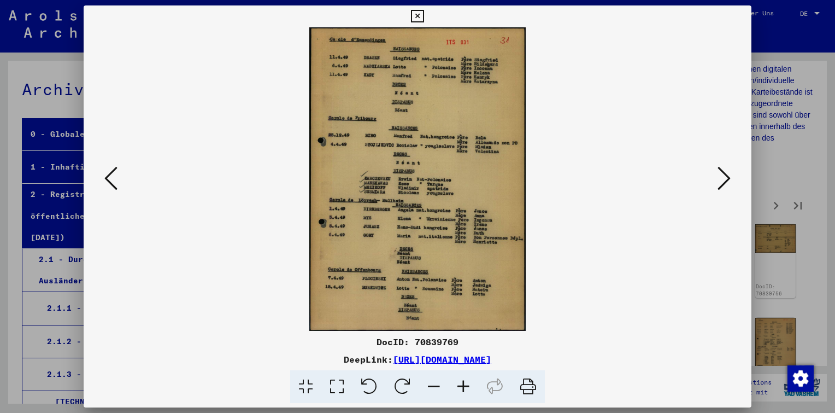
click at [727, 173] on icon at bounding box center [724, 178] width 13 height 26
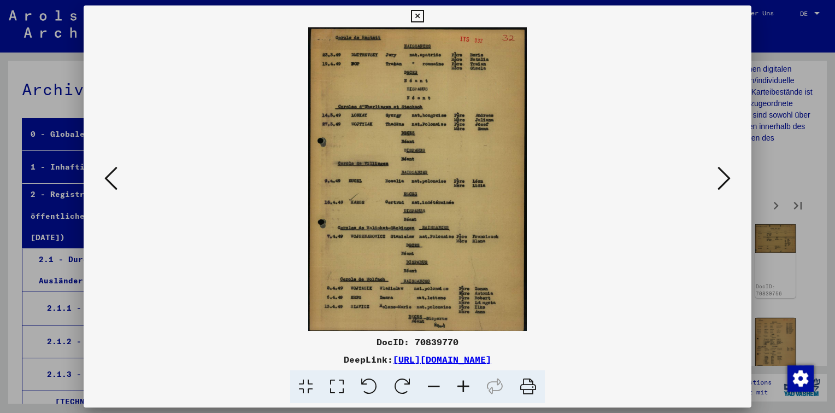
click at [727, 173] on icon at bounding box center [724, 178] width 13 height 26
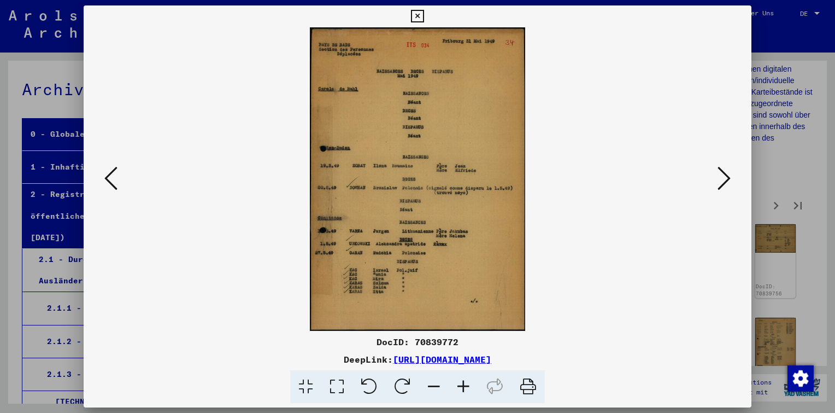
click at [727, 173] on icon at bounding box center [724, 178] width 13 height 26
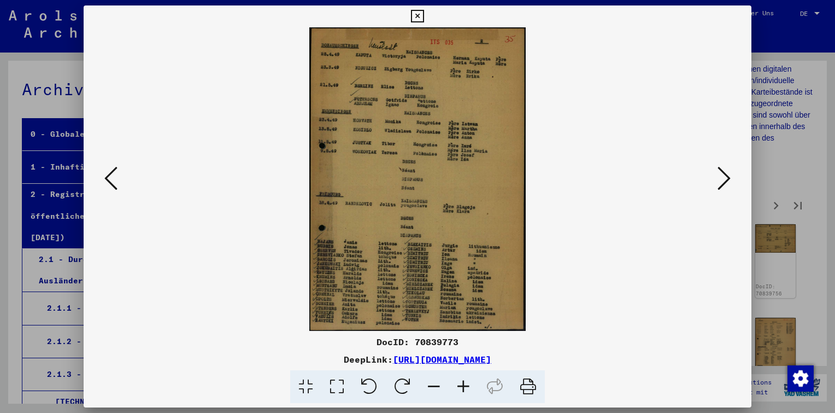
click at [727, 173] on icon at bounding box center [724, 178] width 13 height 26
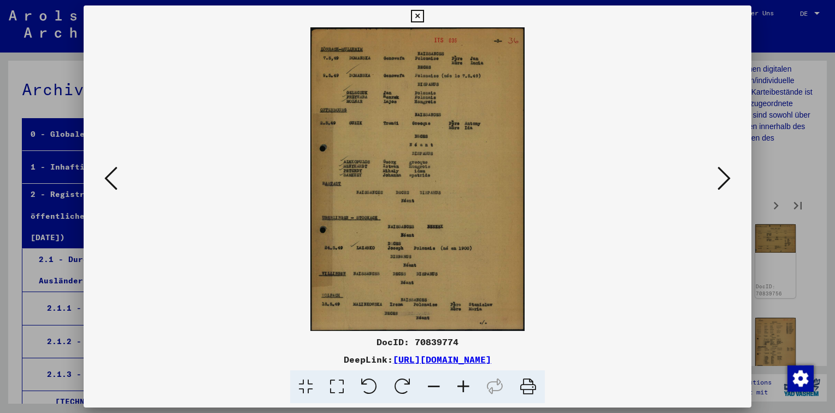
click at [727, 173] on icon at bounding box center [724, 178] width 13 height 26
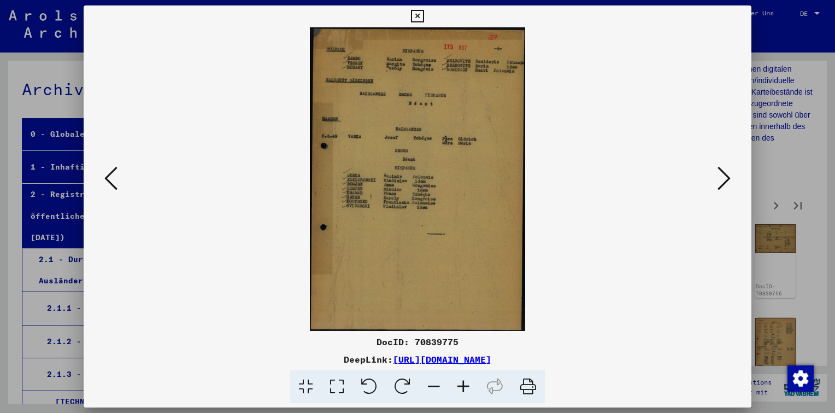
click at [727, 173] on icon at bounding box center [724, 178] width 13 height 26
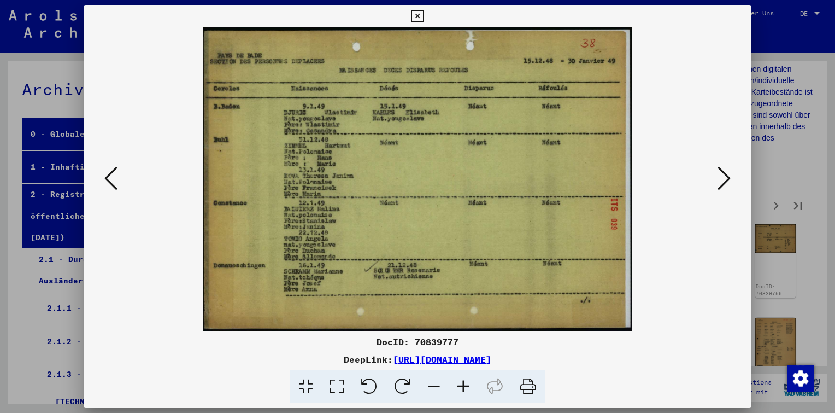
click at [727, 173] on icon at bounding box center [724, 178] width 13 height 26
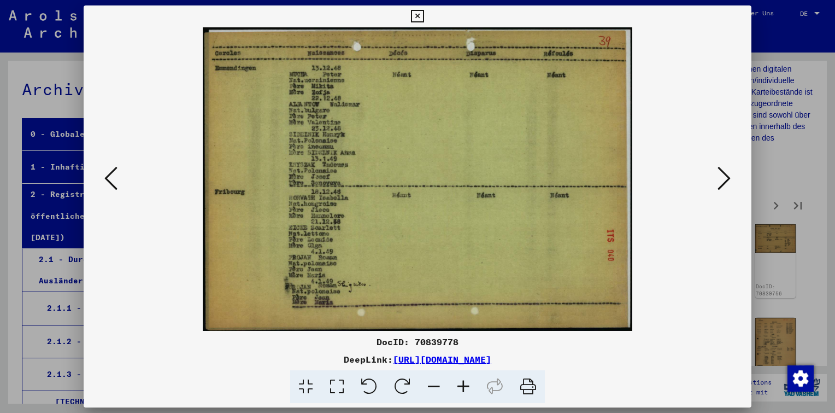
click at [103, 172] on button at bounding box center [111, 178] width 20 height 31
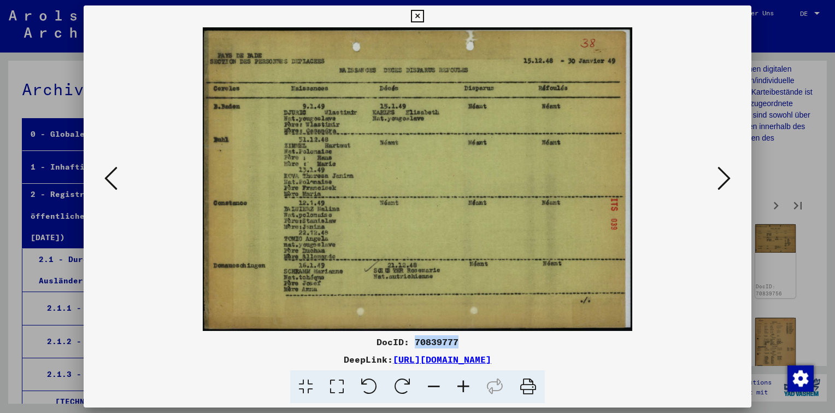
drag, startPoint x: 461, startPoint y: 343, endPoint x: 415, endPoint y: 344, distance: 45.9
click at [415, 344] on div "DocID: 70839777" at bounding box center [418, 341] width 668 height 13
copy div "70839777"
click at [724, 181] on icon at bounding box center [724, 178] width 13 height 26
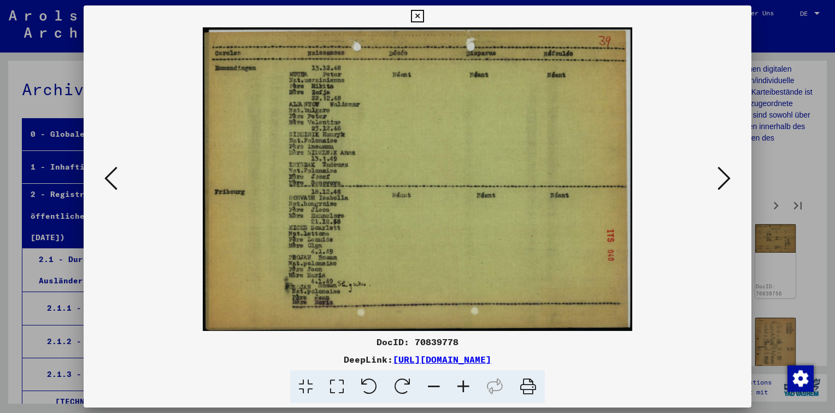
click at [724, 181] on icon at bounding box center [724, 178] width 13 height 26
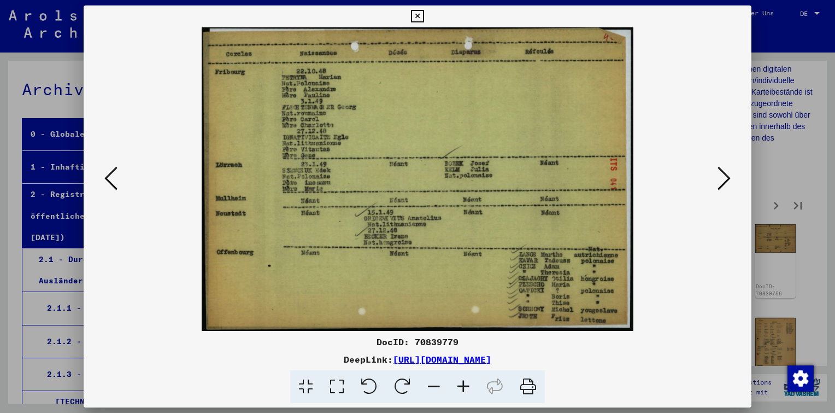
click at [724, 181] on icon at bounding box center [724, 178] width 13 height 26
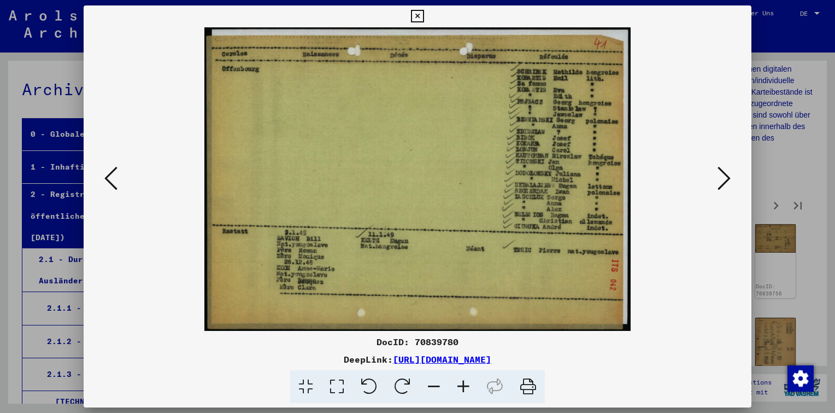
click at [723, 181] on icon at bounding box center [724, 178] width 13 height 26
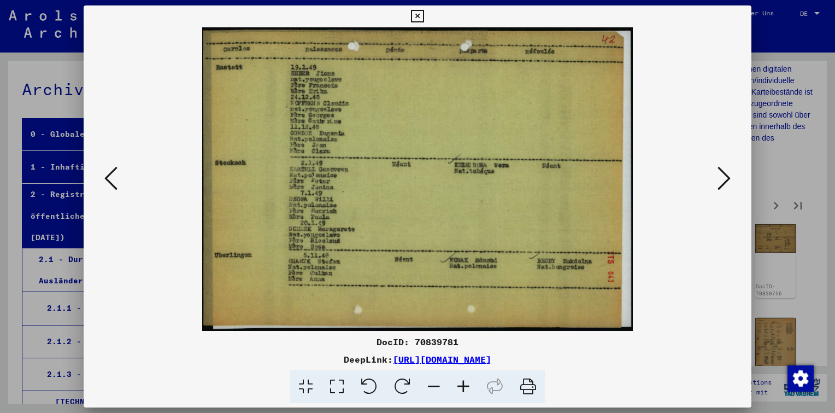
click at [723, 181] on icon at bounding box center [724, 178] width 13 height 26
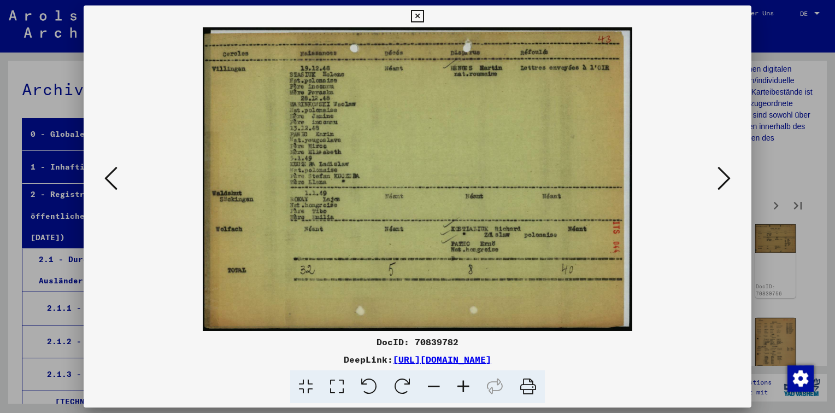
click at [461, 388] on icon at bounding box center [464, 386] width 30 height 33
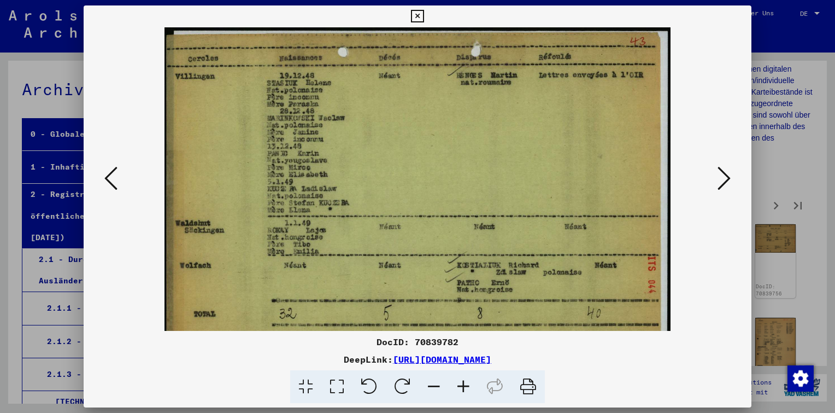
click at [461, 388] on icon at bounding box center [464, 386] width 30 height 33
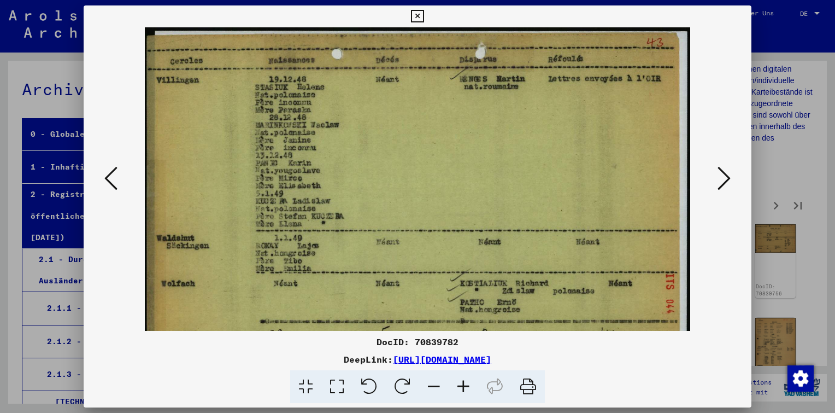
click at [461, 388] on icon at bounding box center [464, 386] width 30 height 33
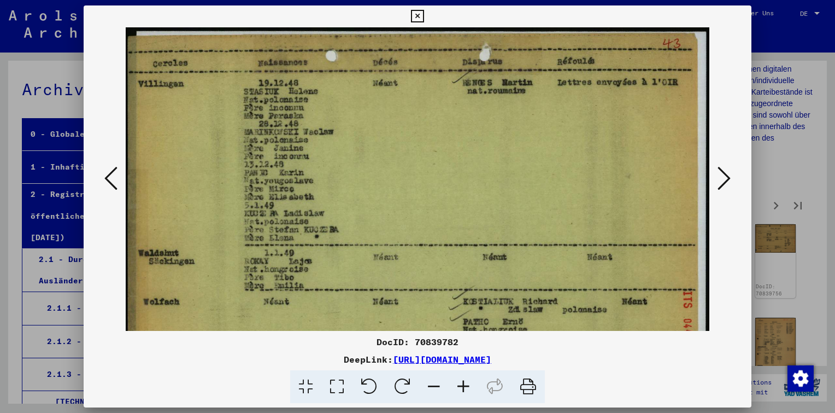
click at [461, 388] on icon at bounding box center [464, 386] width 30 height 33
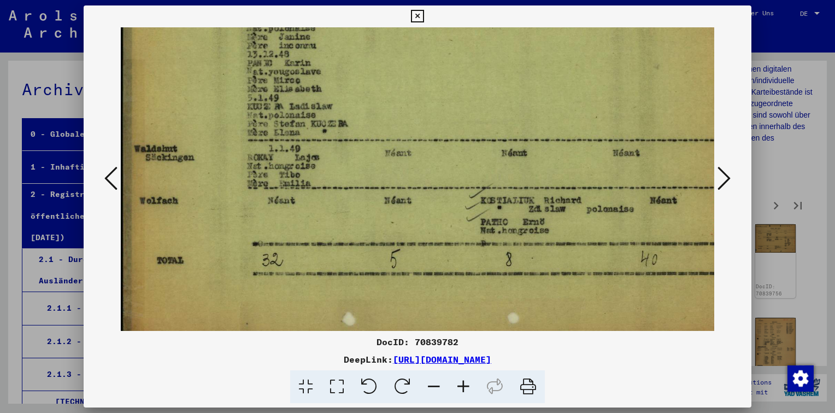
scroll to position [136, 0]
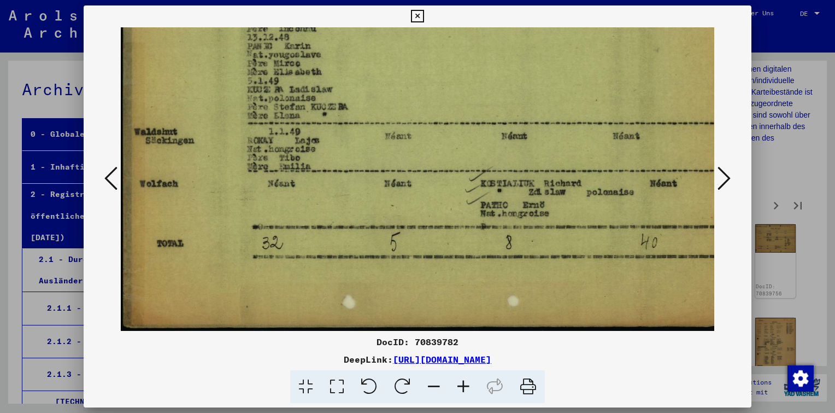
drag, startPoint x: 467, startPoint y: 206, endPoint x: 499, endPoint y: 42, distance: 166.5
click at [499, 42] on img at bounding box center [432, 111] width 623 height 440
drag, startPoint x: 457, startPoint y: 337, endPoint x: 415, endPoint y: 341, distance: 41.7
click at [415, 341] on div "DocID: 70839782" at bounding box center [418, 341] width 668 height 13
copy div "70839782"
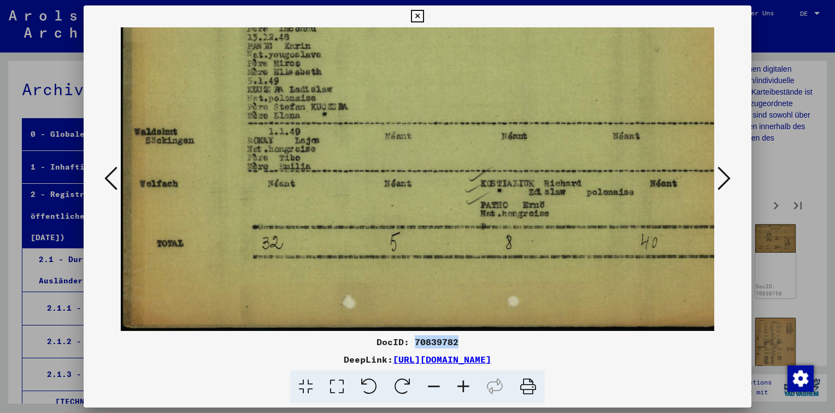
click at [723, 177] on icon at bounding box center [724, 178] width 13 height 26
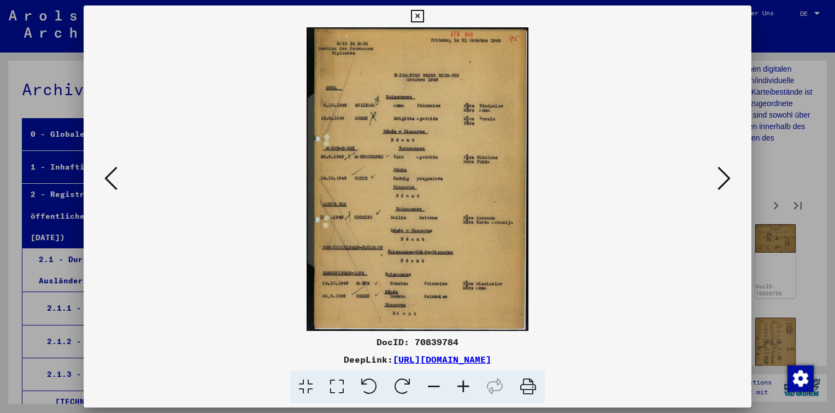
click at [465, 386] on icon at bounding box center [464, 386] width 30 height 33
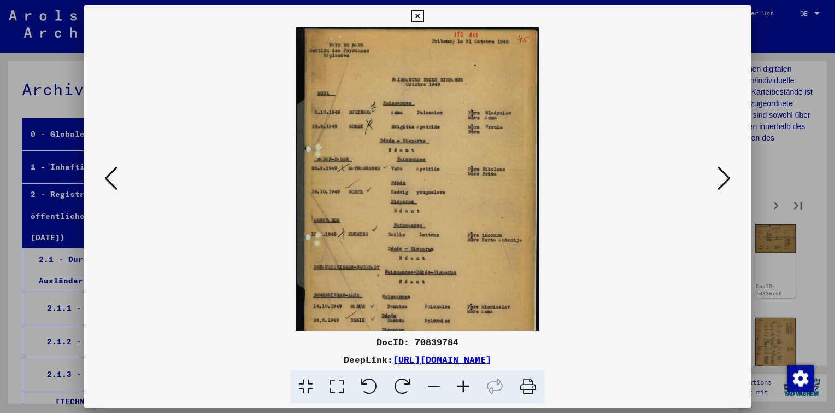
click at [465, 386] on icon at bounding box center [464, 386] width 30 height 33
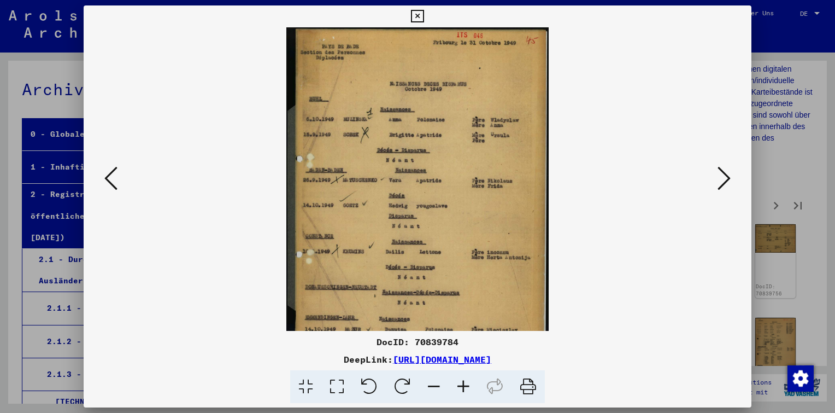
click at [465, 386] on icon at bounding box center [464, 386] width 30 height 33
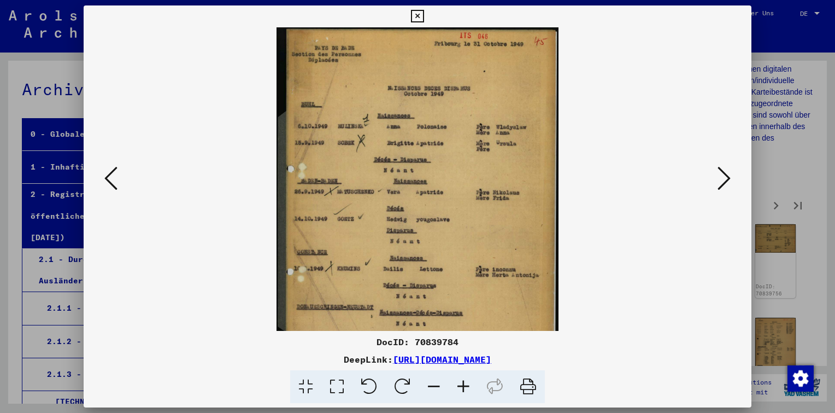
click at [465, 386] on icon at bounding box center [464, 386] width 30 height 33
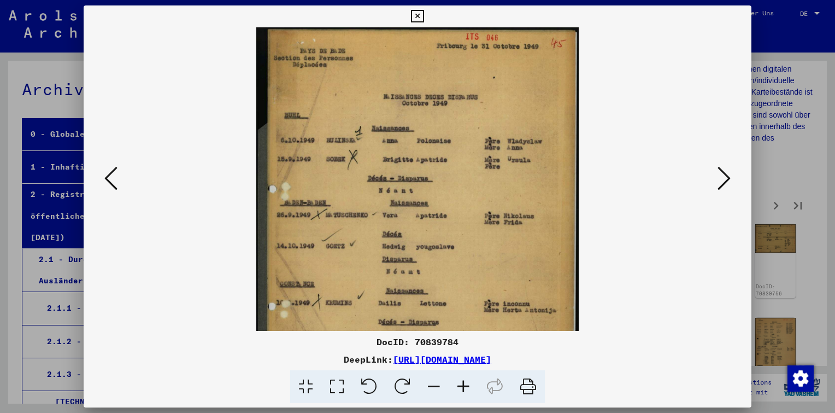
click at [465, 386] on icon at bounding box center [464, 386] width 30 height 33
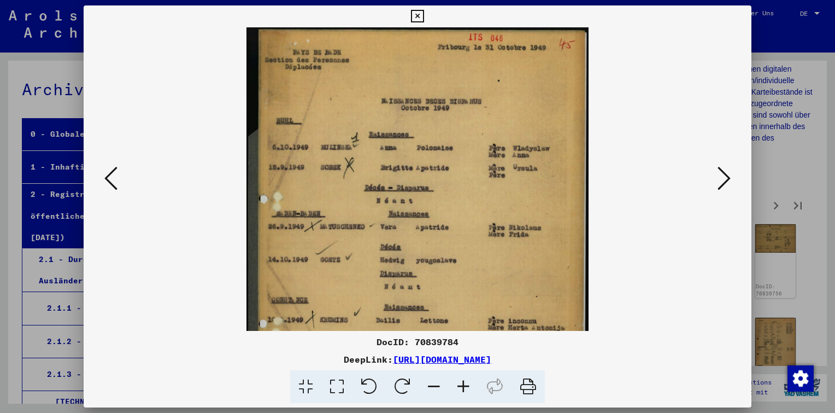
click at [726, 180] on icon at bounding box center [724, 178] width 13 height 26
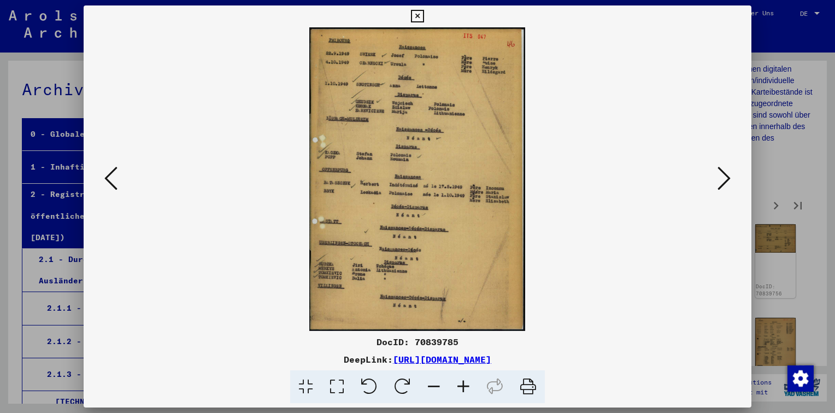
click at [726, 179] on icon at bounding box center [724, 178] width 13 height 26
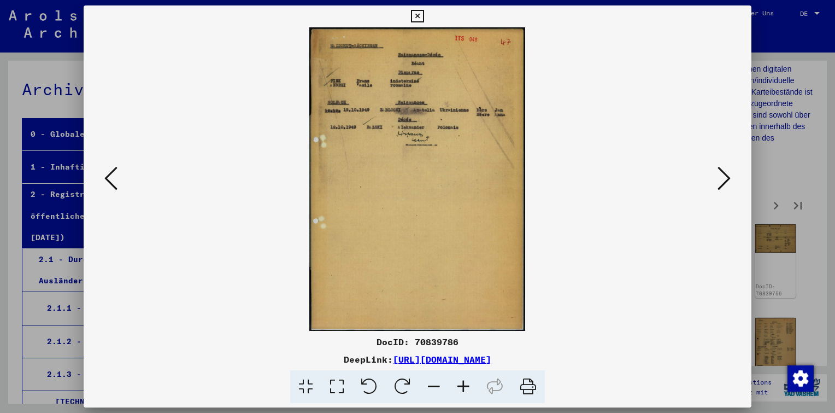
click at [726, 178] on icon at bounding box center [724, 178] width 13 height 26
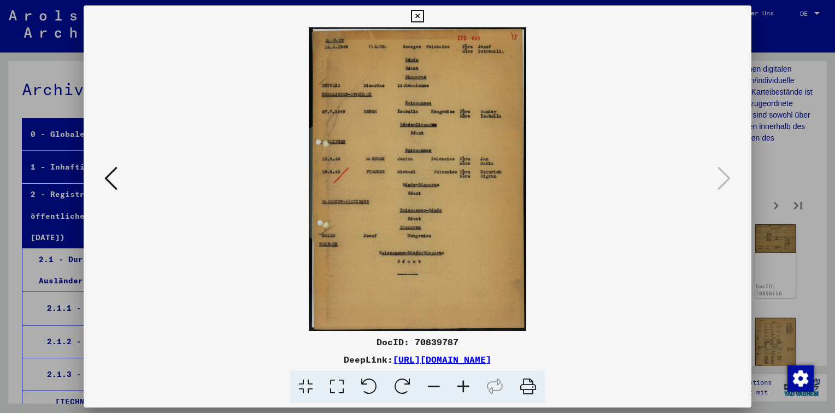
click at [417, 15] on icon at bounding box center [417, 16] width 13 height 13
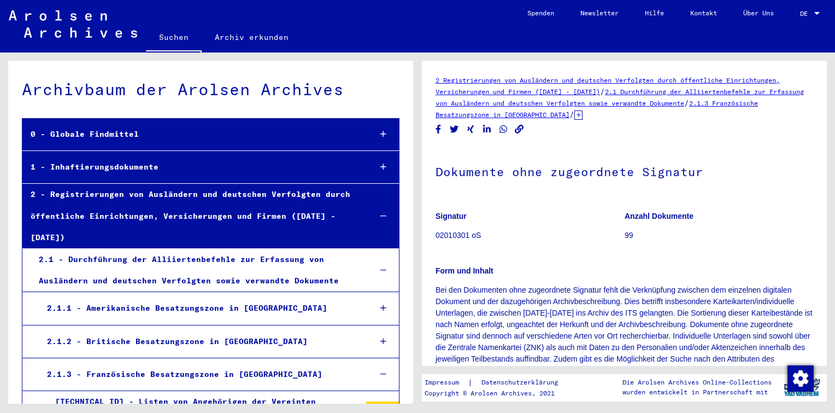
click at [251, 252] on div "2.1 - Durchführung der Alliiertenbefehle zur Erfassung von Ausländern und deuts…" at bounding box center [196, 270] width 331 height 43
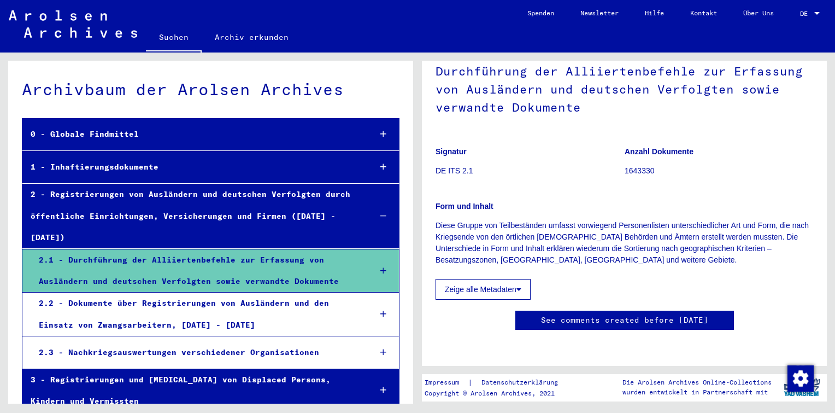
scroll to position [383, 0]
click at [161, 201] on div "2 - Registrierungen von Ausländern und deutschen Verfolgten durch öffentliche E…" at bounding box center [191, 216] width 339 height 64
